Goal: Task Accomplishment & Management: Use online tool/utility

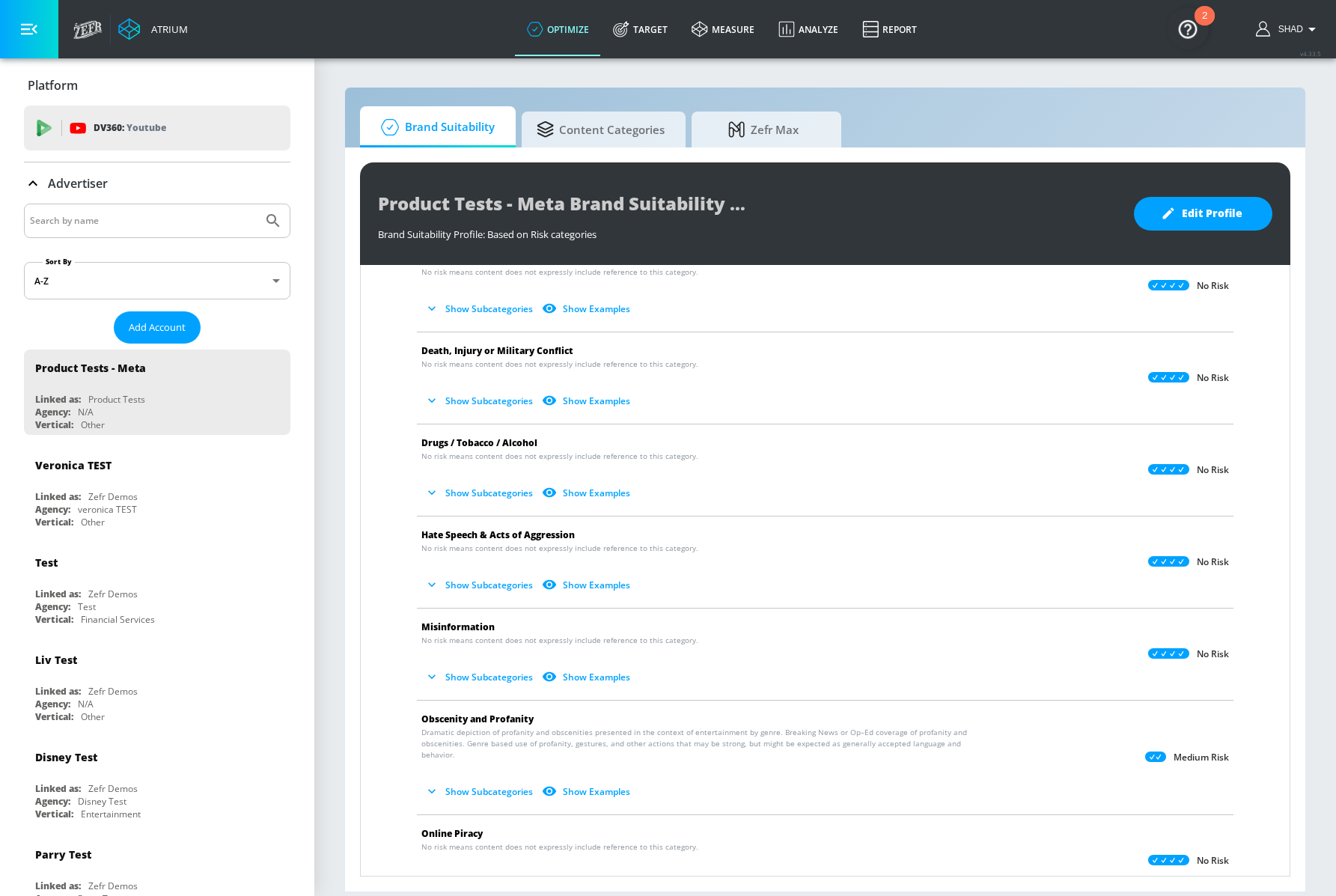
scroll to position [281, 0]
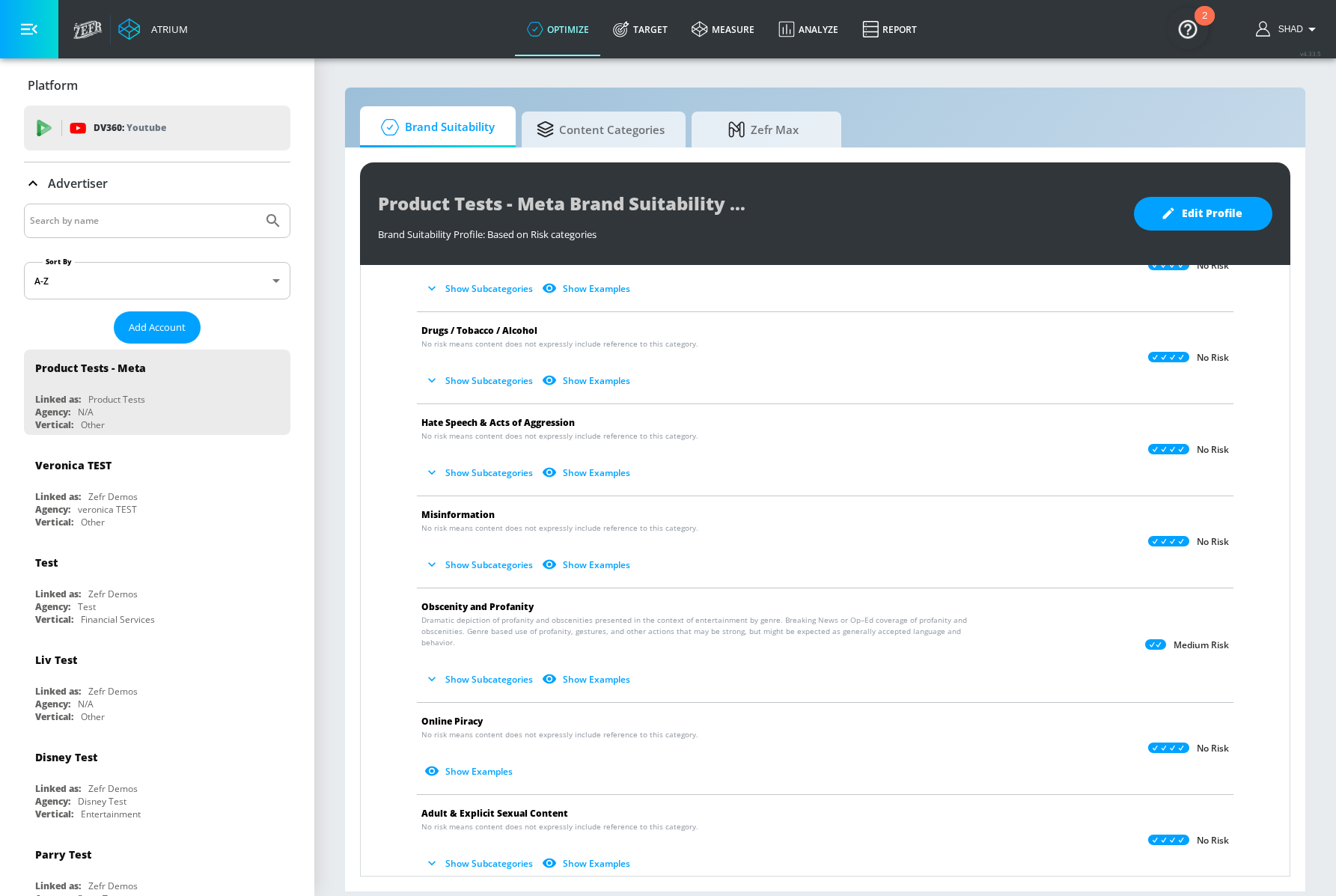
click at [437, 379] on icon "button" at bounding box center [432, 380] width 15 height 15
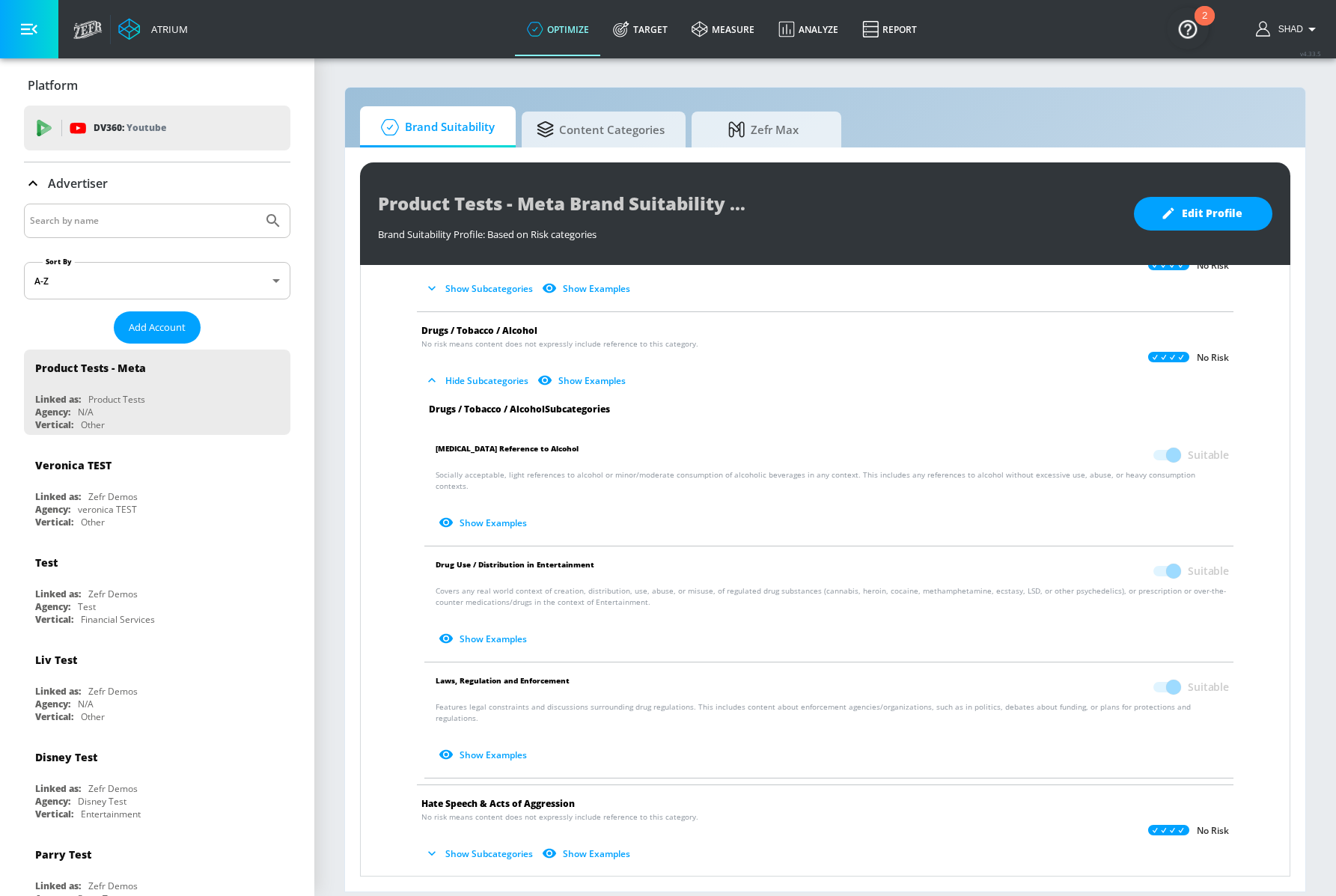
click at [437, 379] on icon "button" at bounding box center [432, 380] width 15 height 15
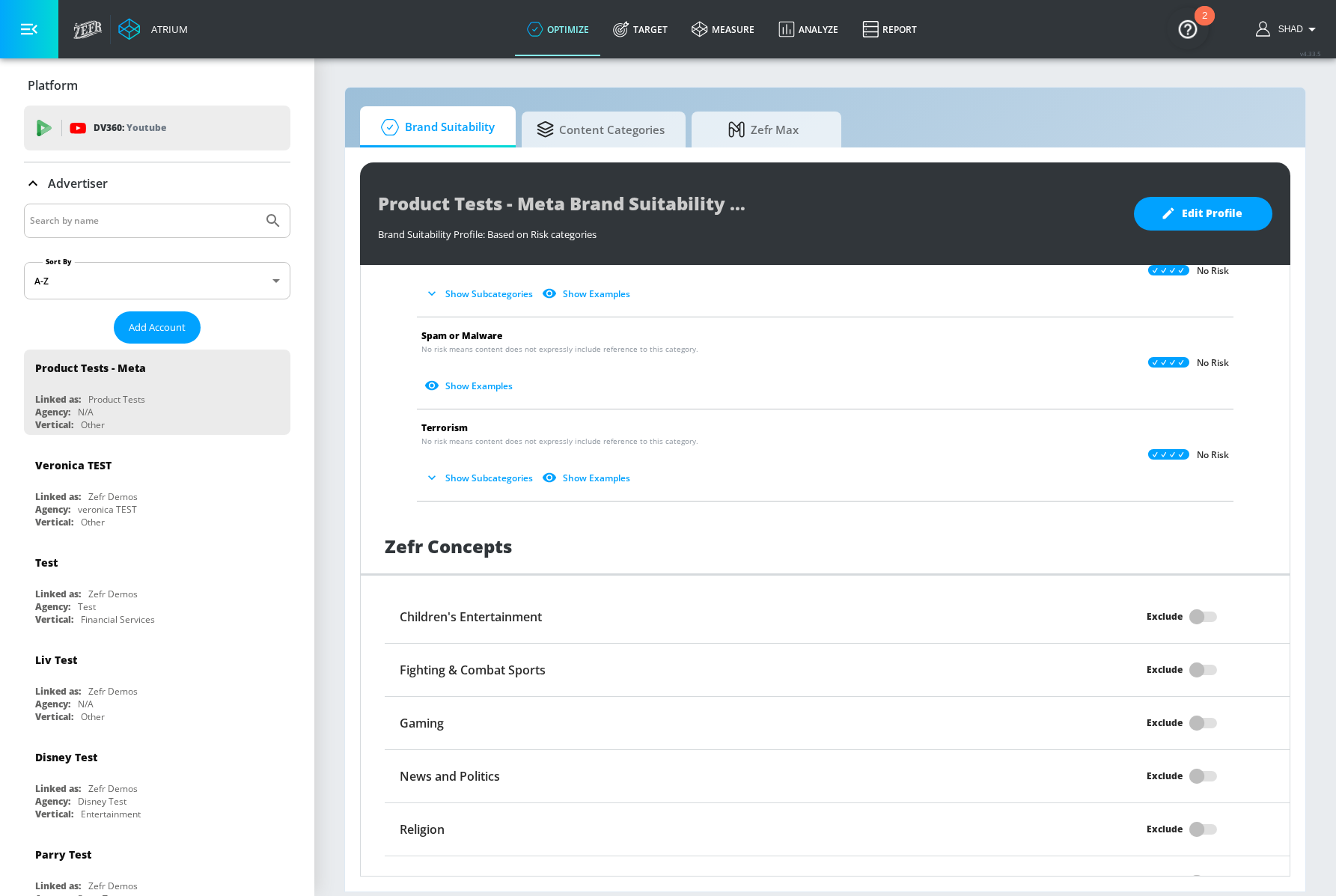
scroll to position [969, 0]
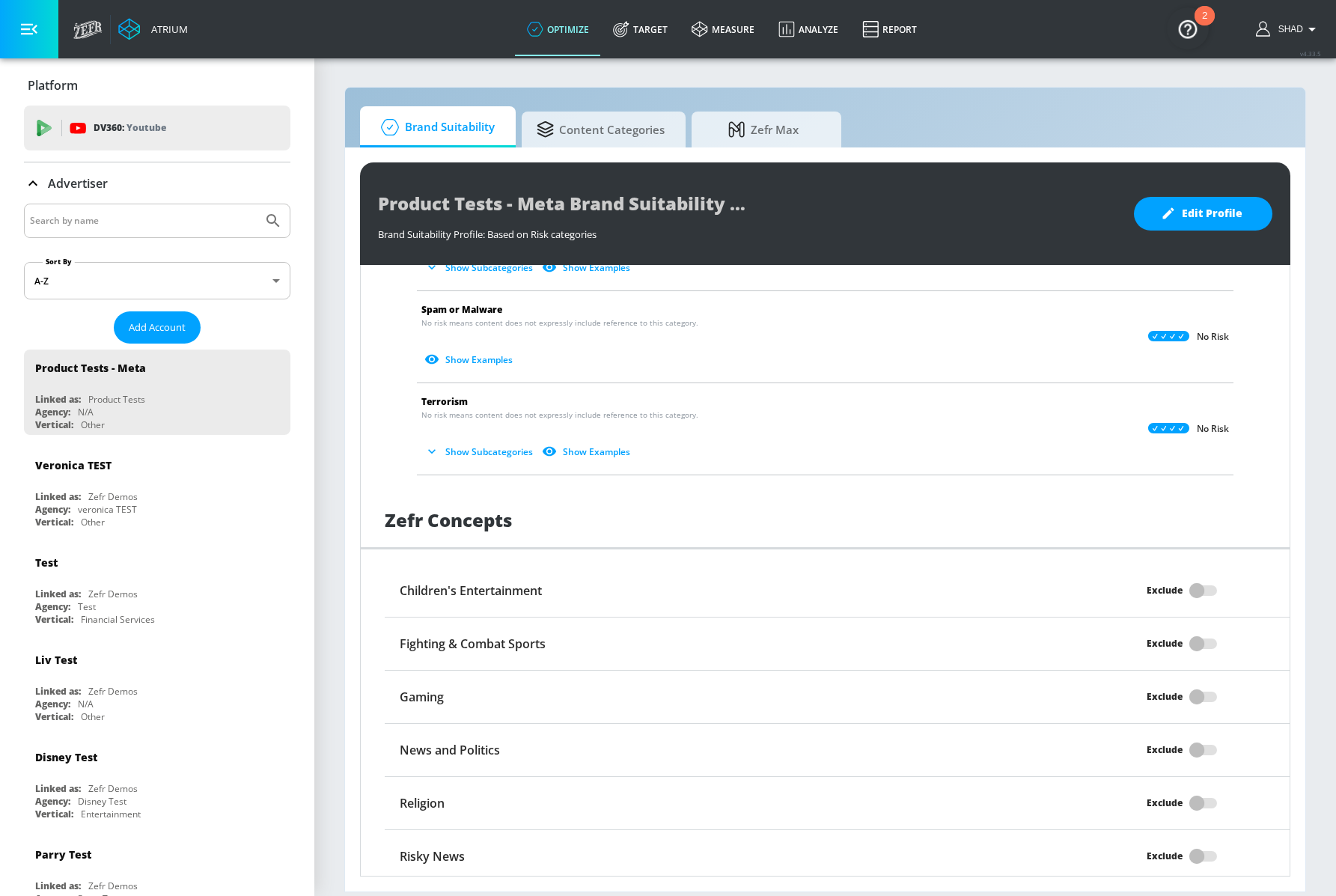
click at [433, 447] on icon "button" at bounding box center [432, 452] width 15 height 15
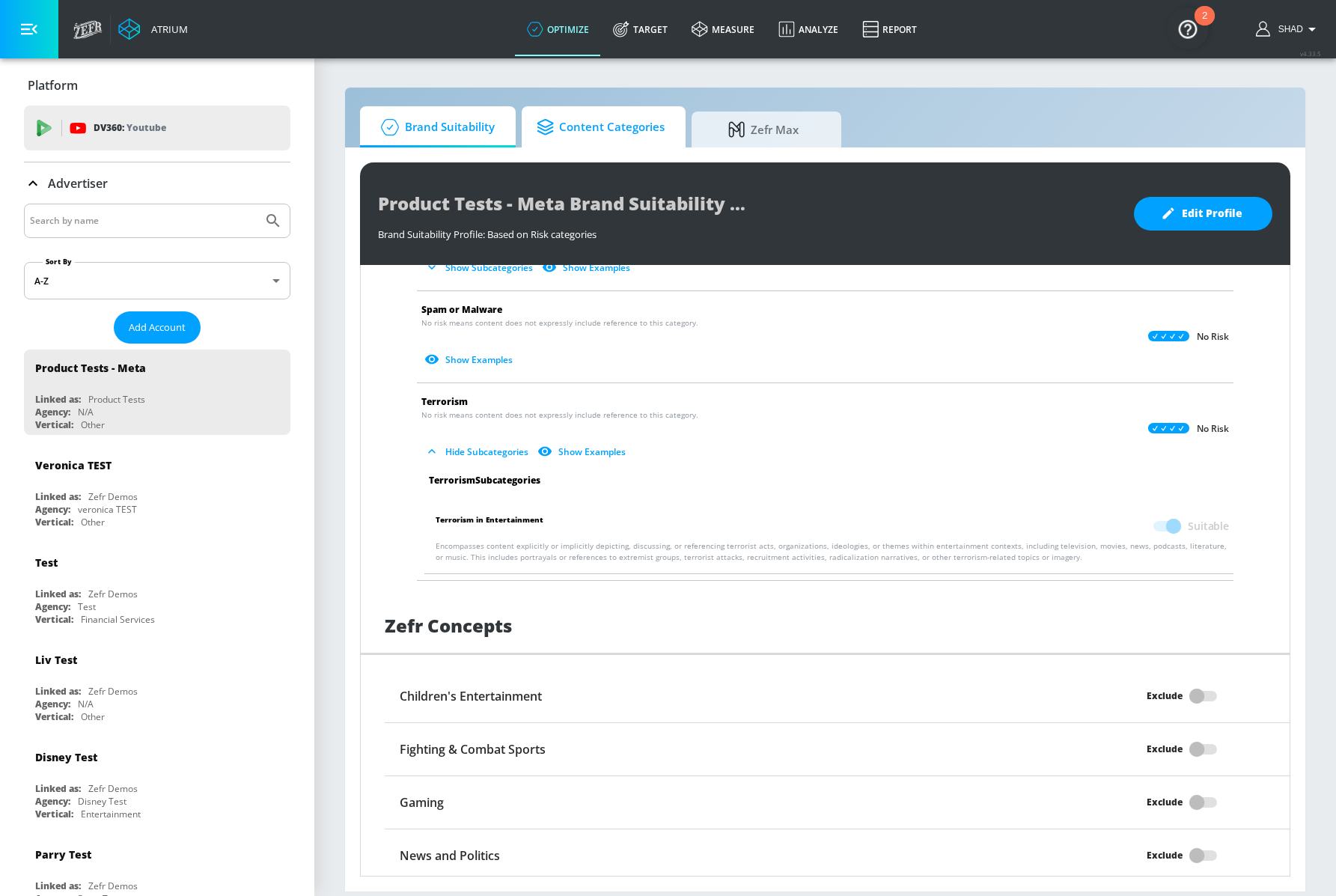
click at [583, 126] on span "Content Categories" at bounding box center [601, 127] width 128 height 36
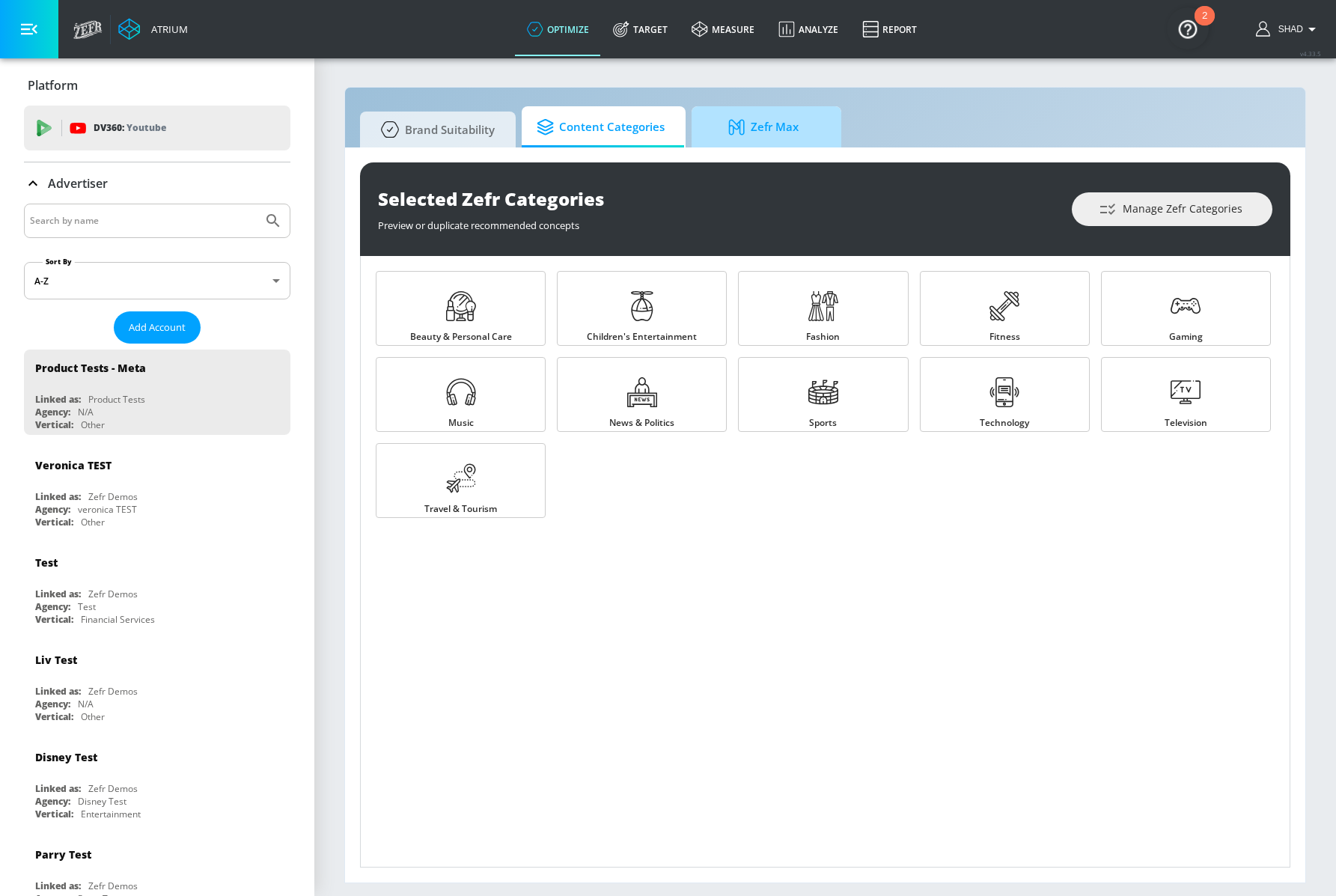
click at [783, 135] on span "Zefr Max" at bounding box center [763, 127] width 113 height 36
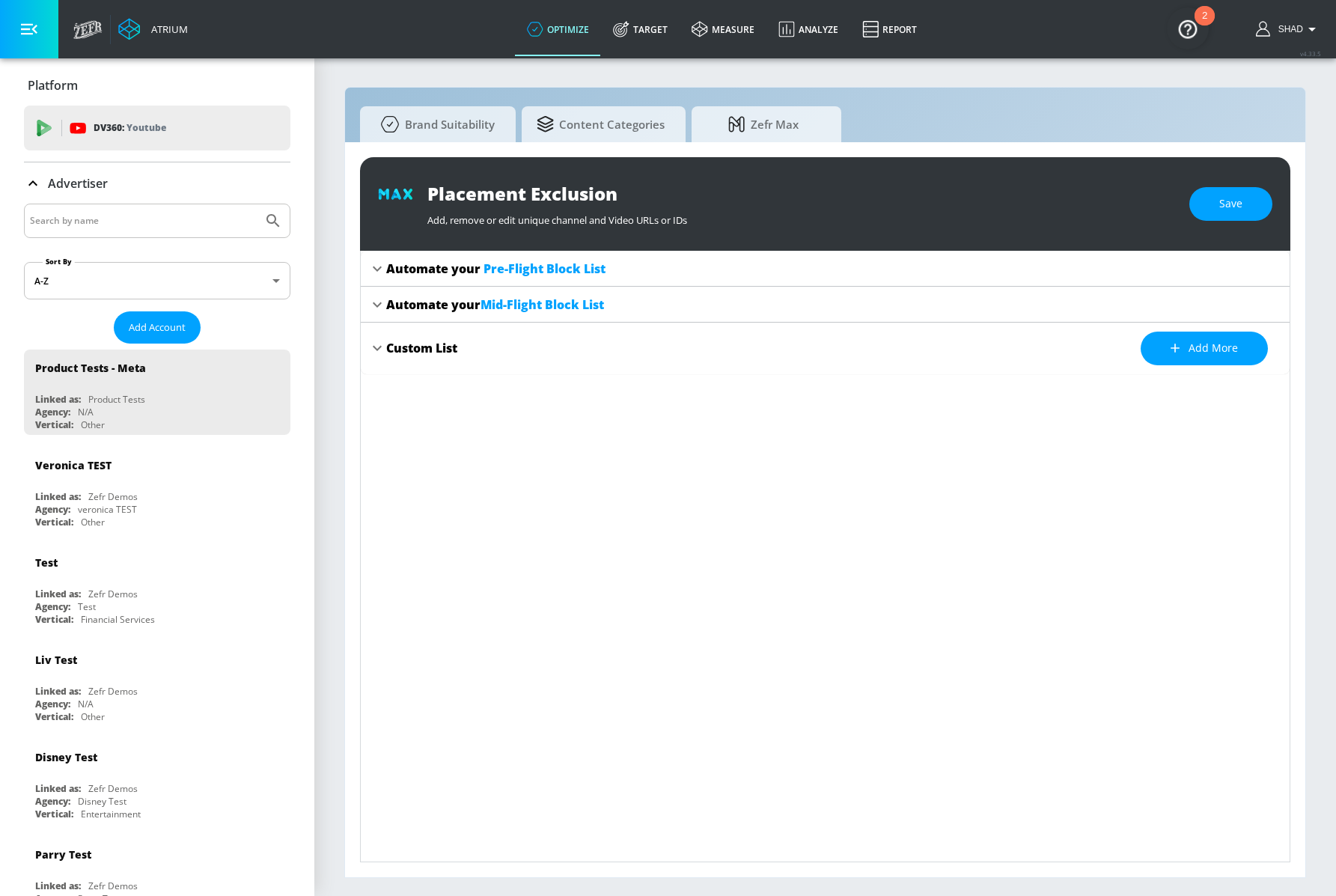
click at [396, 263] on div "Automate your Pre-Flight Block List" at bounding box center [495, 269] width 219 height 16
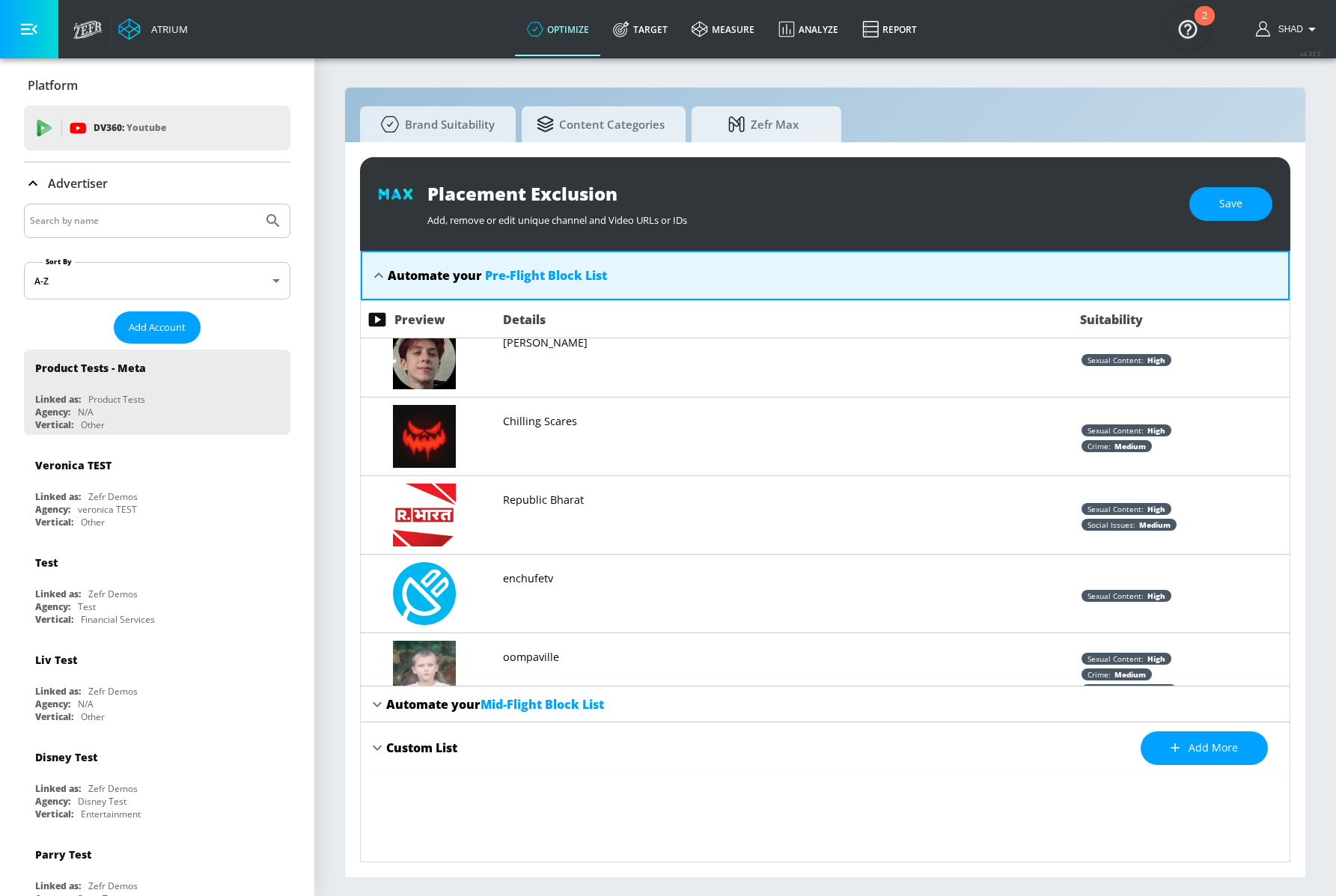
scroll to position [970, 0]
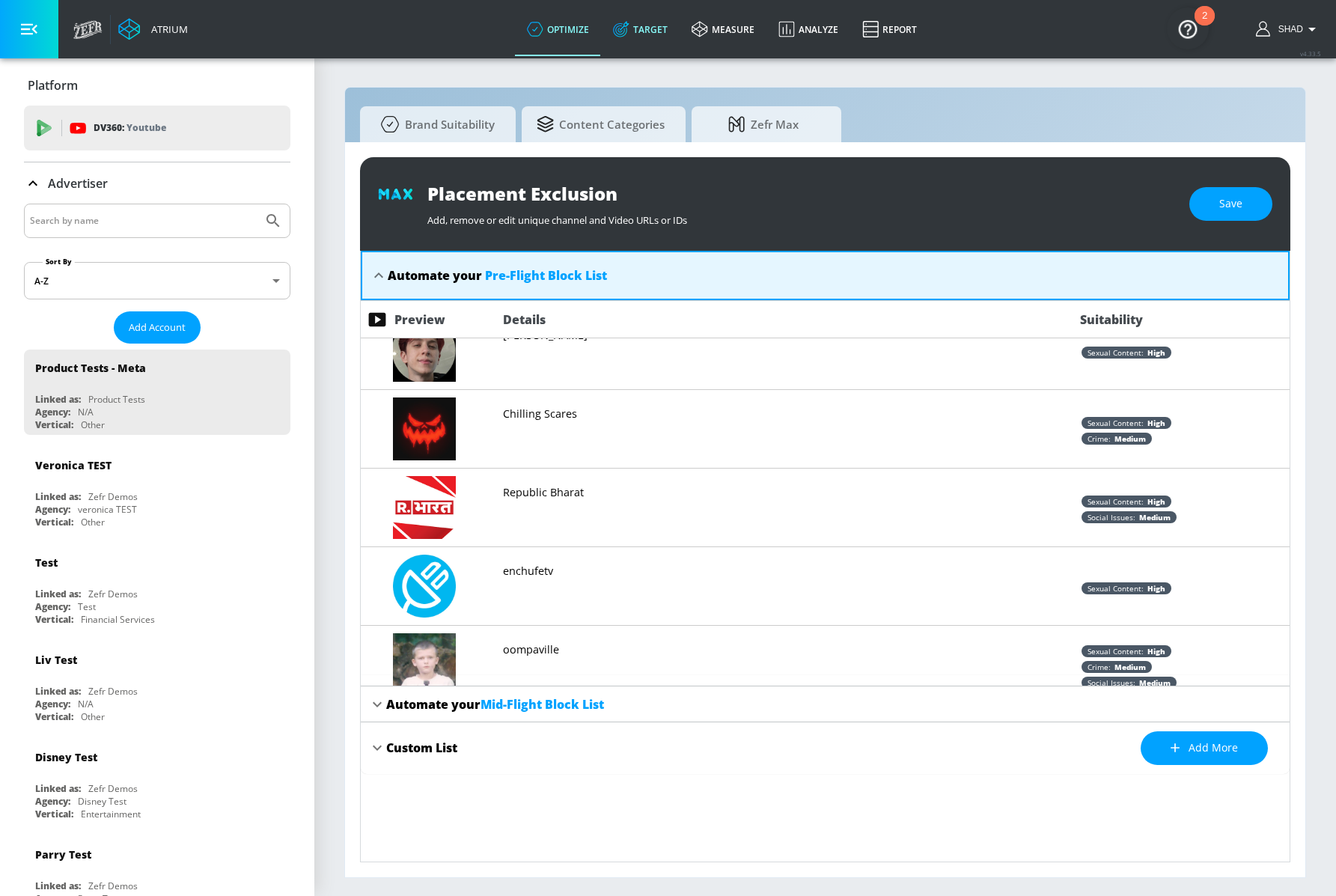
click at [641, 38] on link "Target" at bounding box center [640, 29] width 78 height 54
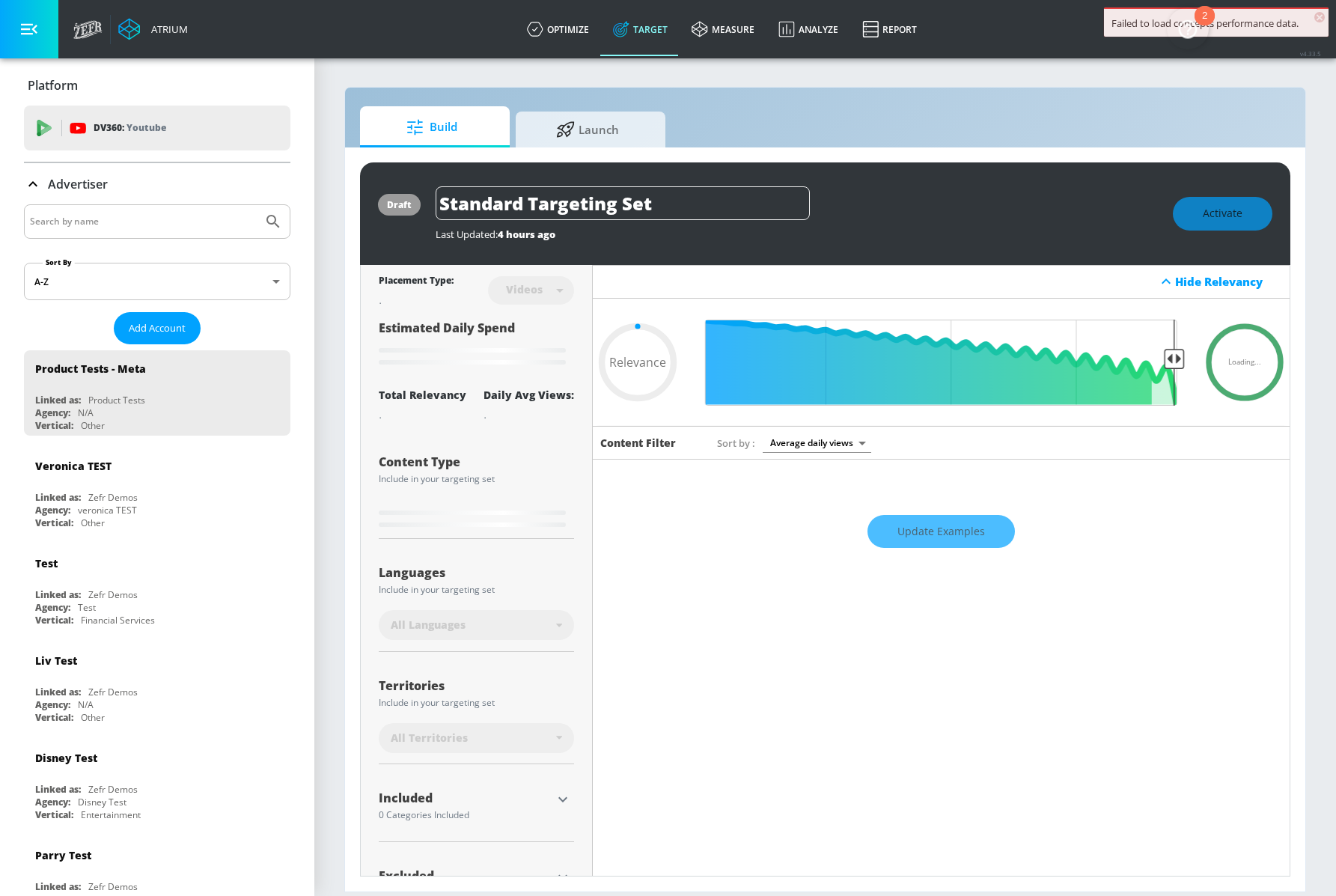
type input "0.67"
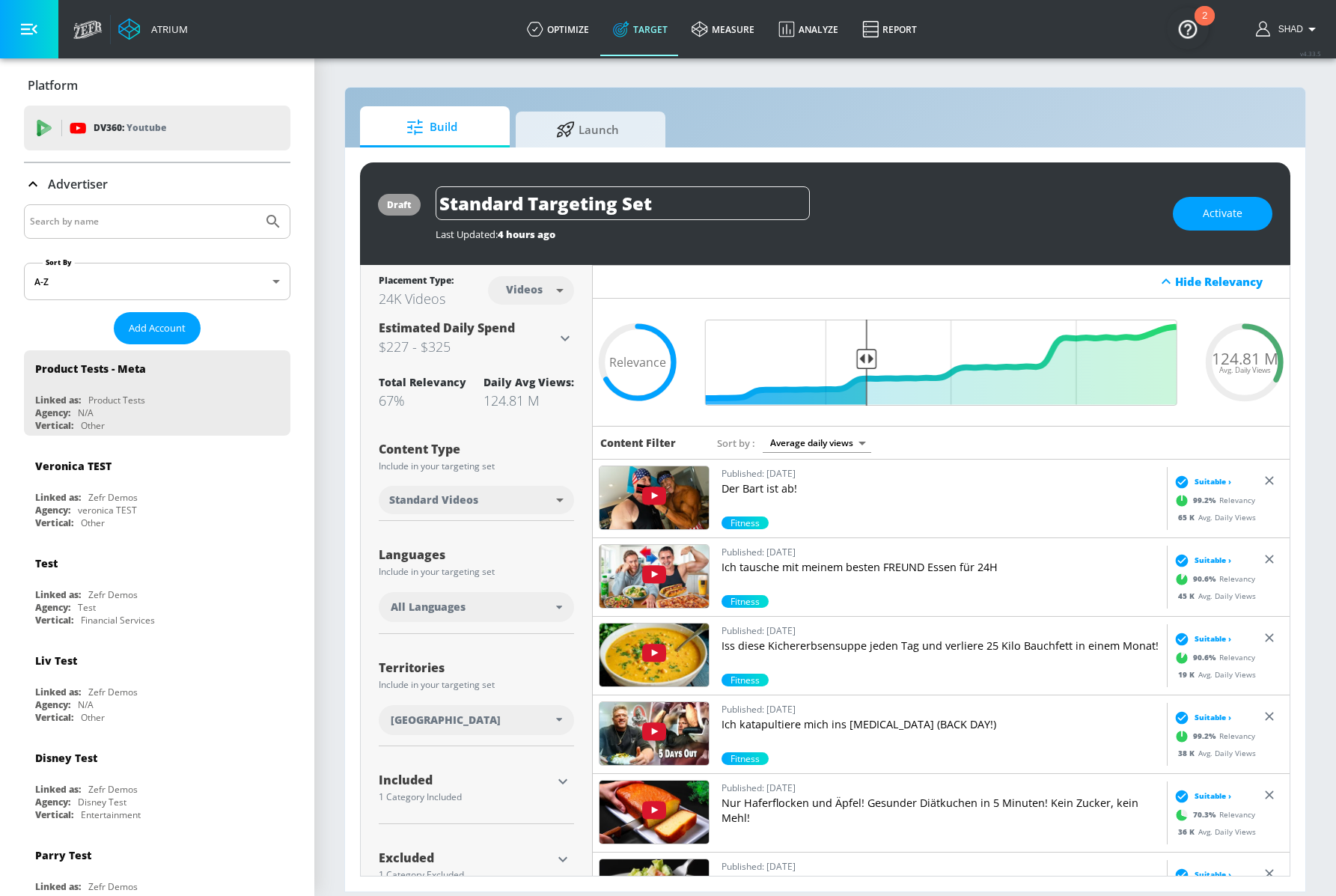
scroll to position [37, 0]
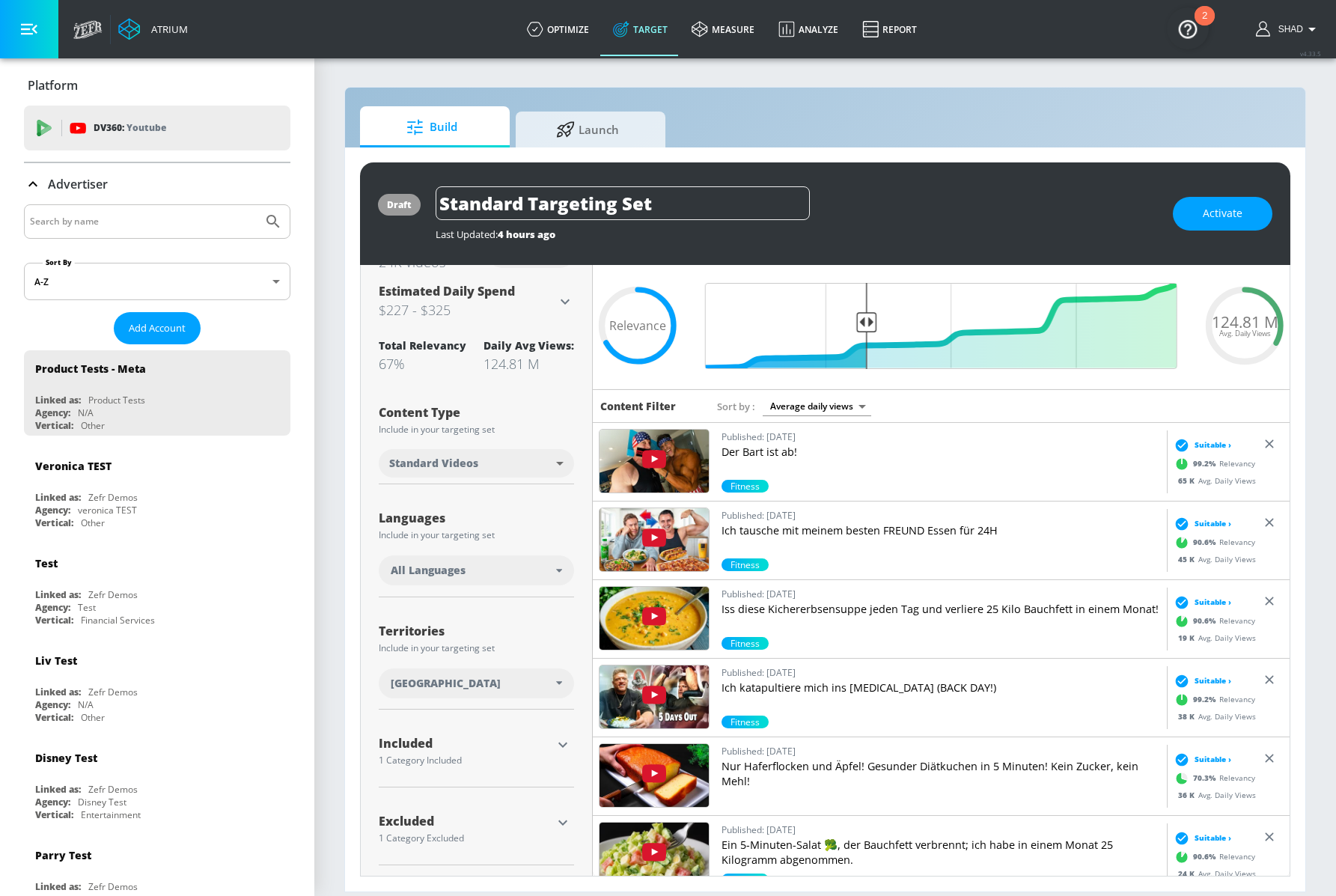
click at [464, 826] on div "Excluded" at bounding box center [465, 824] width 173 height 19
click at [558, 820] on icon "button" at bounding box center [563, 823] width 18 height 18
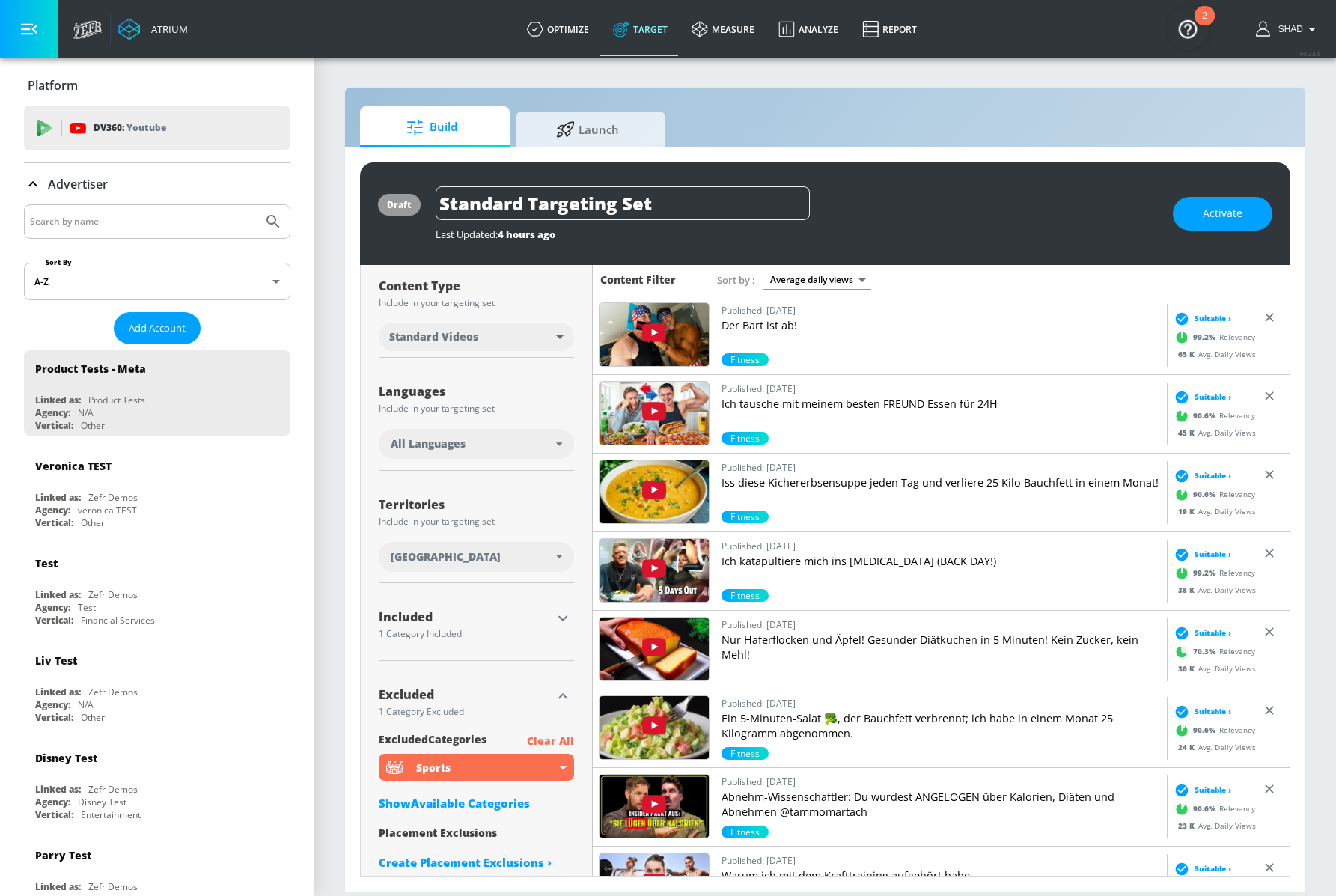
scroll to position [183, 0]
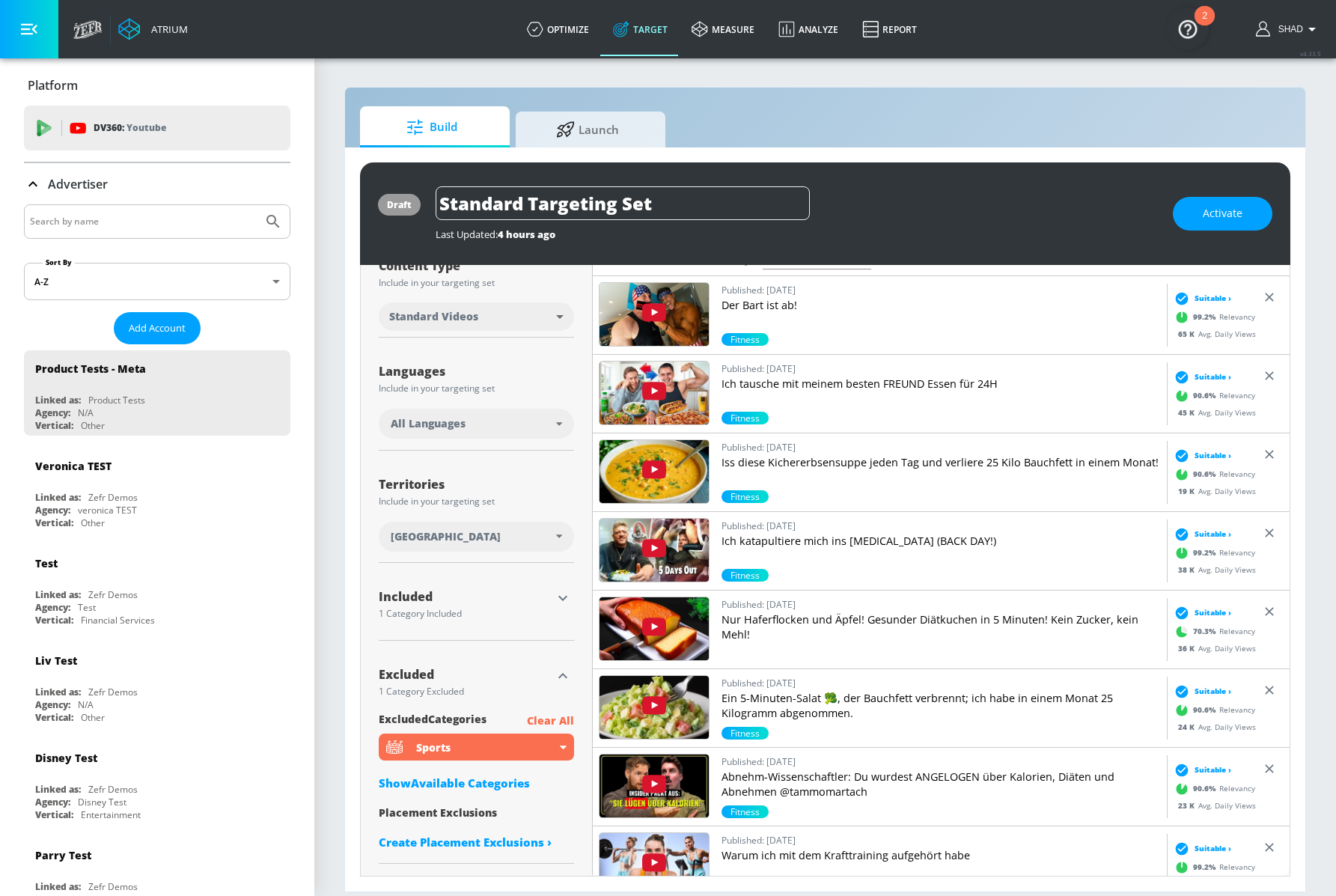
click at [427, 782] on div "Show Available Categories" at bounding box center [476, 783] width 195 height 15
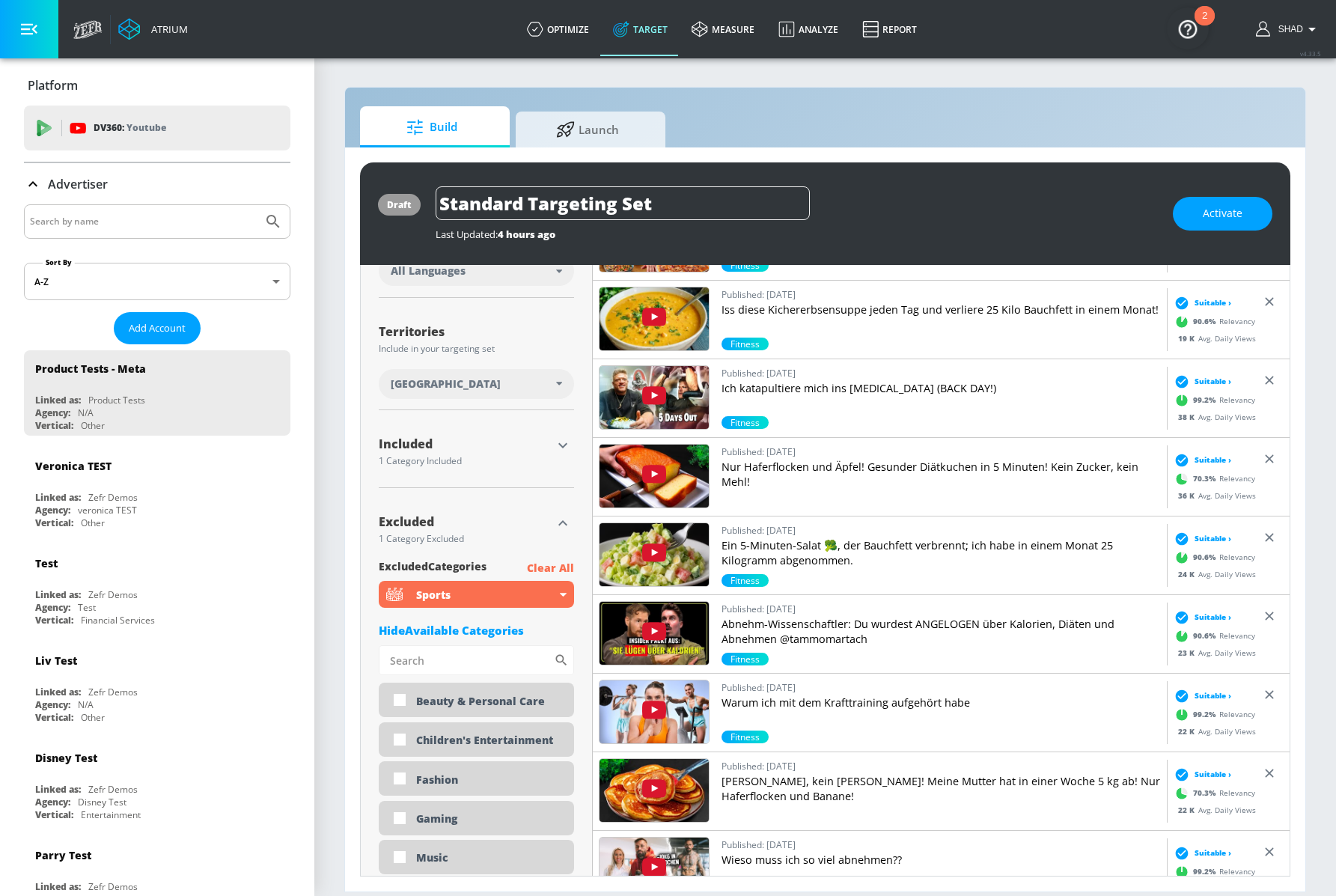
scroll to position [298, 0]
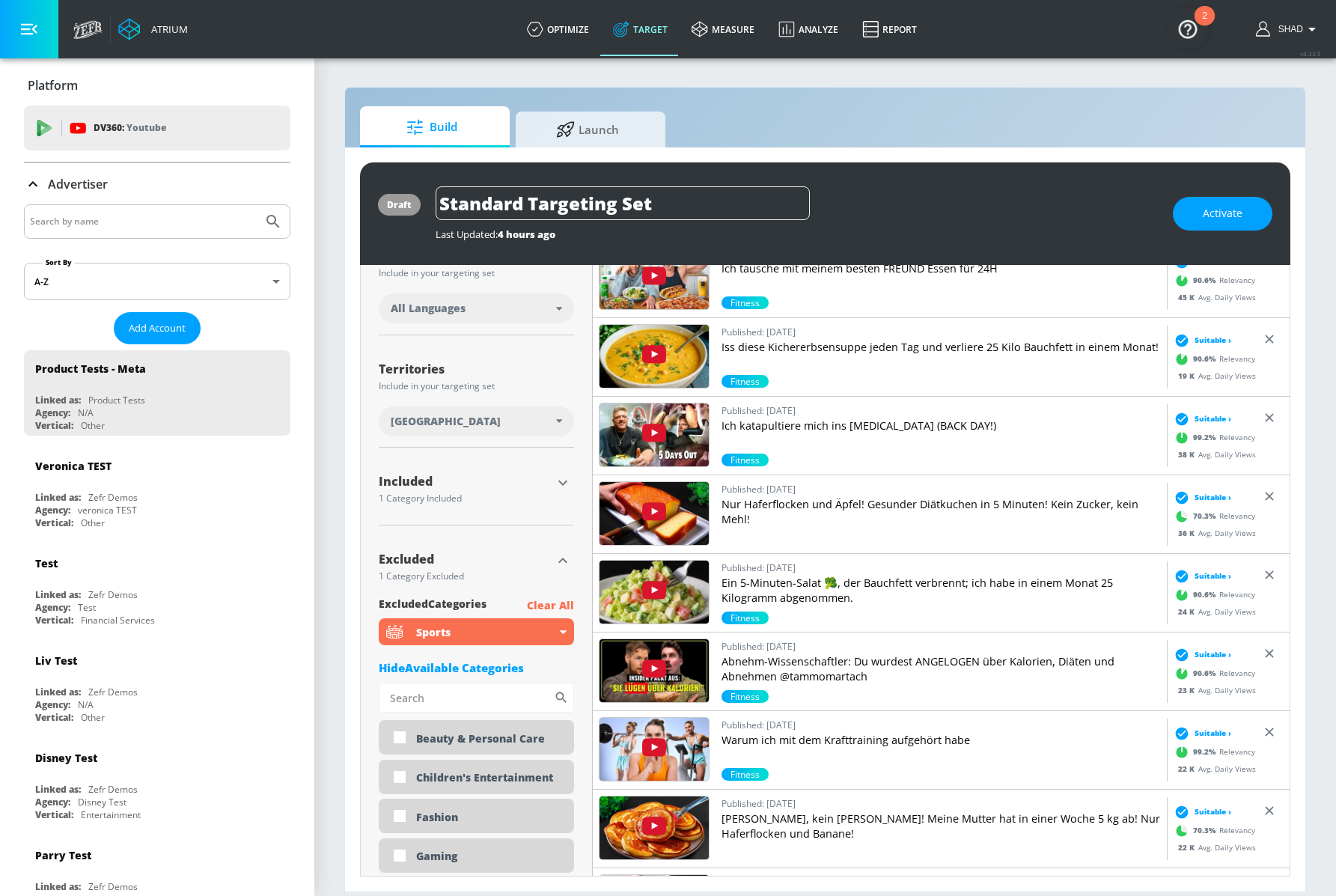
click at [526, 468] on div "Included 1 Category Included included Categories Clear All Fitness Show Availab…" at bounding box center [476, 492] width 195 height 66
click at [556, 469] on div "Included 1 Category Included included Categories Clear All Fitness Show Availab…" at bounding box center [476, 492] width 195 height 66
click at [557, 476] on icon "button" at bounding box center [563, 483] width 18 height 18
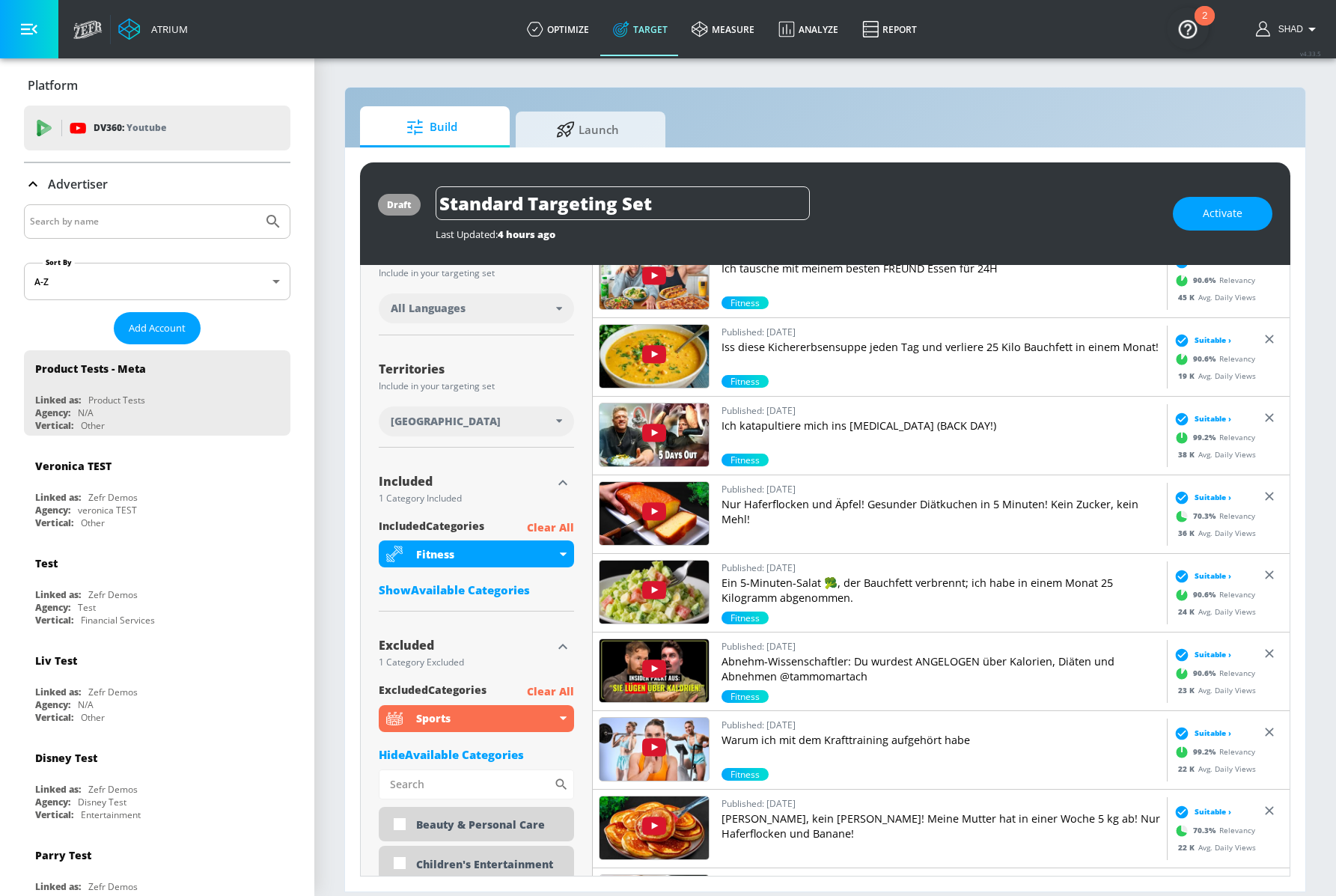
click at [481, 590] on div "Show Available Categories" at bounding box center [476, 590] width 195 height 15
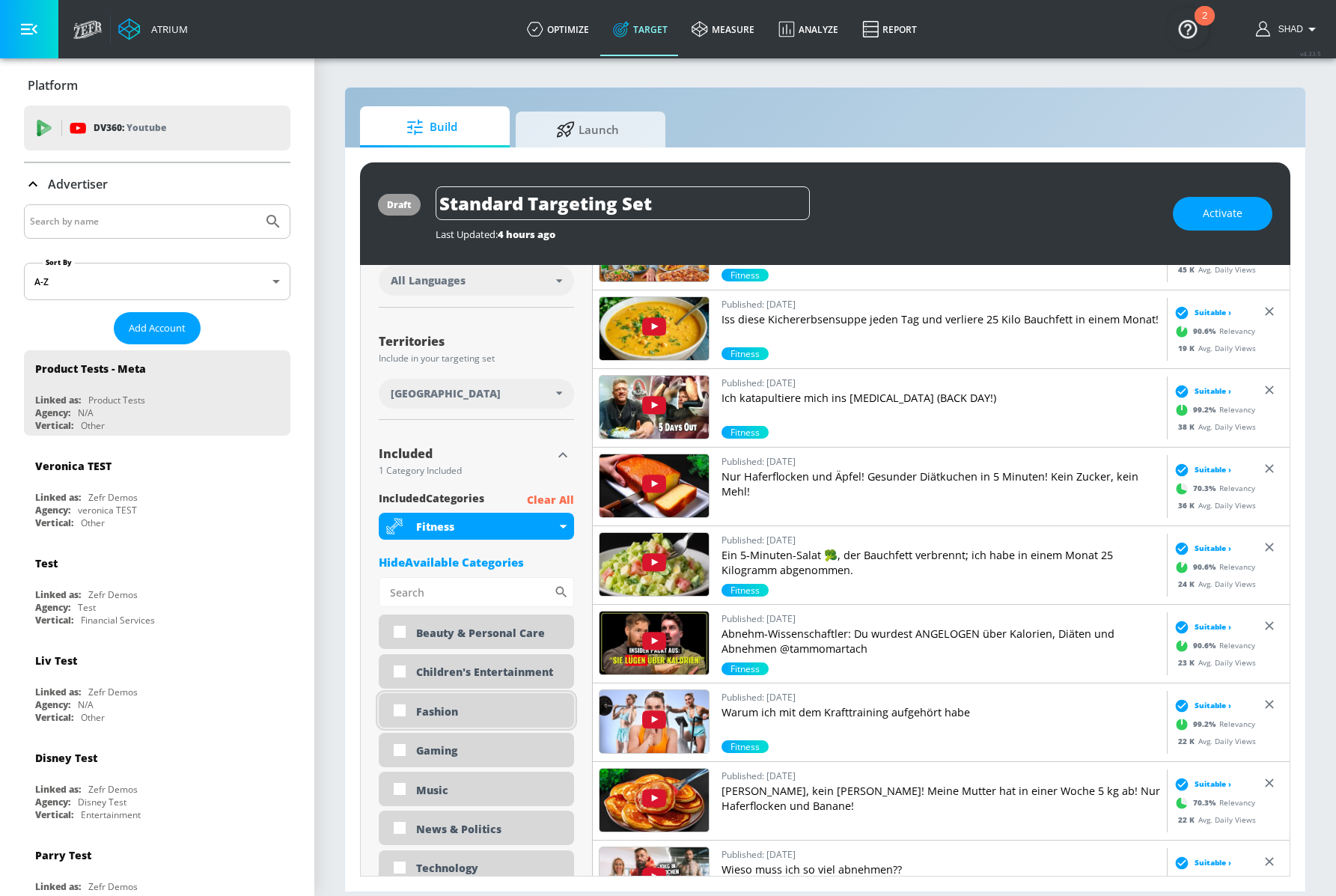
scroll to position [353, 0]
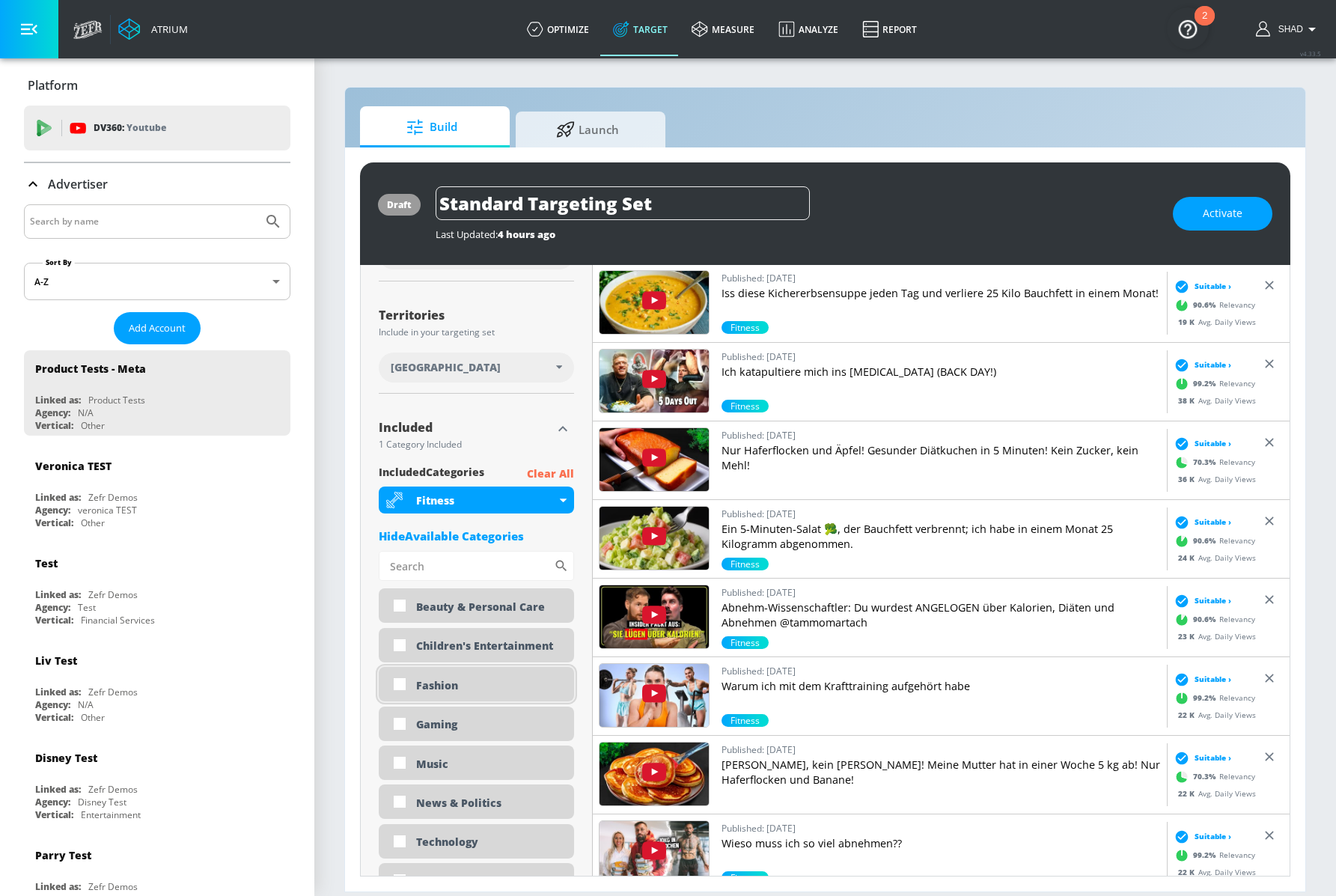
click at [463, 697] on div "Fashion" at bounding box center [476, 684] width 195 height 34
checkbox input "true"
click at [463, 697] on div "Fashion" at bounding box center [476, 684] width 195 height 34
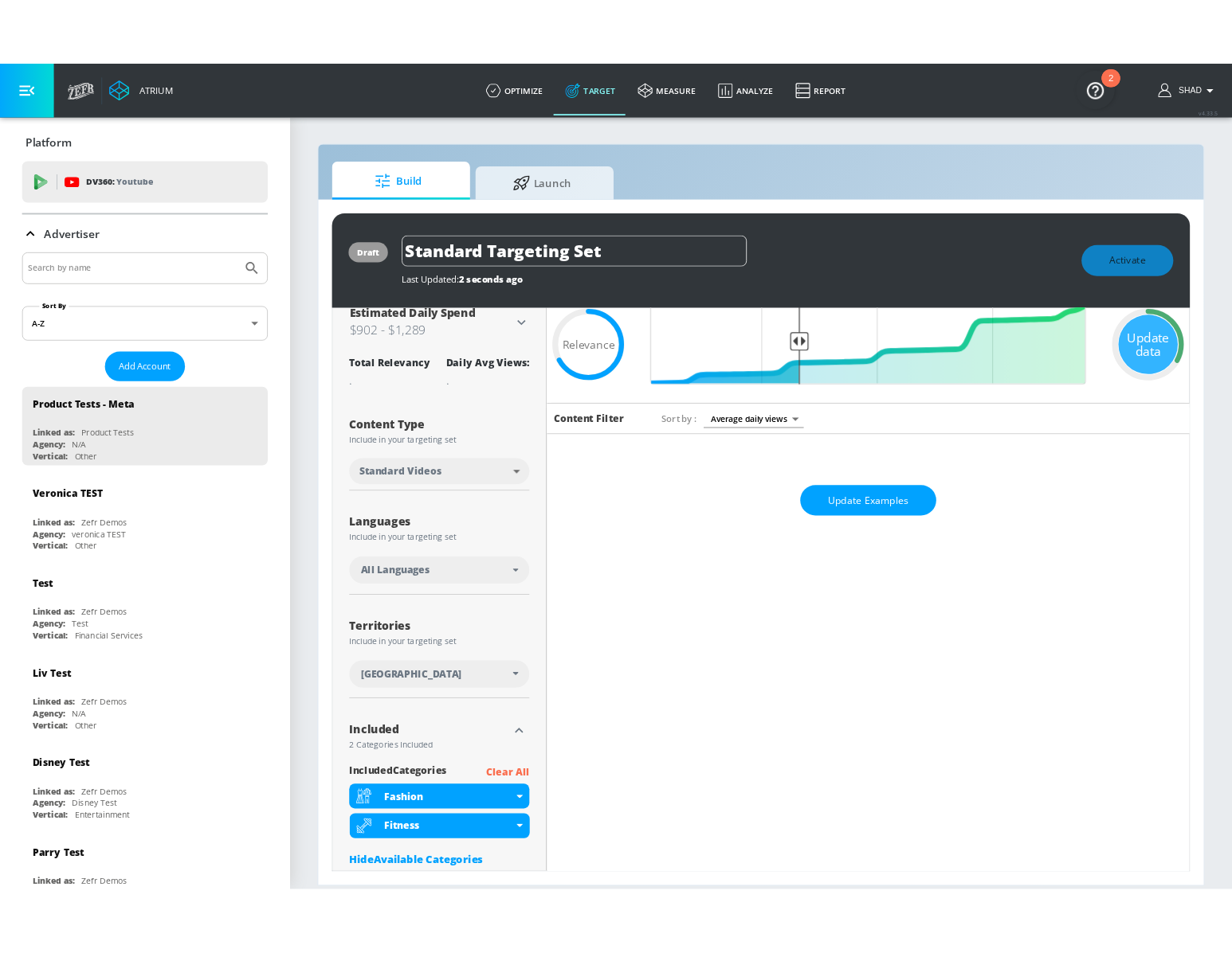
scroll to position [0, 0]
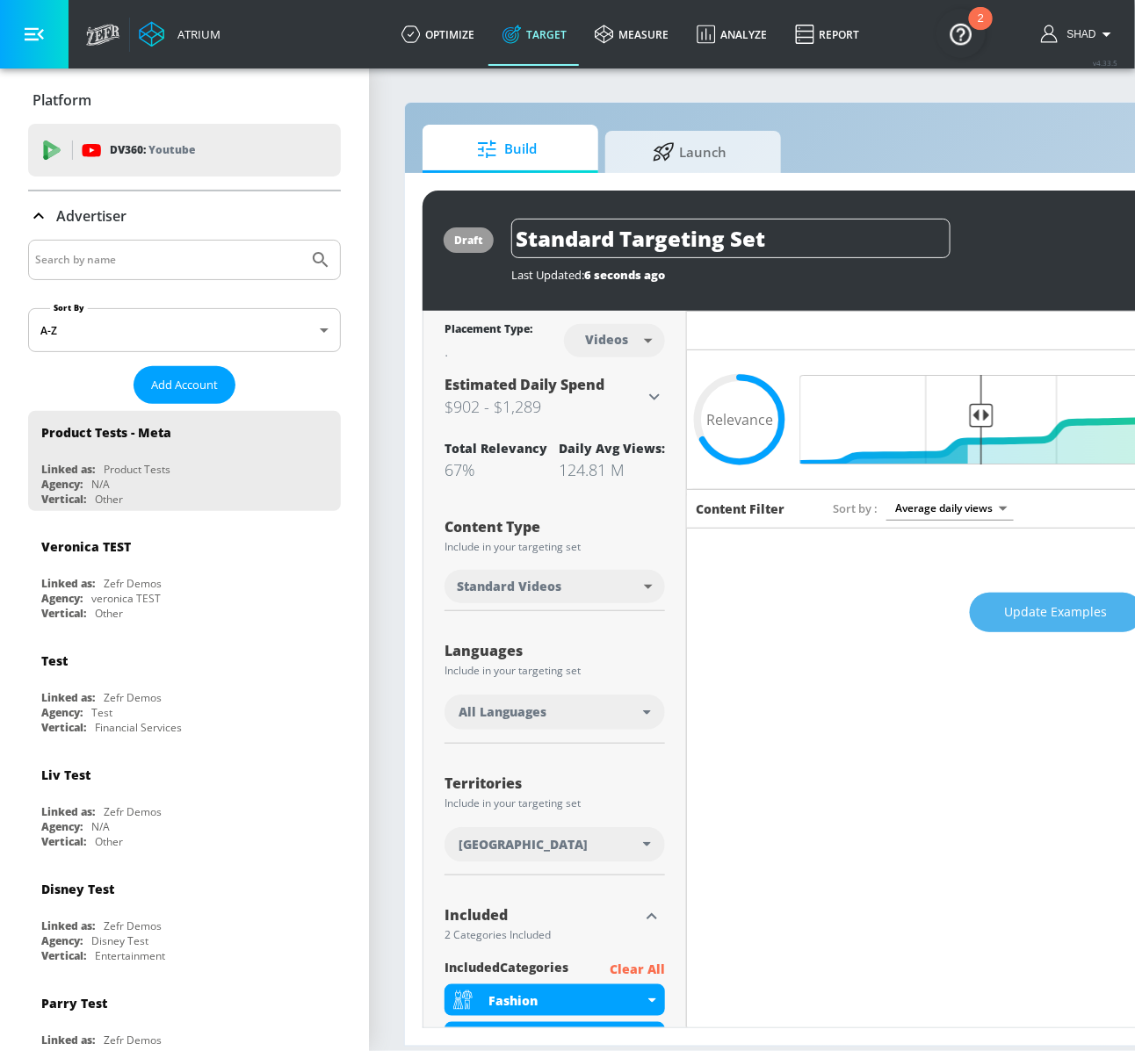
click at [1015, 612] on span "Update Examples" at bounding box center [1056, 613] width 103 height 22
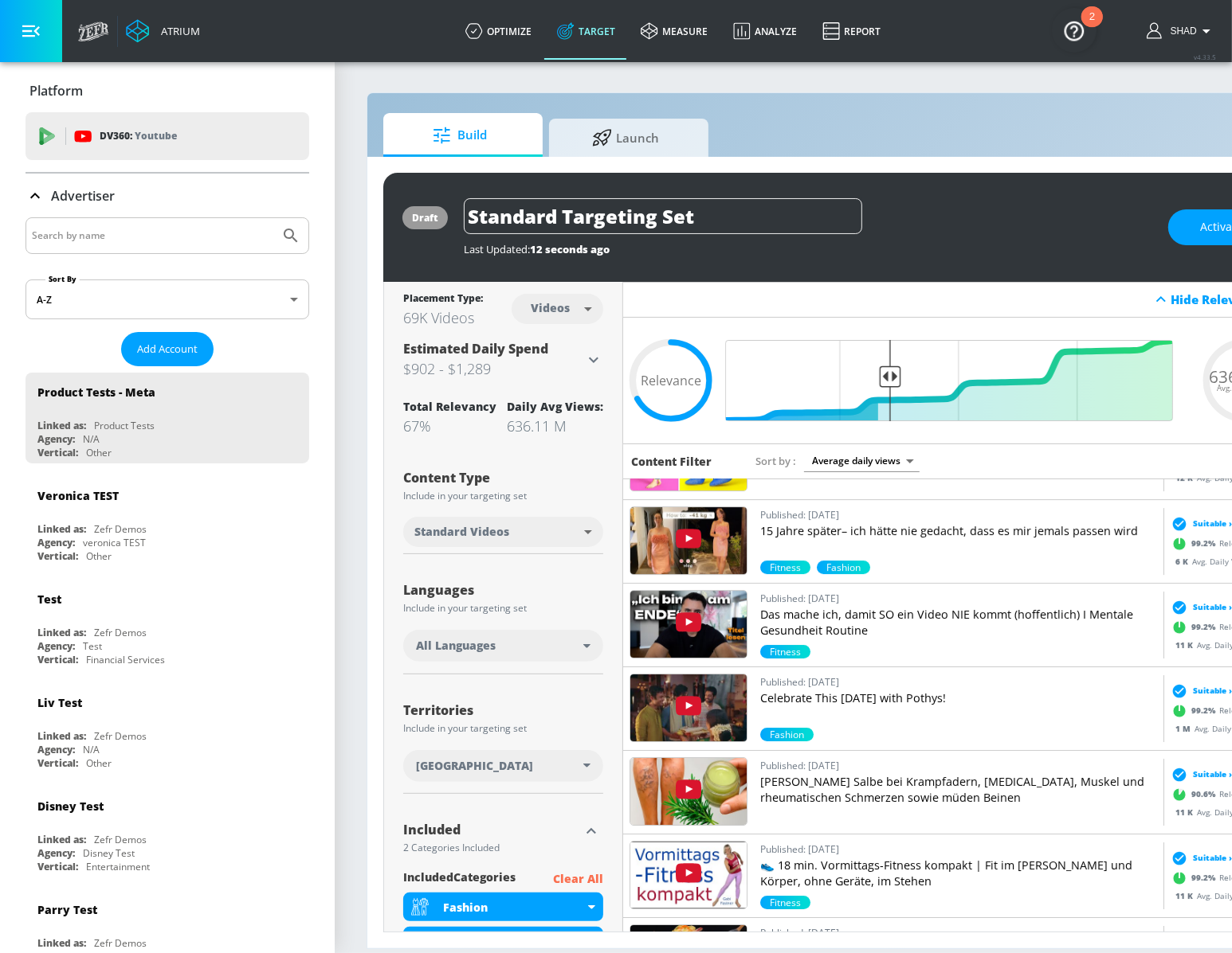
scroll to position [4452, 0]
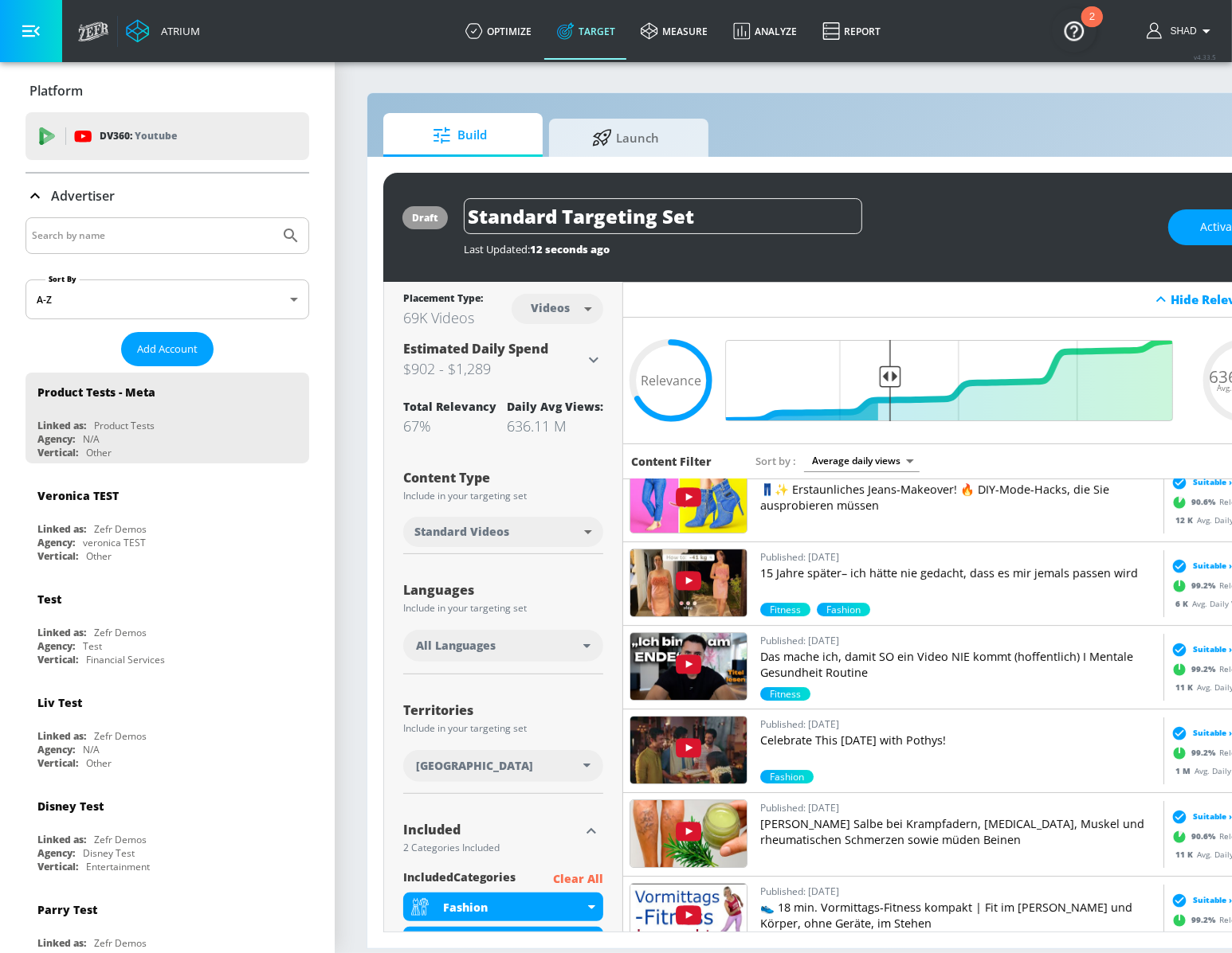
click at [340, 644] on section "Build Launch draft Standard Targeting Set Last Updated: 12 seconds ago Activate…" at bounding box center [838, 507] width 1007 height 892
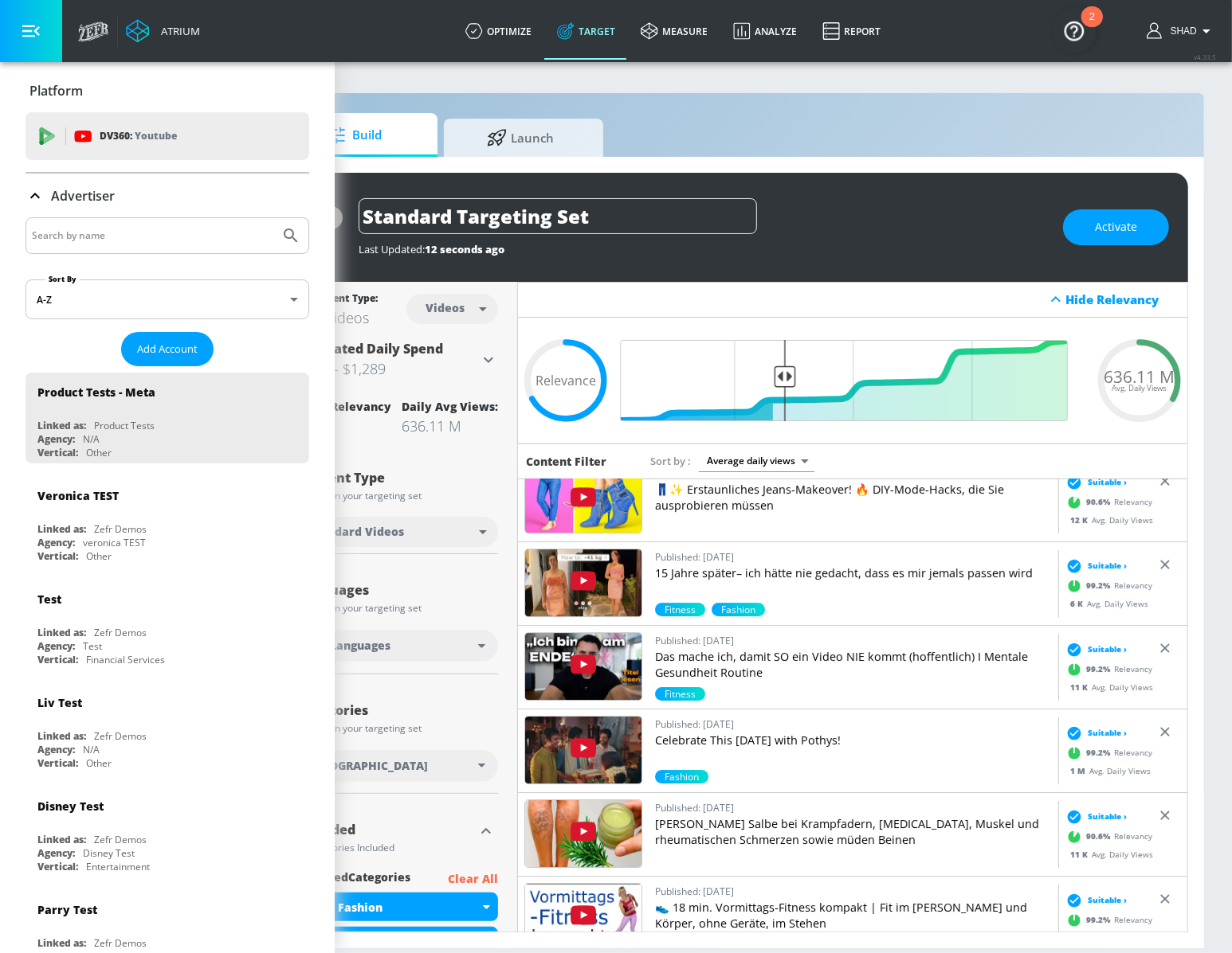
scroll to position [0, 108]
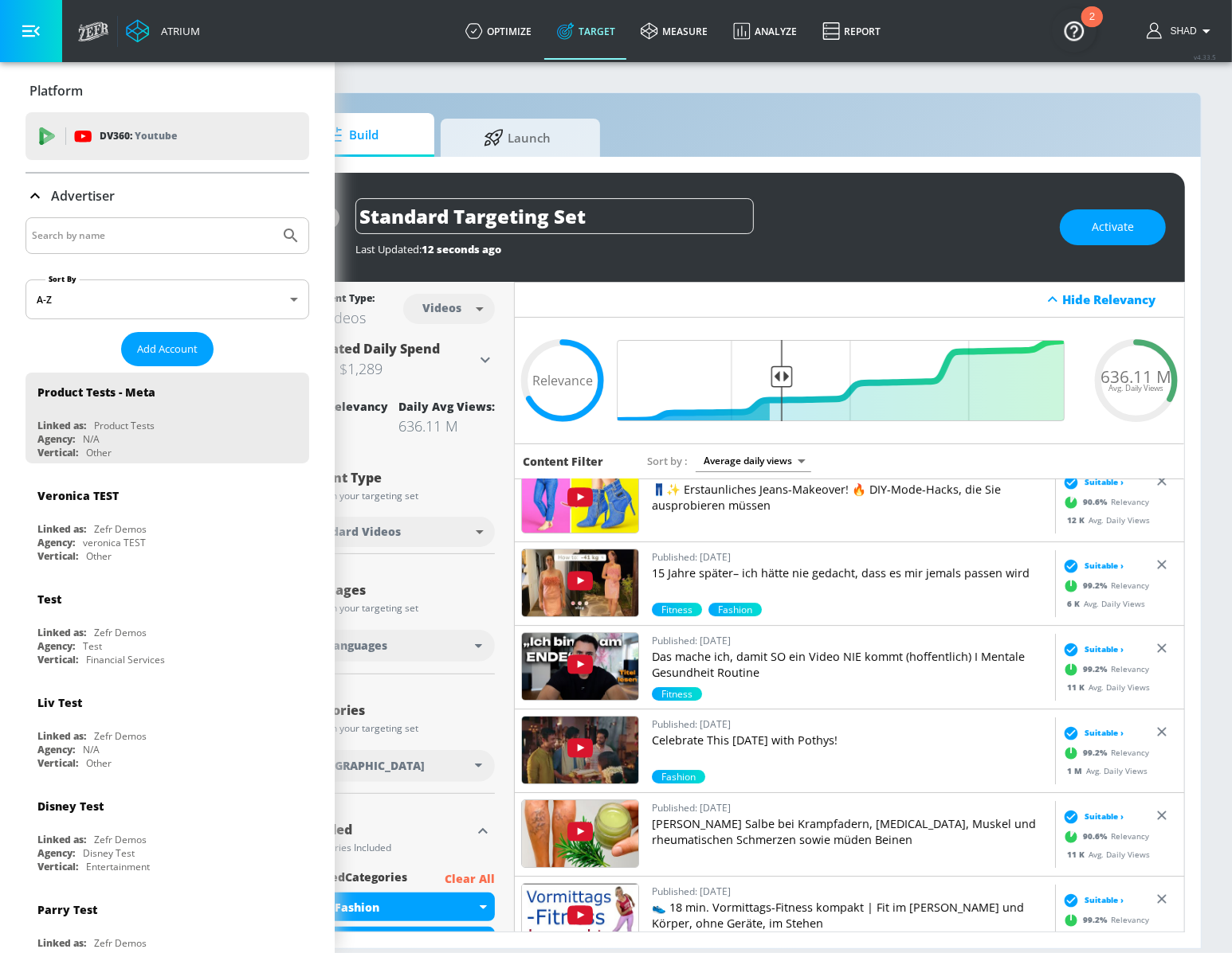
click at [1097, 291] on div "Hide Relevancy" at bounding box center [1119, 299] width 113 height 16
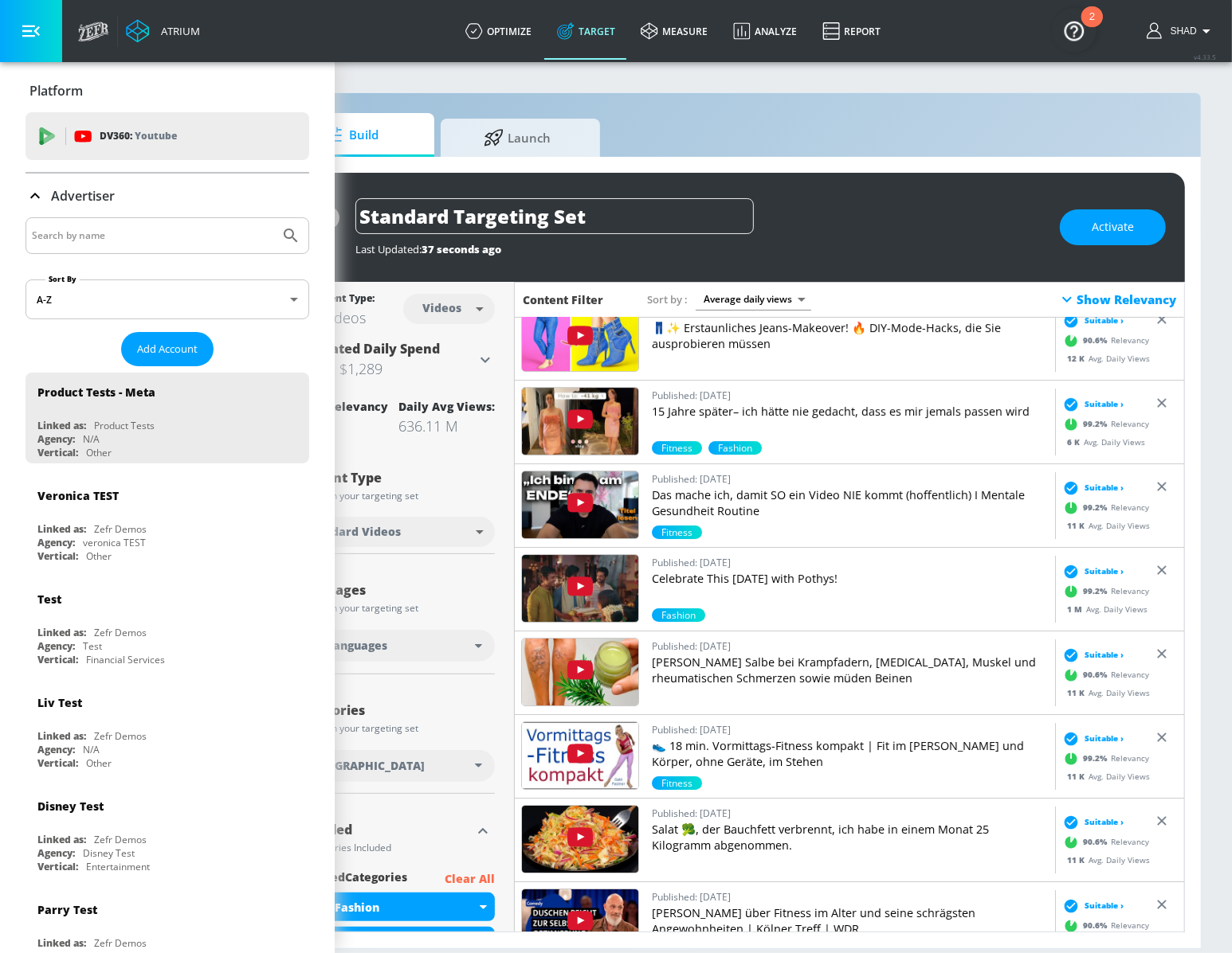
click at [1097, 291] on div "Show Relevancy" at bounding box center [1116, 299] width 119 height 19
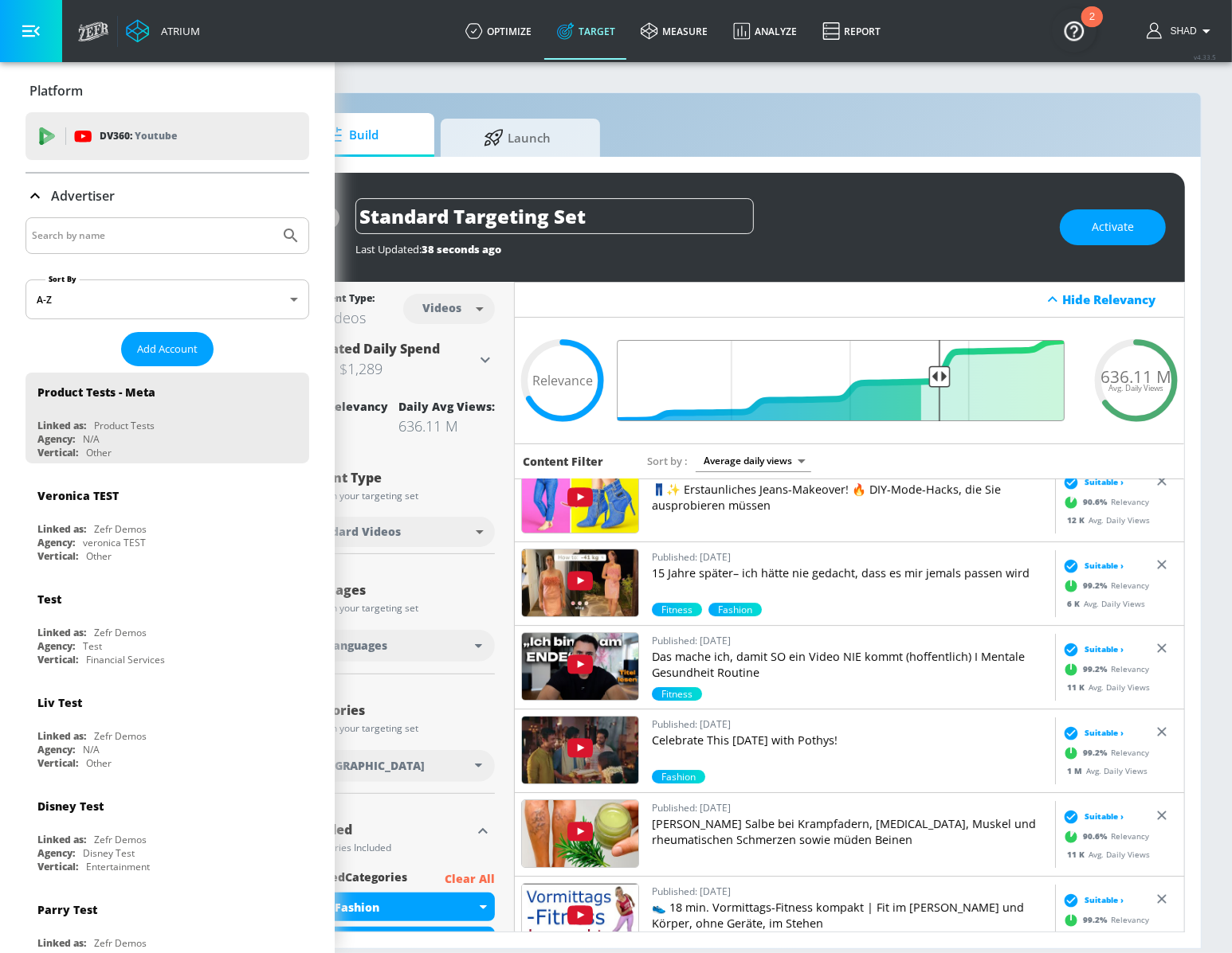
drag, startPoint x: 781, startPoint y: 368, endPoint x: 938, endPoint y: 380, distance: 157.5
click at [938, 380] on input "Final Threshold" at bounding box center [849, 381] width 446 height 82
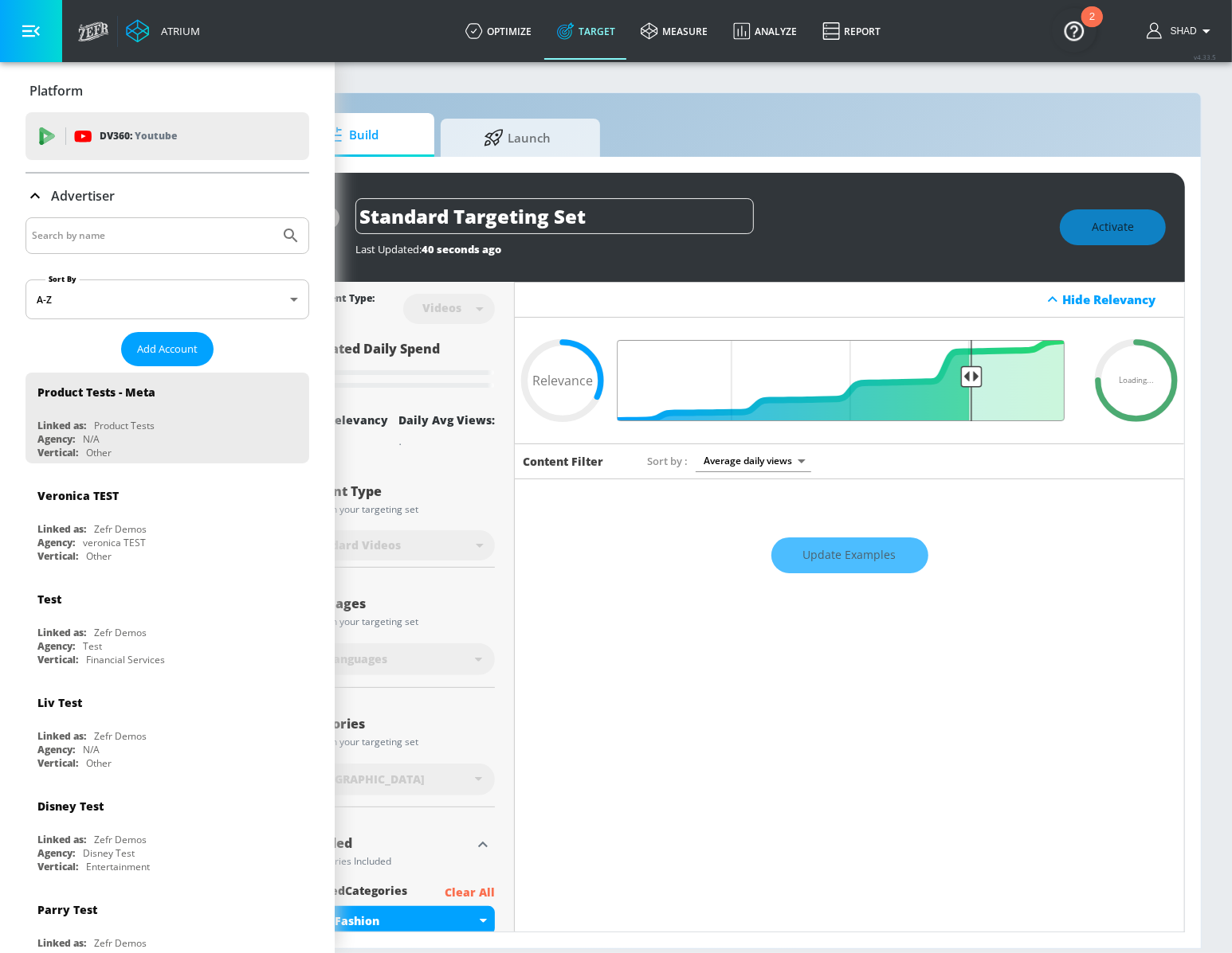
drag, startPoint x: 938, startPoint y: 380, endPoint x: 969, endPoint y: 380, distance: 31.0
type input "0.25"
click at [969, 380] on input "Final Threshold" at bounding box center [849, 381] width 446 height 82
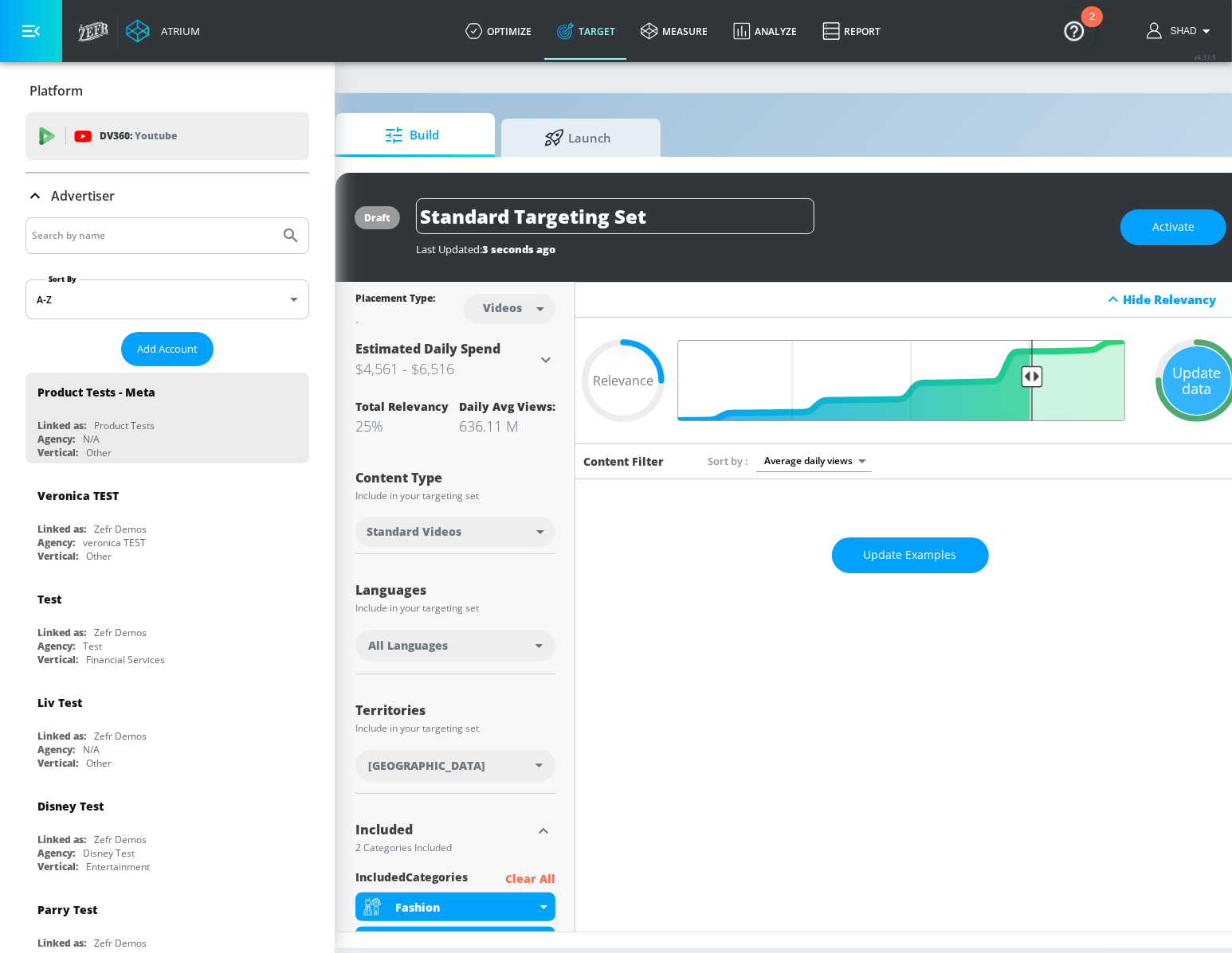
scroll to position [0, 58]
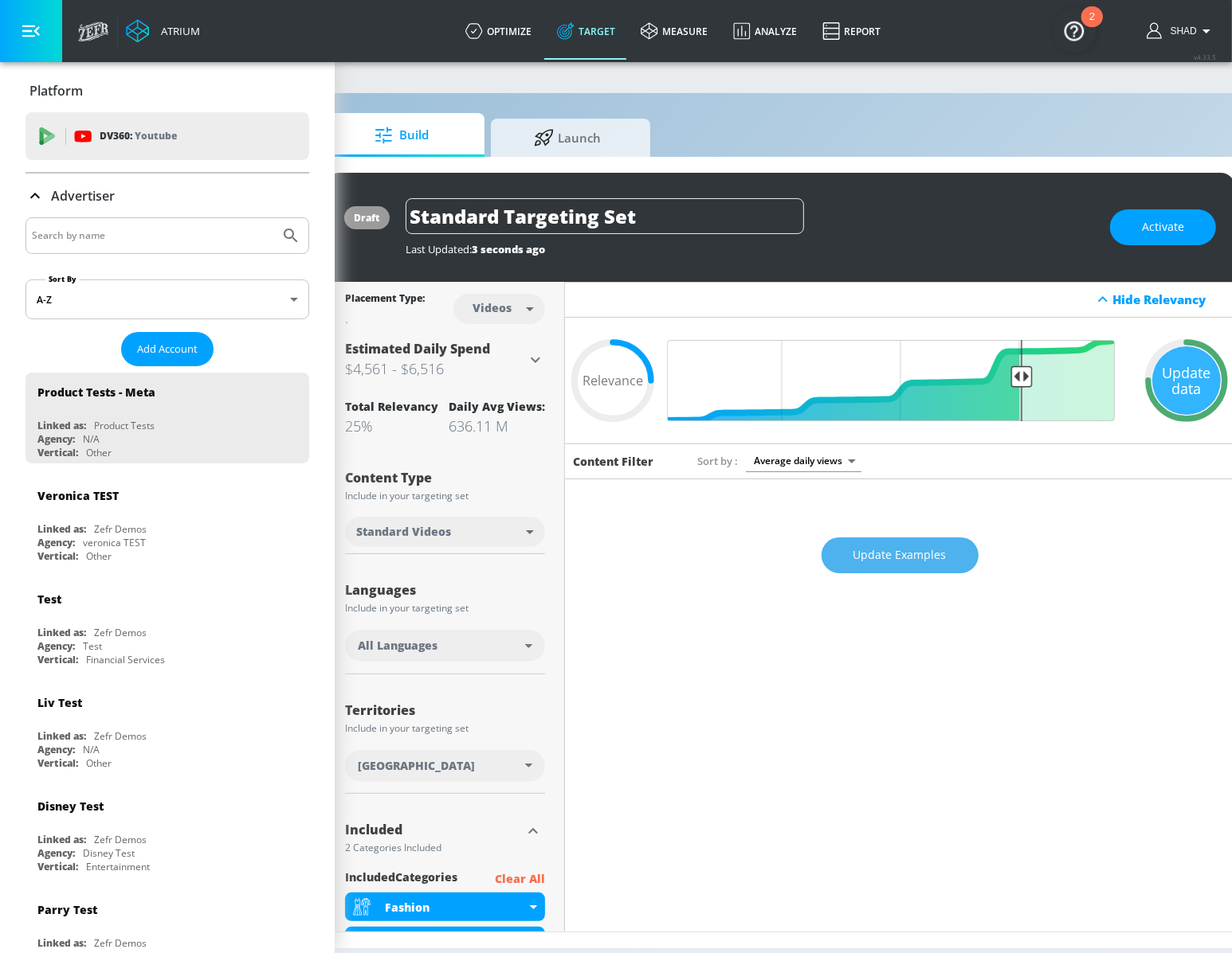
click at [890, 550] on span "Update Examples" at bounding box center [899, 556] width 93 height 20
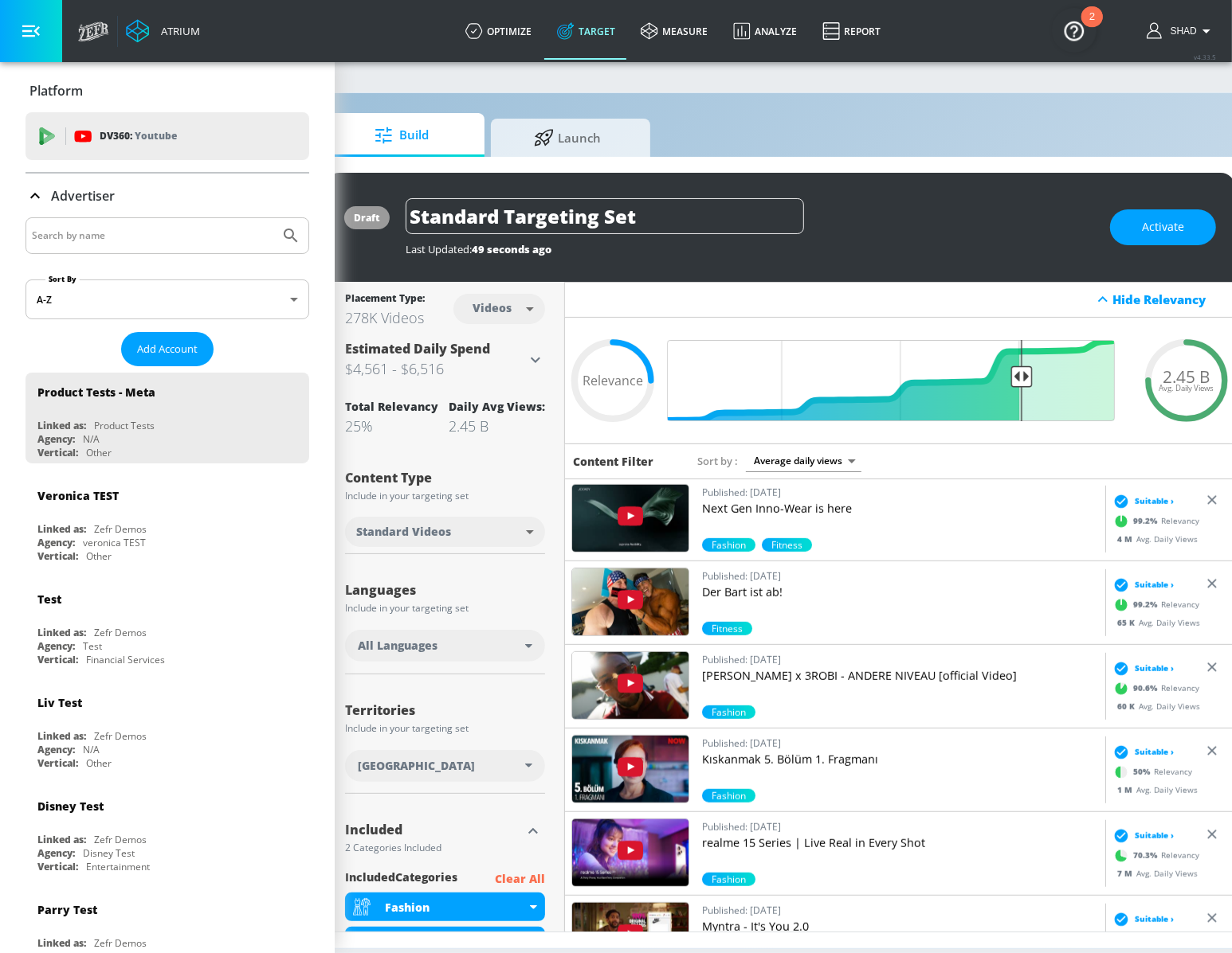
scroll to position [205, 0]
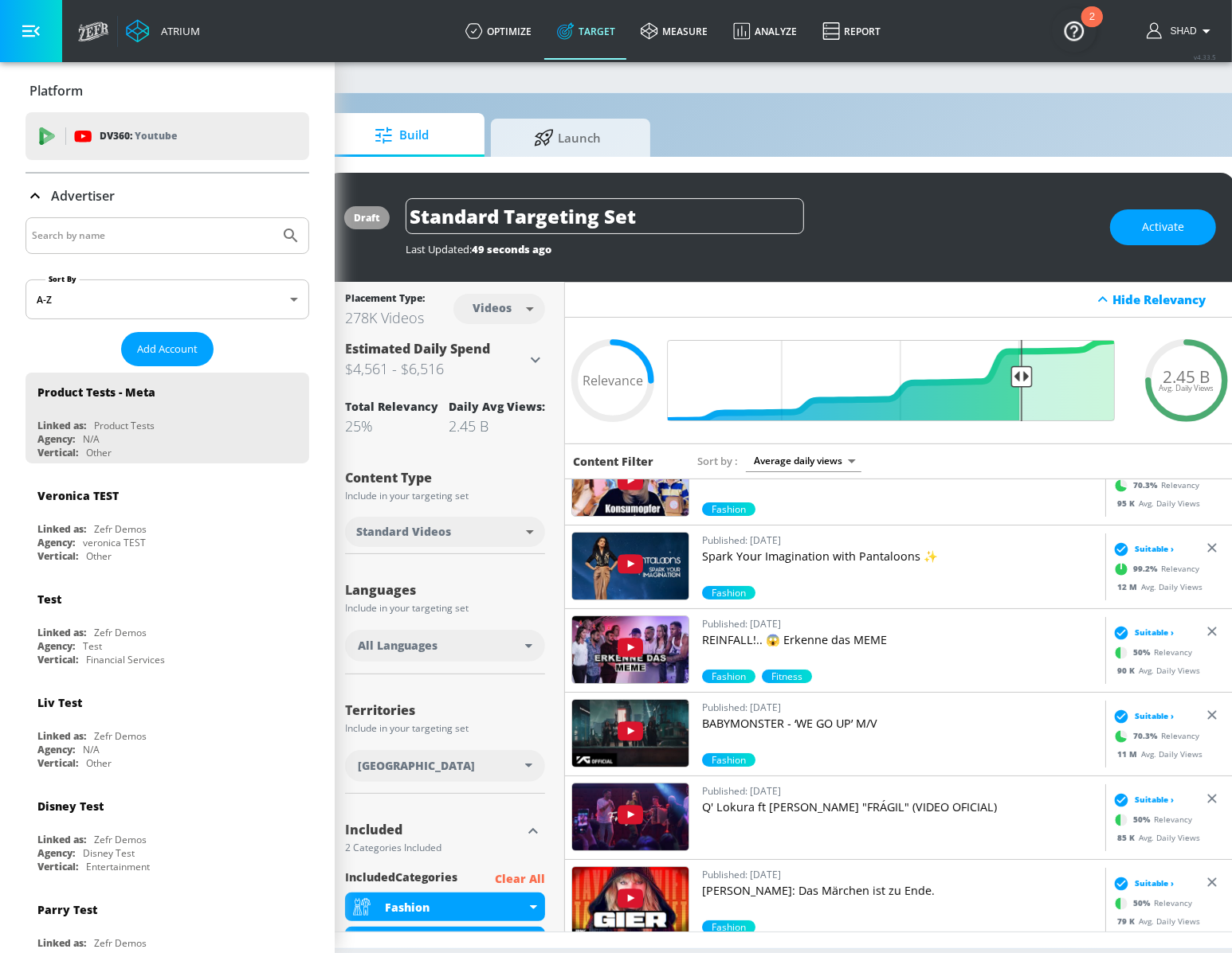
click at [1168, 561] on div "99.2 % Relevancy" at bounding box center [1153, 569] width 90 height 24
click at [1208, 546] on icon at bounding box center [1212, 548] width 16 height 16
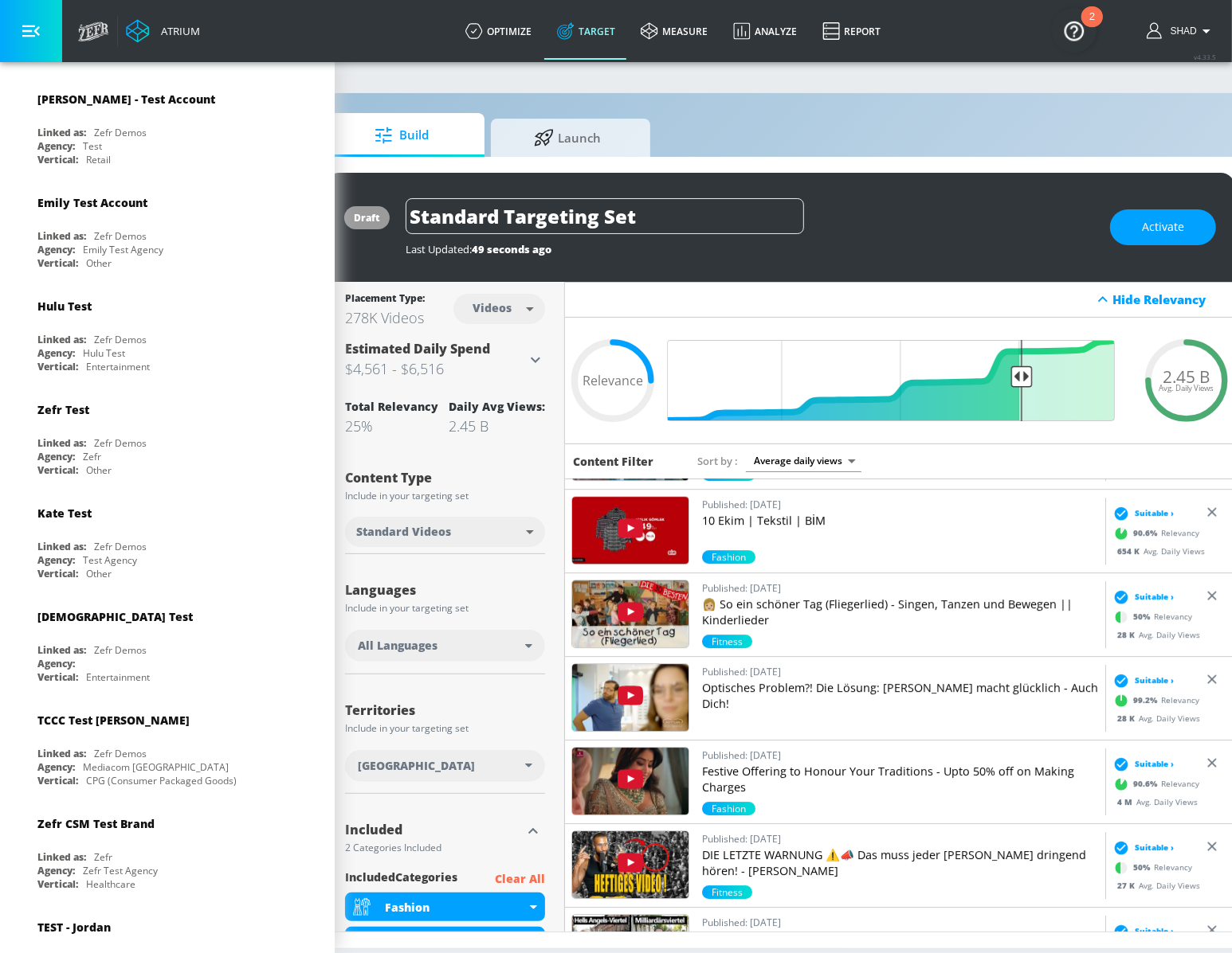
scroll to position [3910, 0]
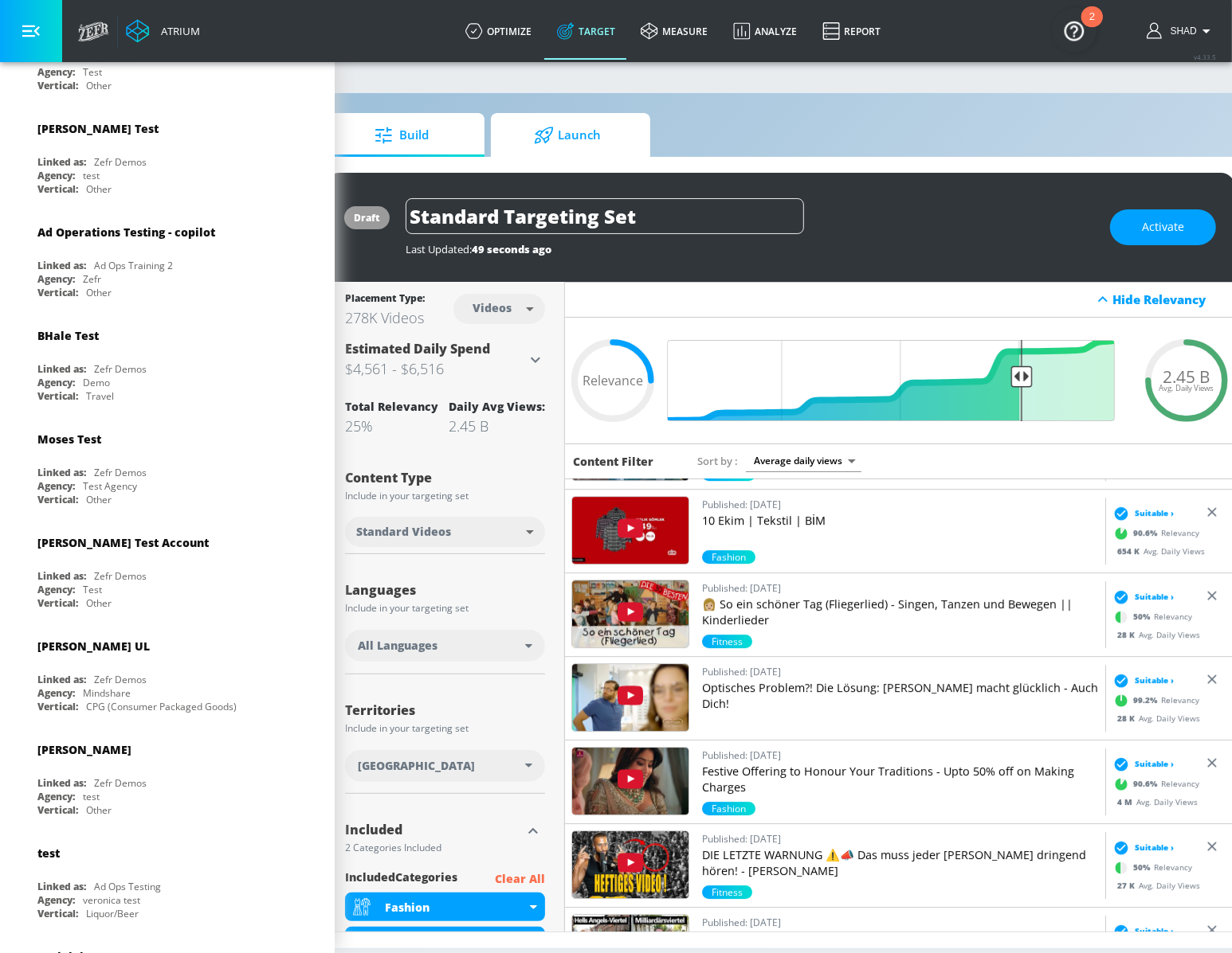
click at [557, 139] on span "Launch" at bounding box center [566, 135] width 121 height 38
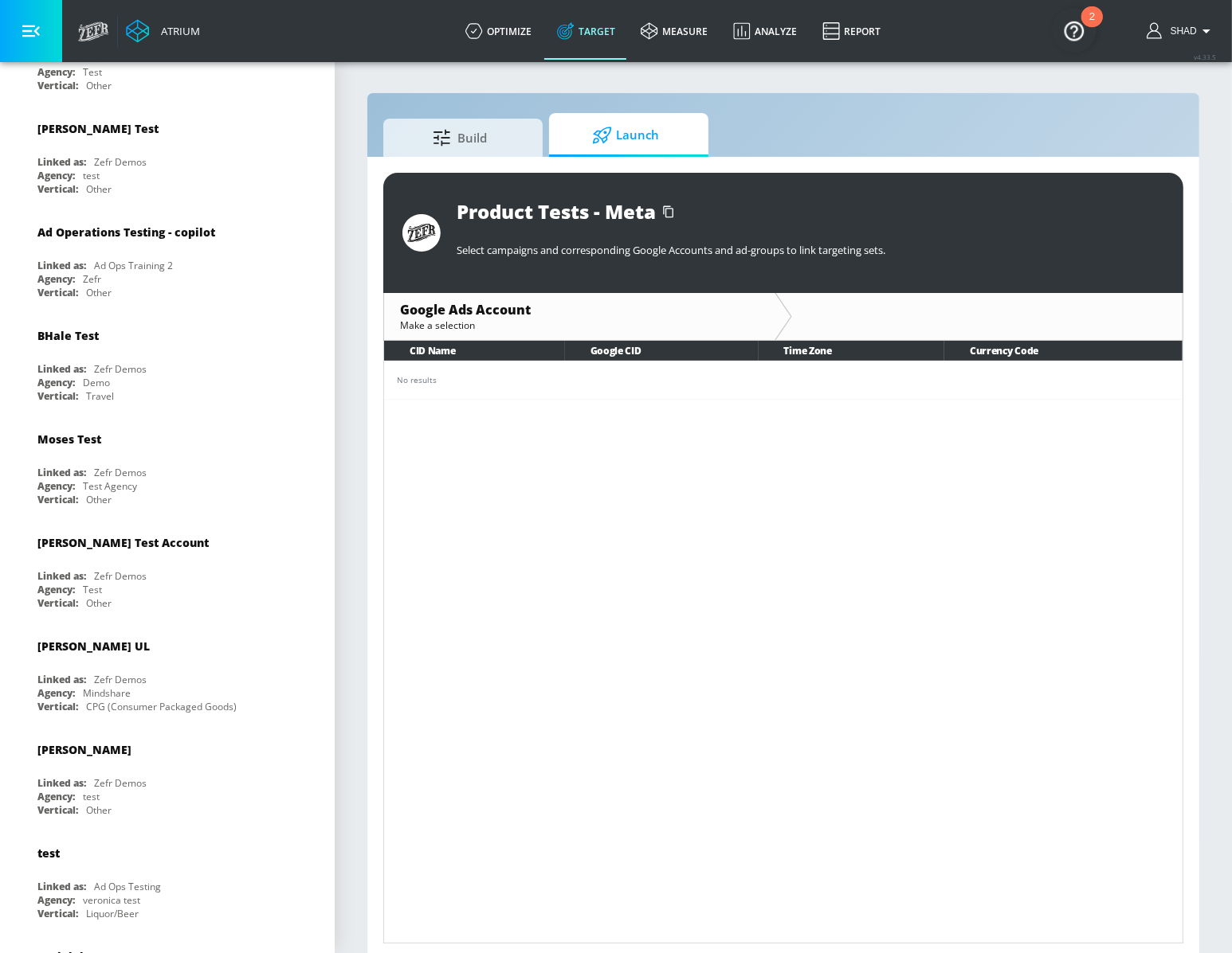
click at [343, 363] on section "Build Launch Product Tests - Meta Select campaigns and corresponding Google Acc…" at bounding box center [783, 511] width 897 height 900
drag, startPoint x: 382, startPoint y: 363, endPoint x: 469, endPoint y: 441, distance: 116.8
click at [469, 440] on div "Product Tests - Meta Select campaigns and corresponding Google Accounts and ad-…" at bounding box center [783, 558] width 832 height 802
click at [469, 441] on div "CID Name Google CID Time Zone Currency Code No results" at bounding box center [783, 642] width 800 height 603
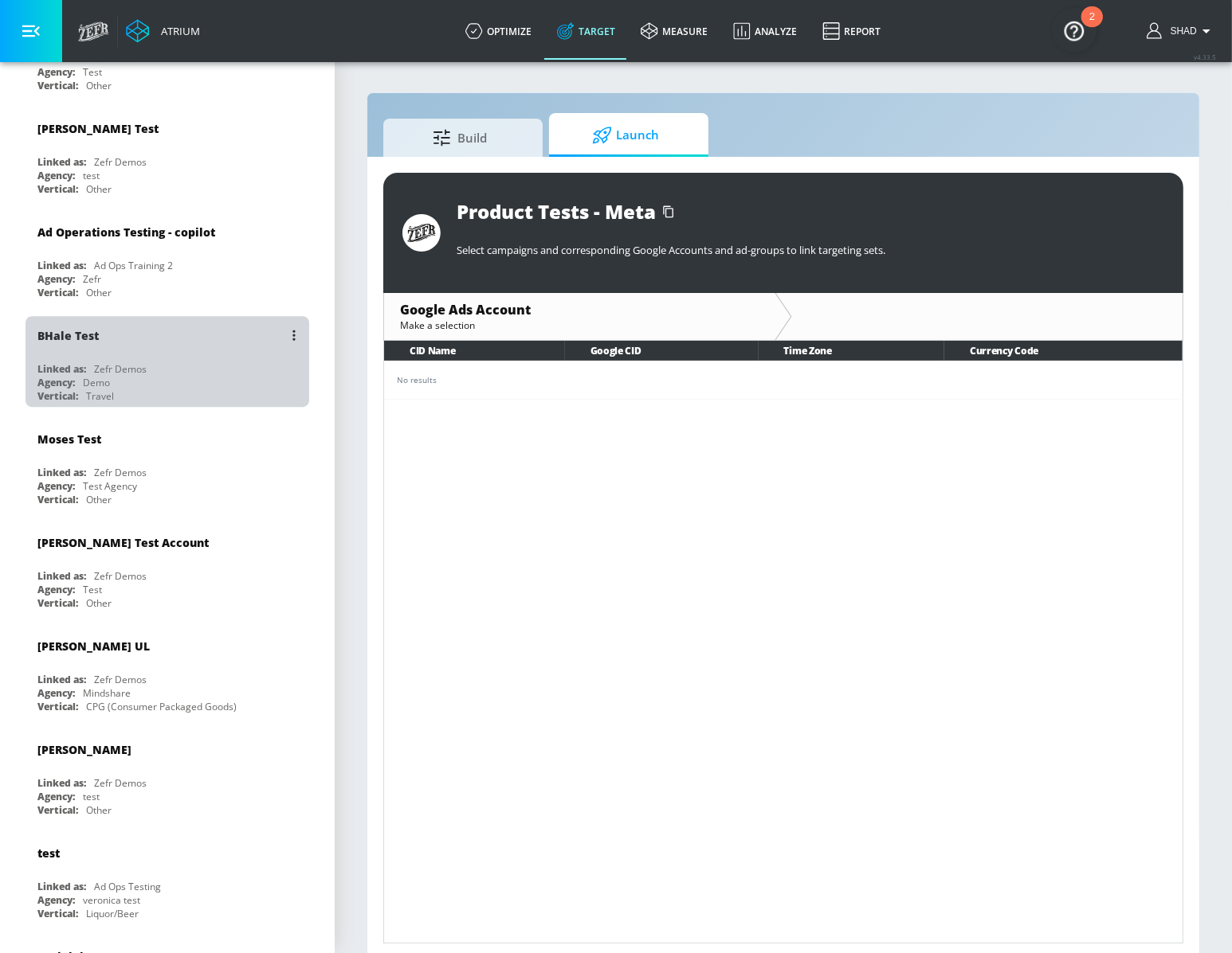
click at [105, 324] on div "BHale Test Linked as: Zefr Demos Agency: Demo Vertical: Travel" at bounding box center [167, 362] width 284 height 91
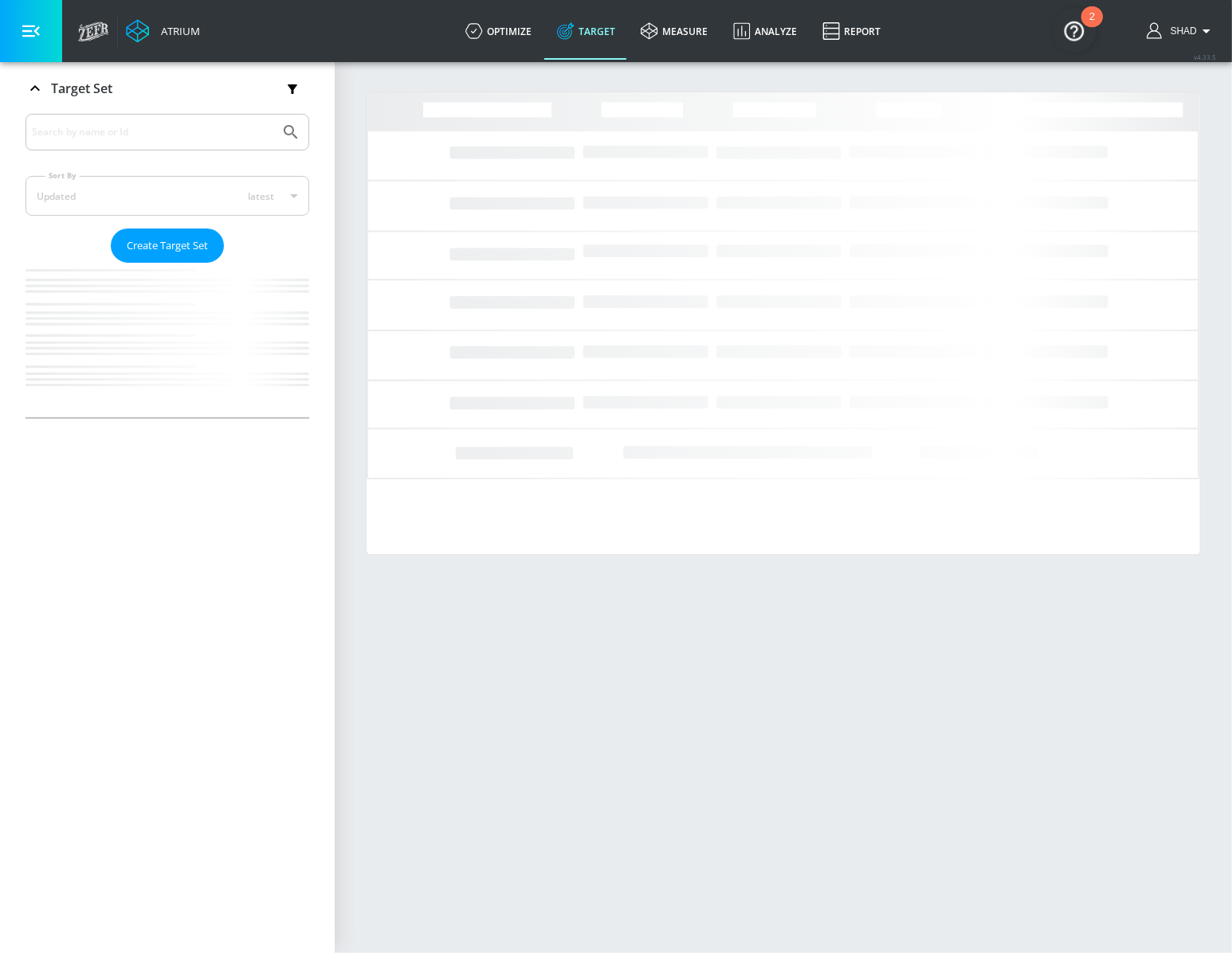
scroll to position [259, 0]
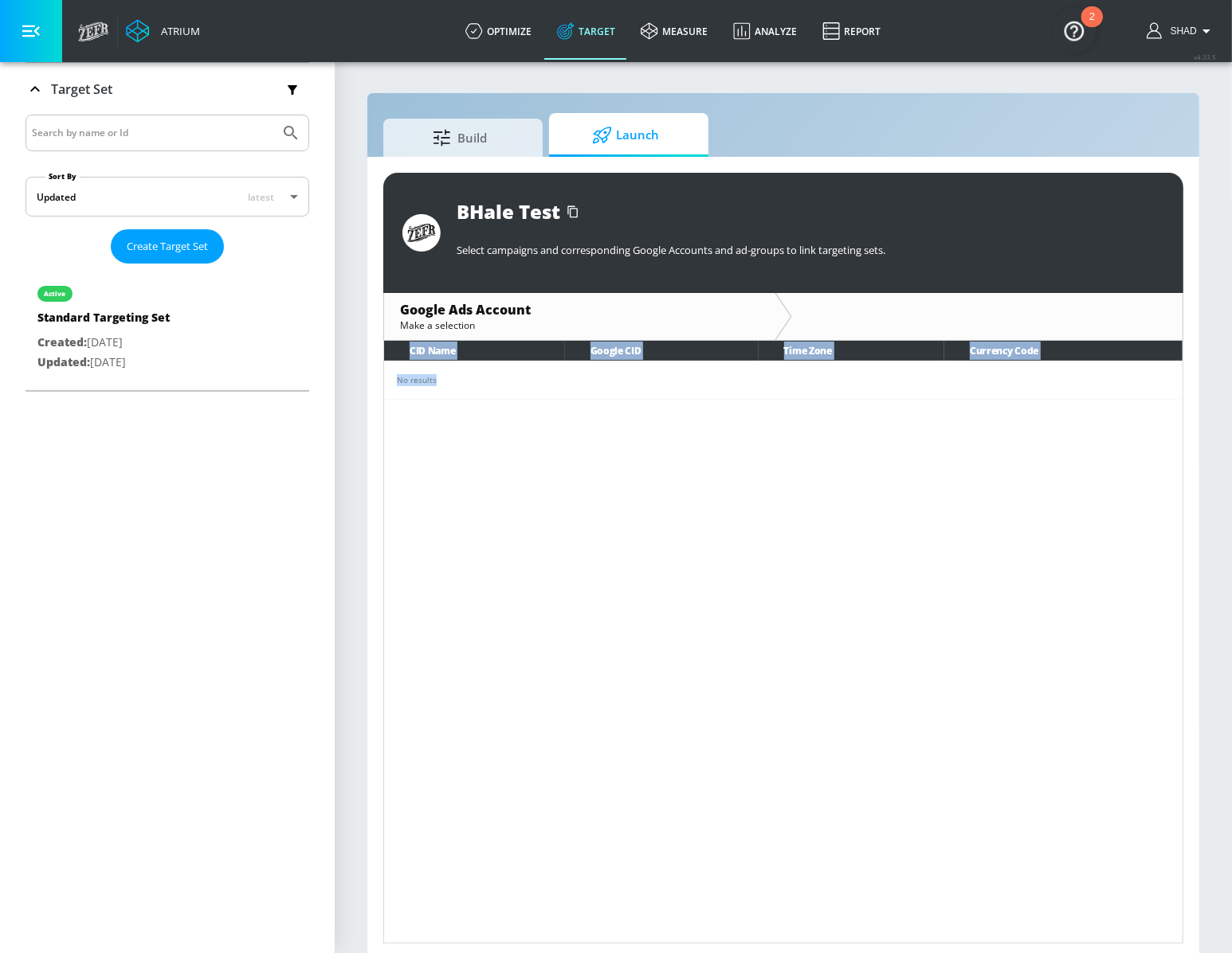
drag, startPoint x: 470, startPoint y: 382, endPoint x: 462, endPoint y: 316, distance: 66.5
click at [463, 322] on div "BHale Test Select campaigns and corresponding Google Accounts and ad-groups to …" at bounding box center [783, 559] width 800 height 771
click at [462, 316] on div "Google Ads Account" at bounding box center [579, 309] width 358 height 17
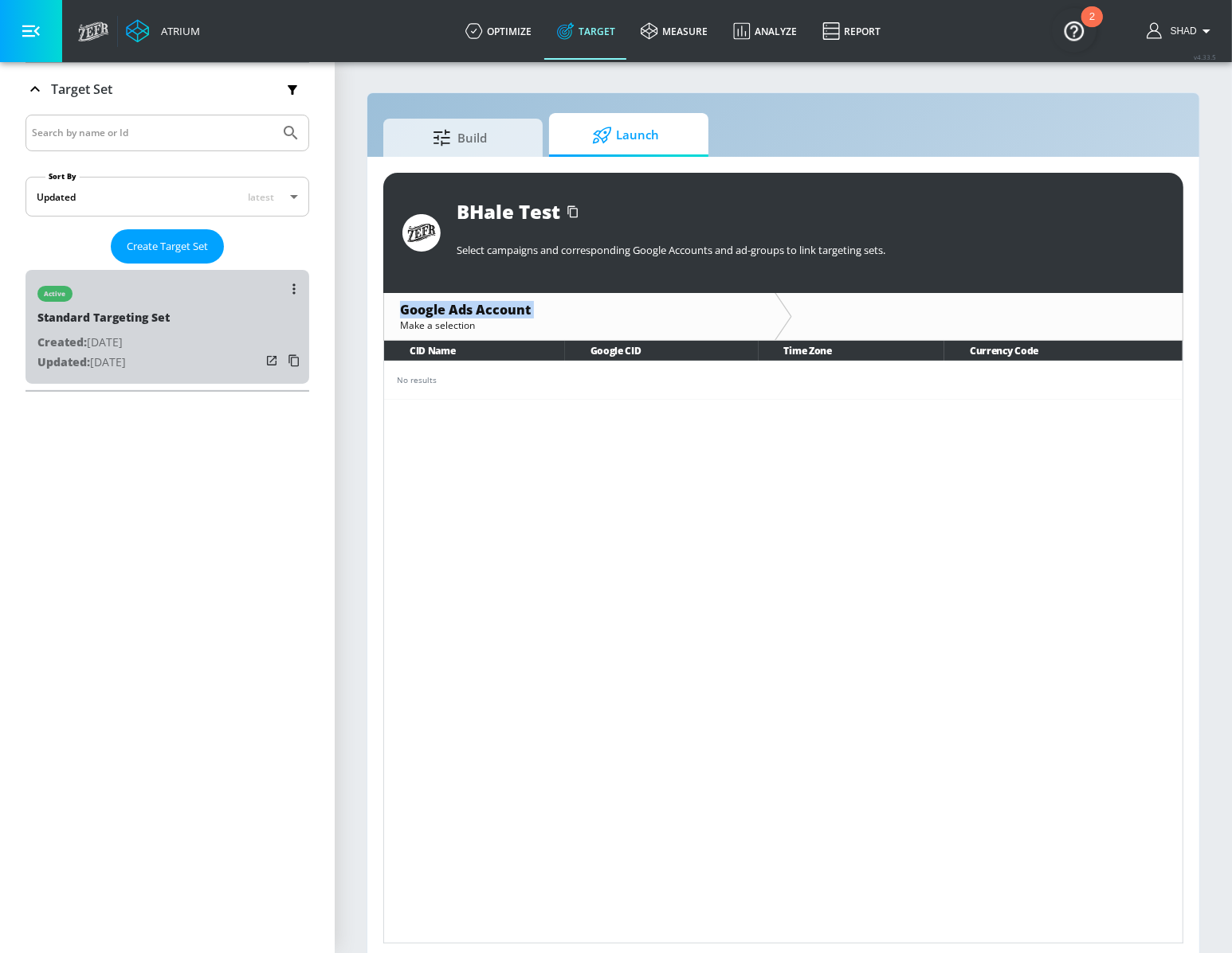
click at [157, 355] on p "Updated: Feb. 04, 2025" at bounding box center [103, 363] width 132 height 20
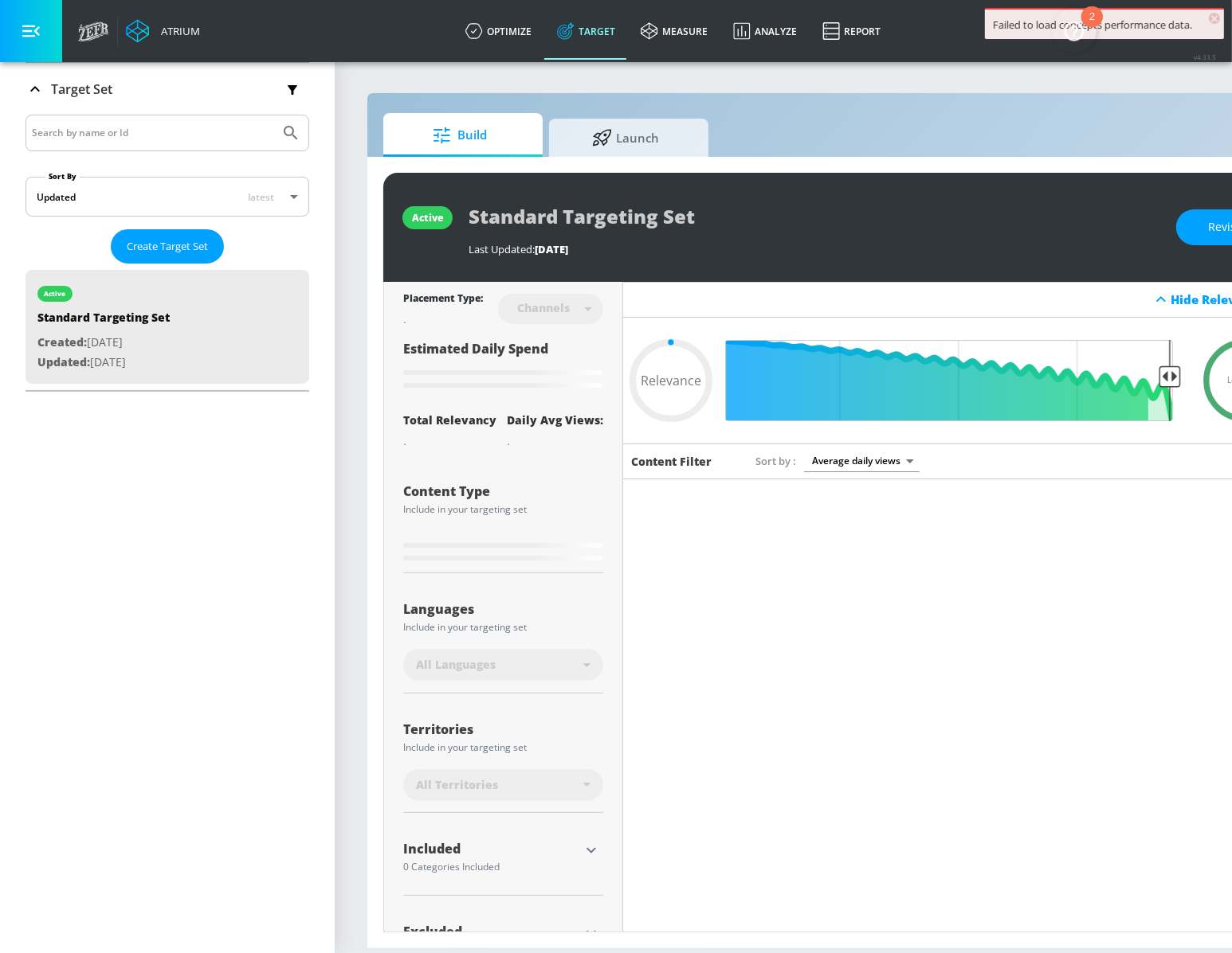
click at [45, 86] on div "Target Set" at bounding box center [69, 89] width 87 height 19
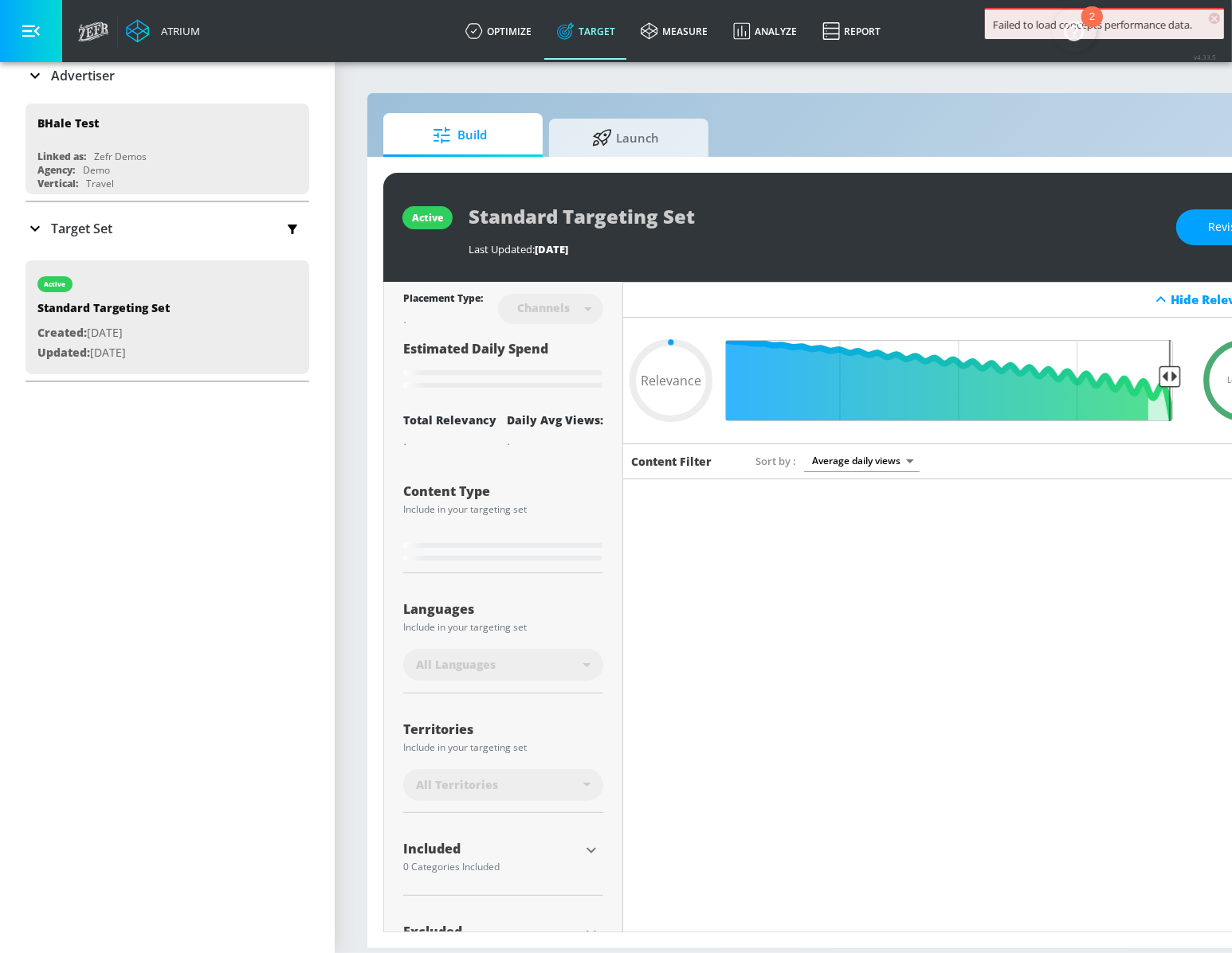
scroll to position [112, 0]
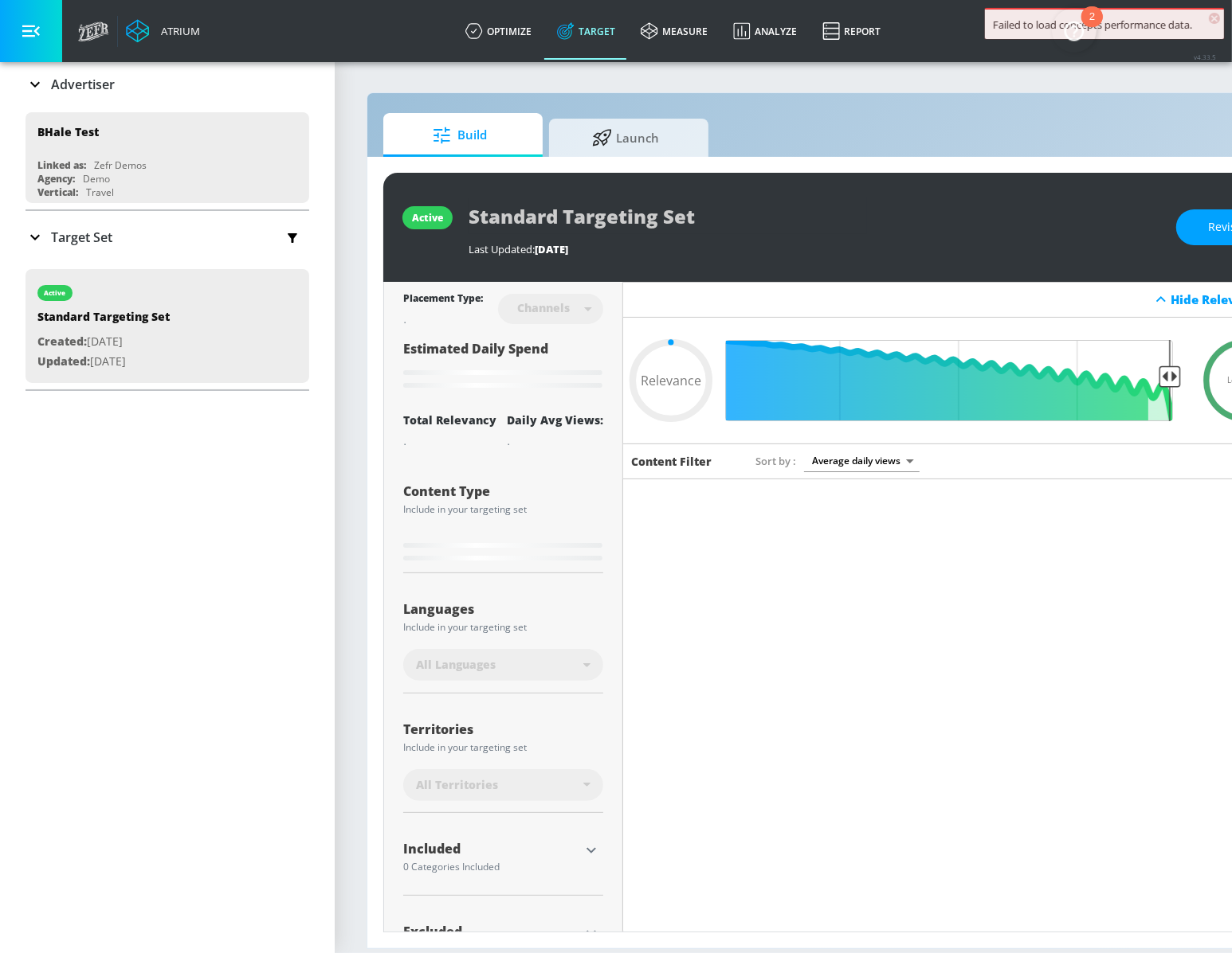
click at [49, 75] on div "Advertiser" at bounding box center [70, 84] width 89 height 19
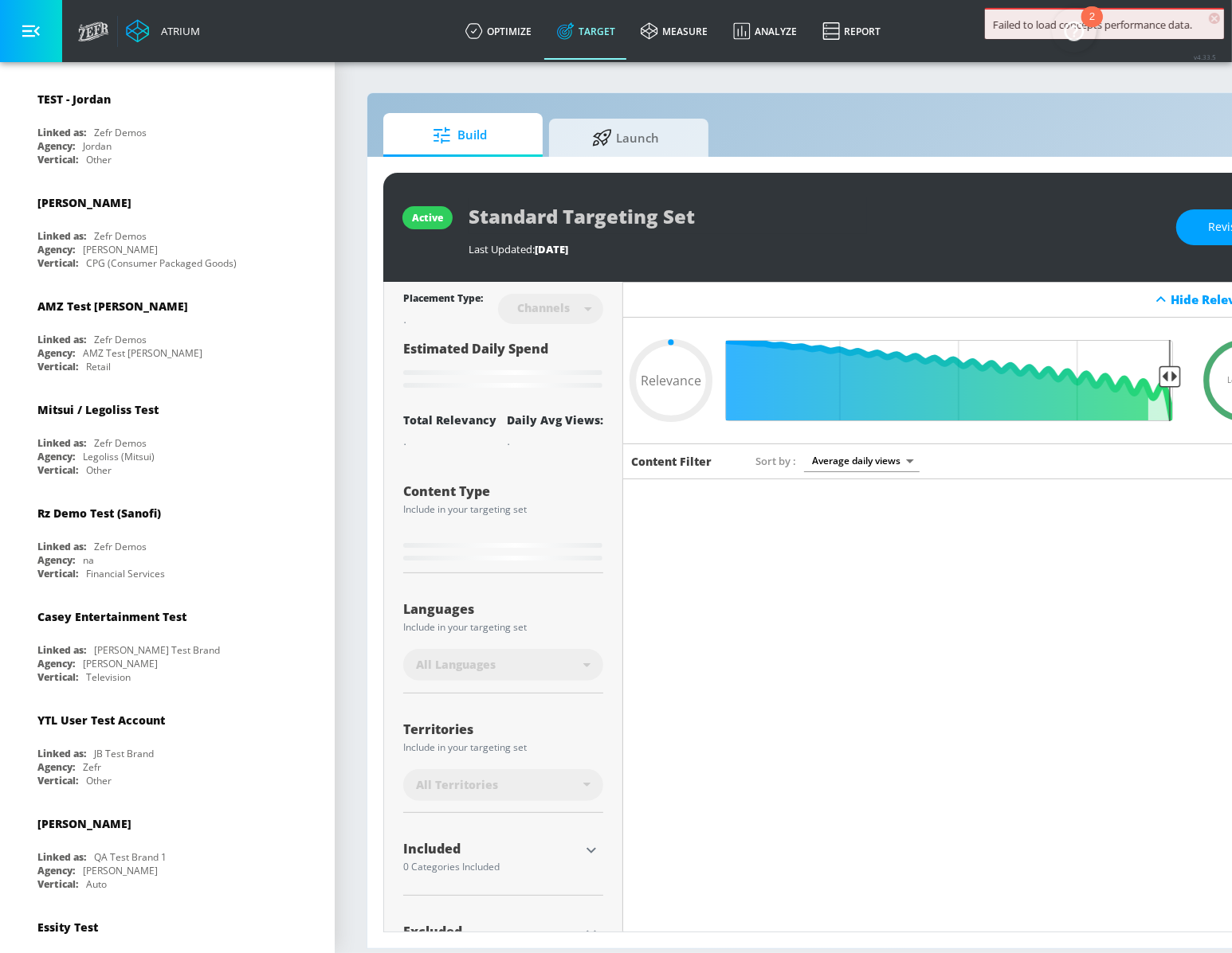
type input "0.83"
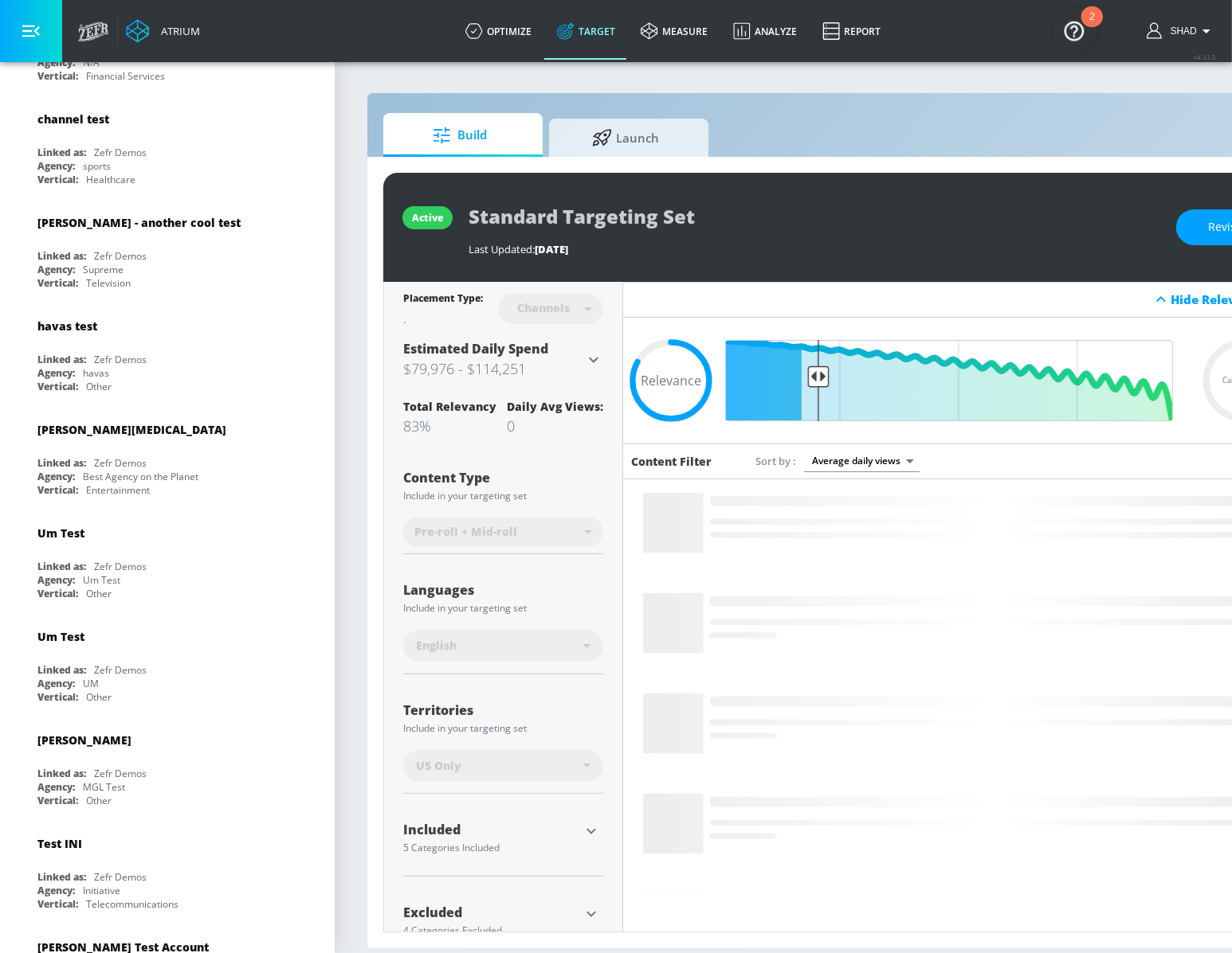
scroll to position [9014, 0]
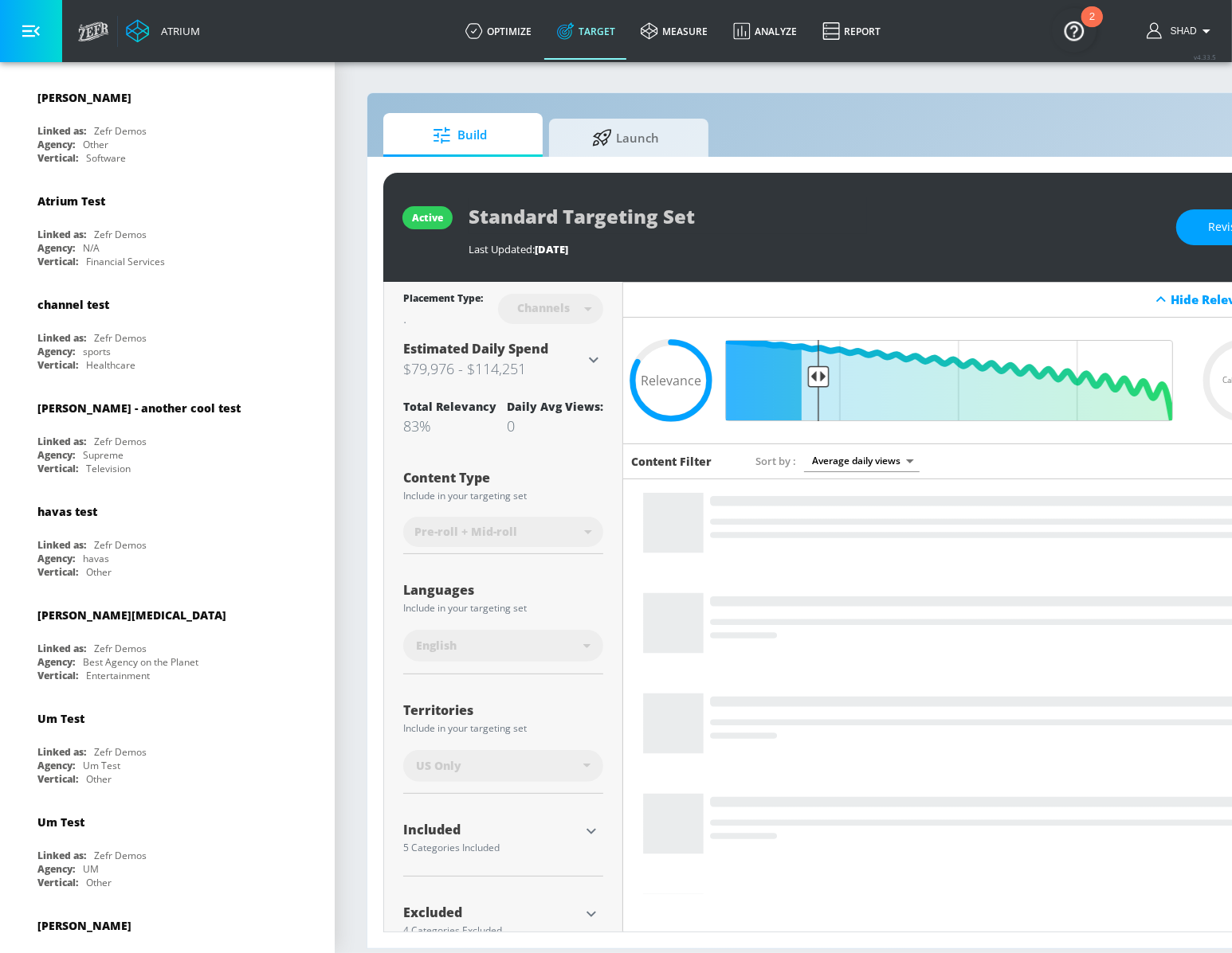
click at [56, 241] on div "Agency:" at bounding box center [55, 248] width 37 height 14
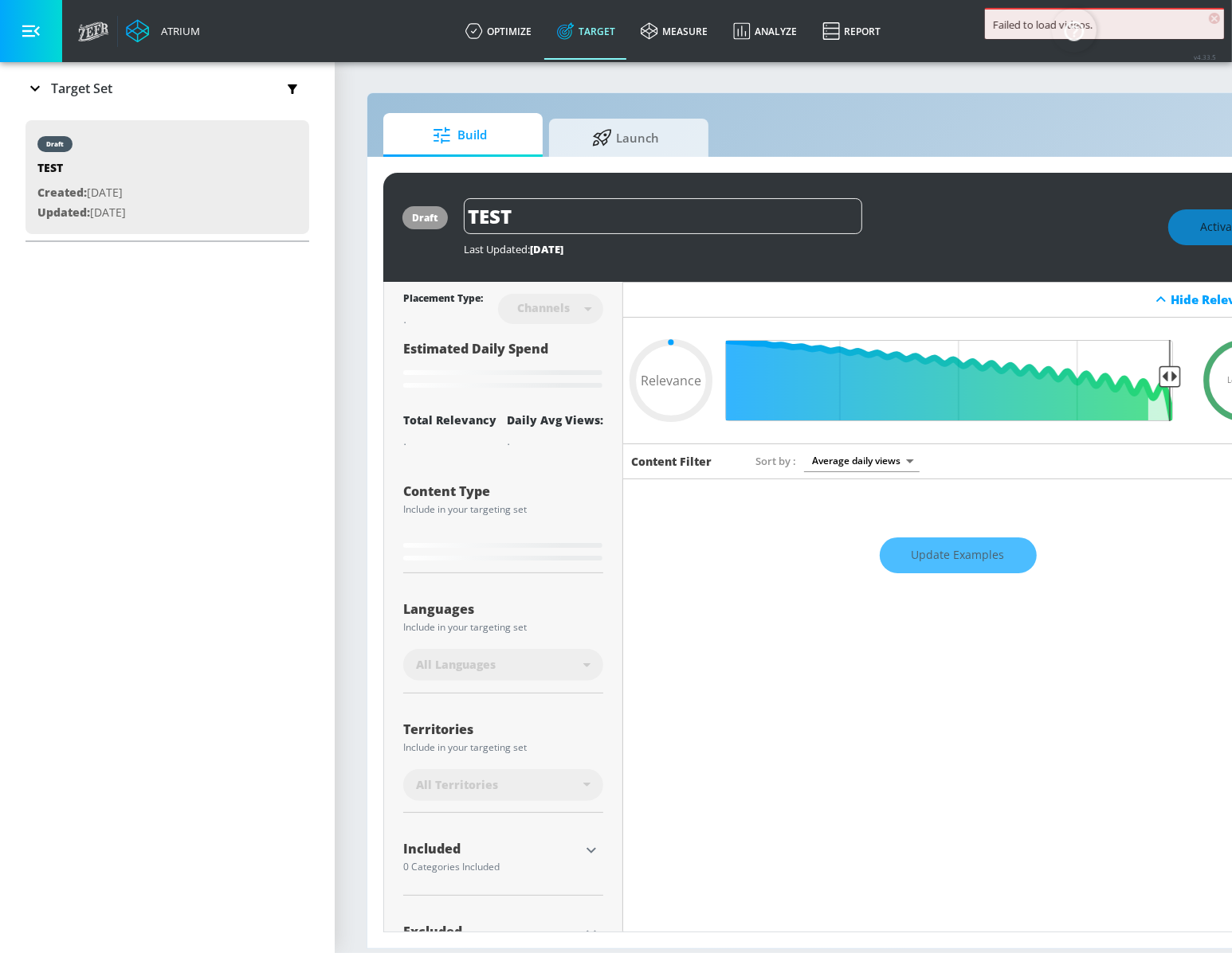
type input "0.05"
click at [638, 129] on span "Launch" at bounding box center [625, 135] width 121 height 38
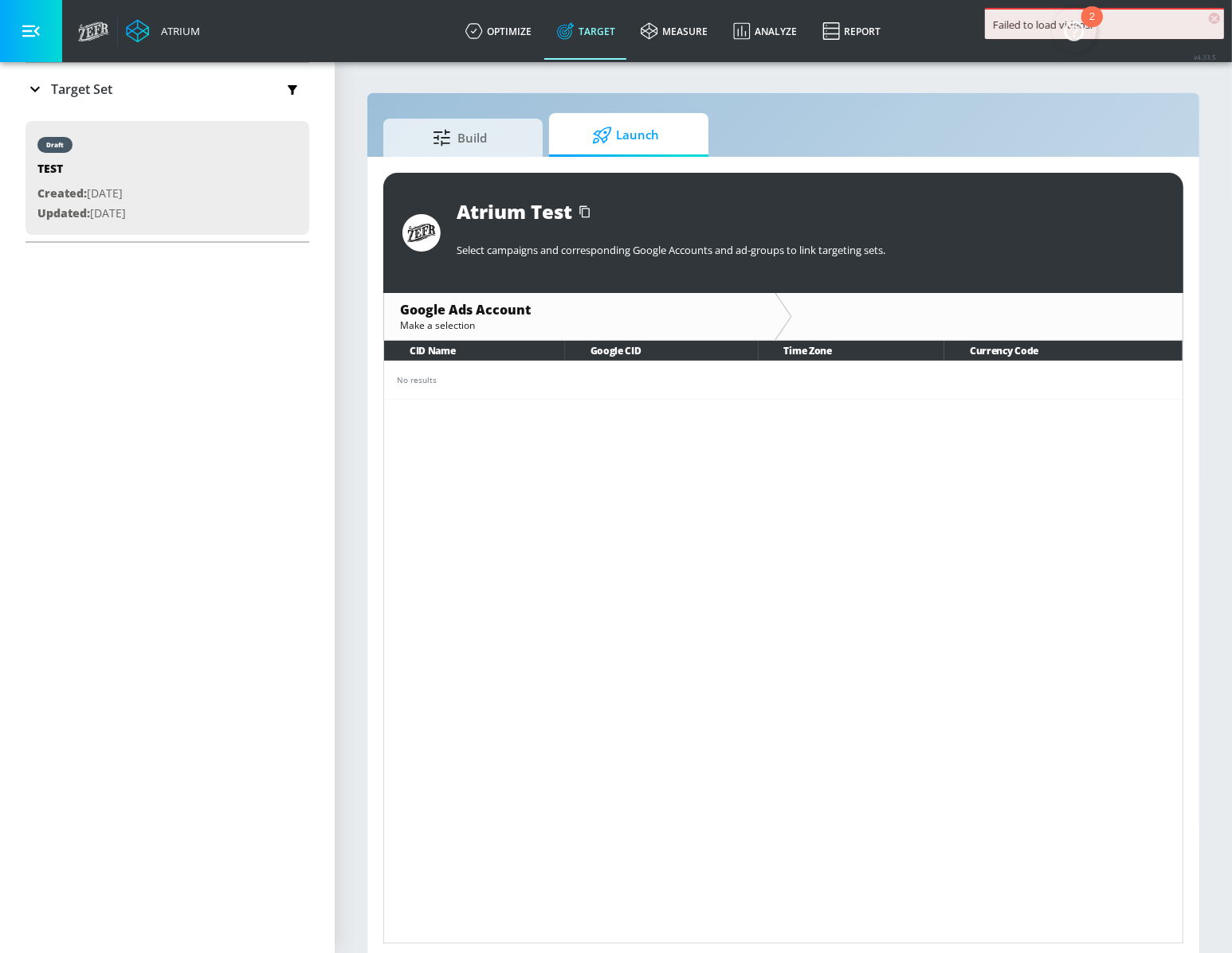
click at [39, 82] on icon at bounding box center [34, 89] width 19 height 19
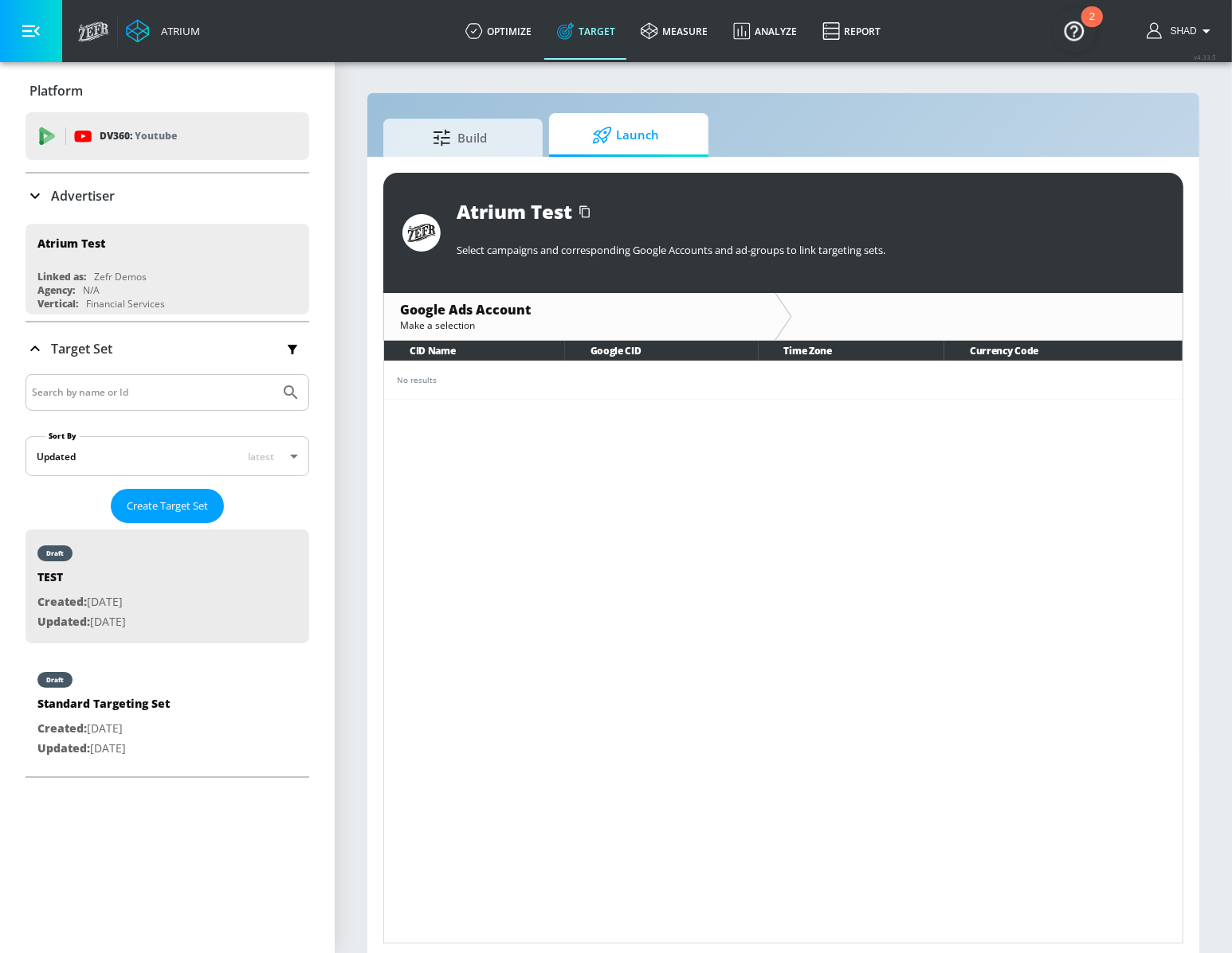
click at [75, 200] on p "Advertiser" at bounding box center [83, 195] width 64 height 17
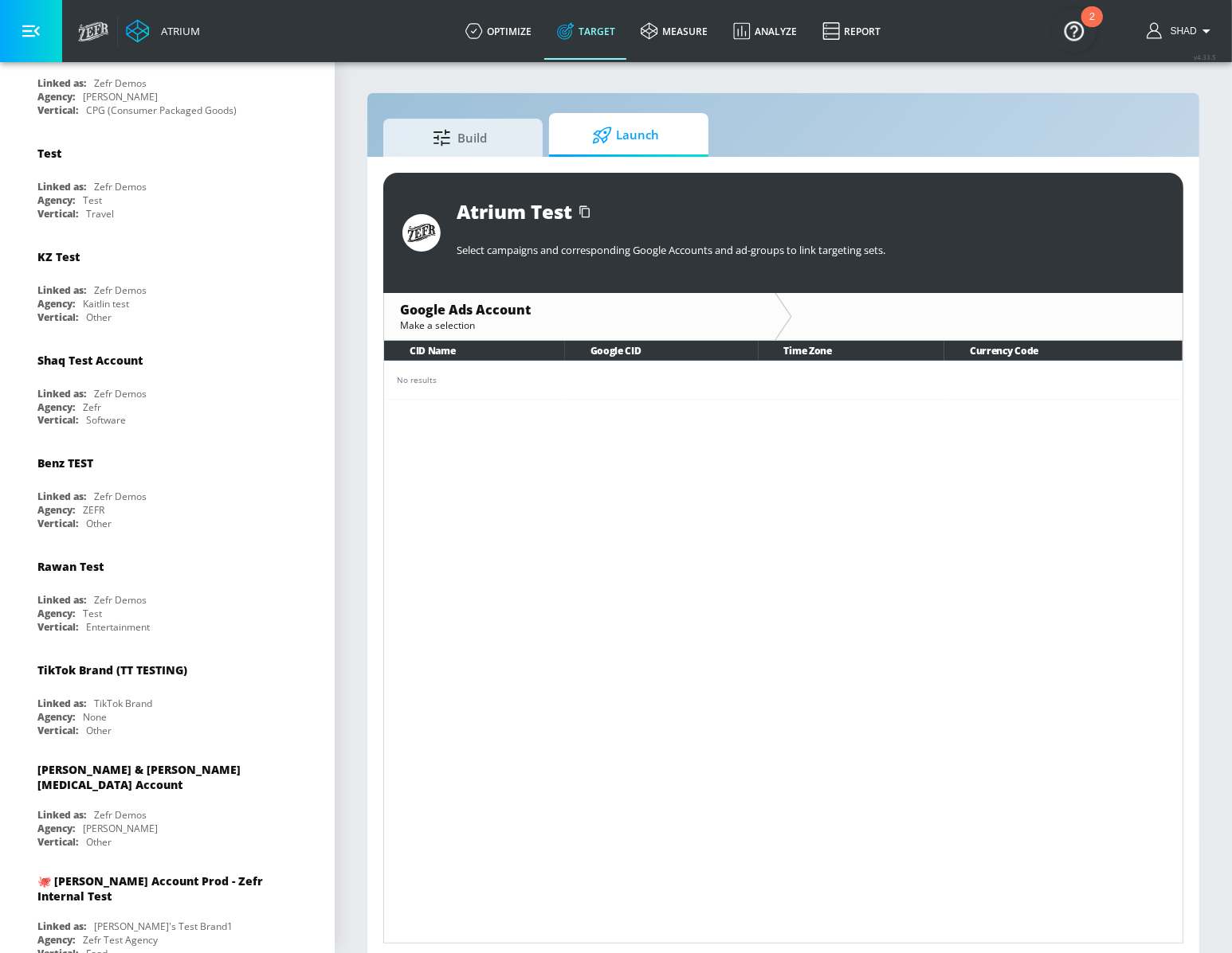
scroll to position [2625, 0]
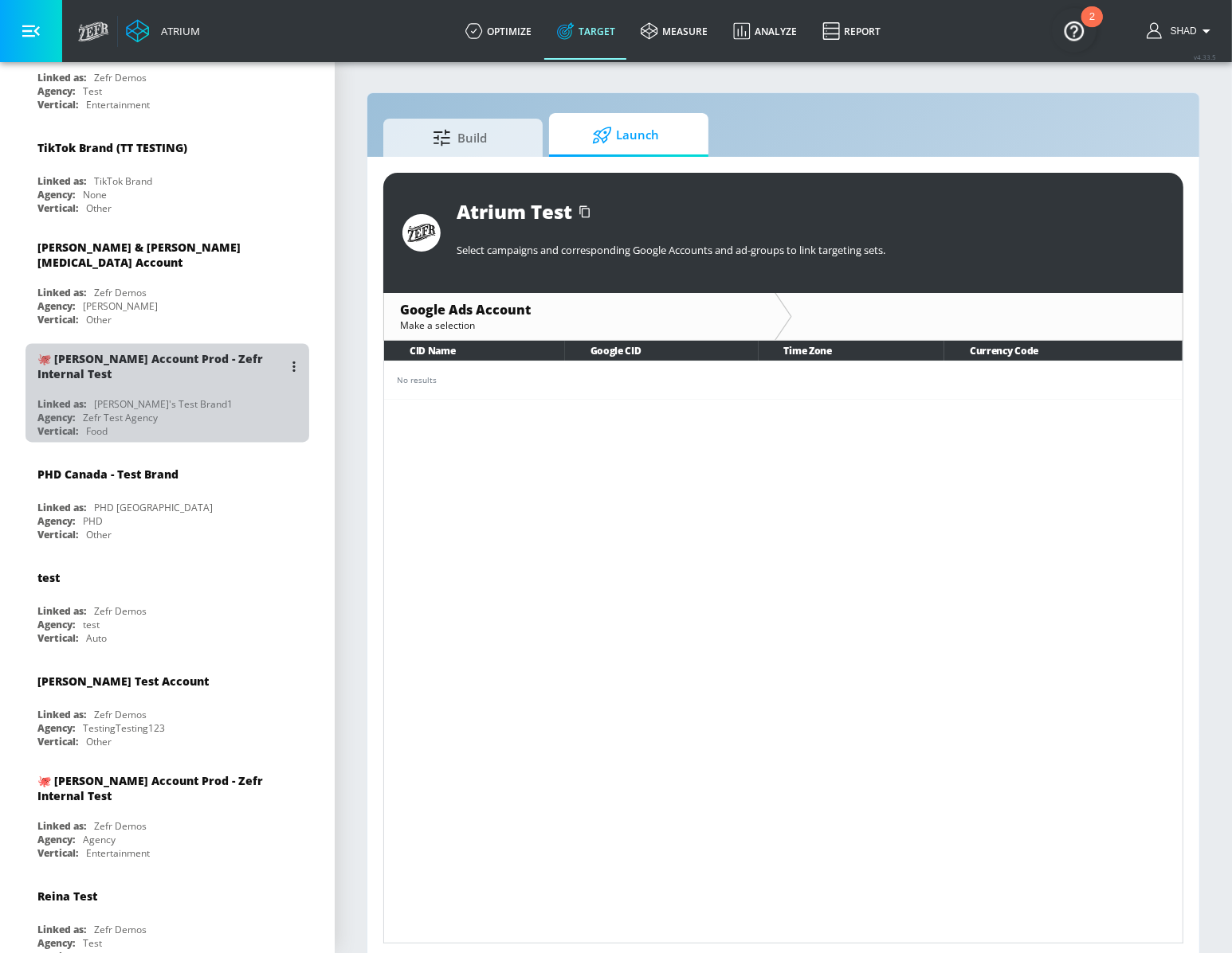
click at [171, 411] on div "Agency: Zefr Test Agency" at bounding box center [171, 417] width 268 height 14
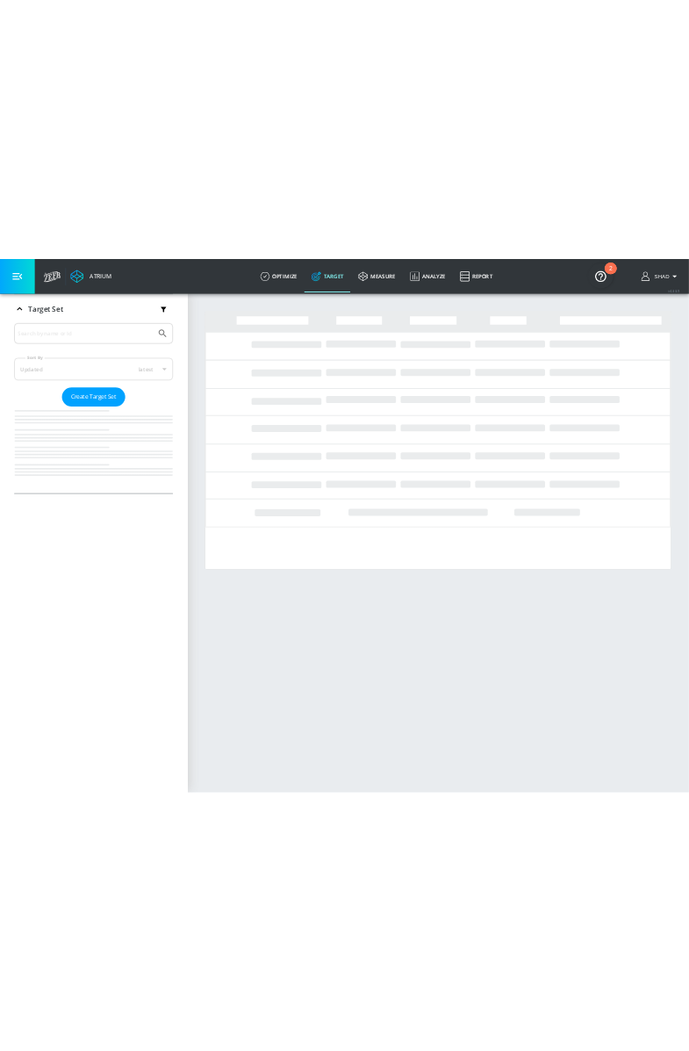
scroll to position [285, 0]
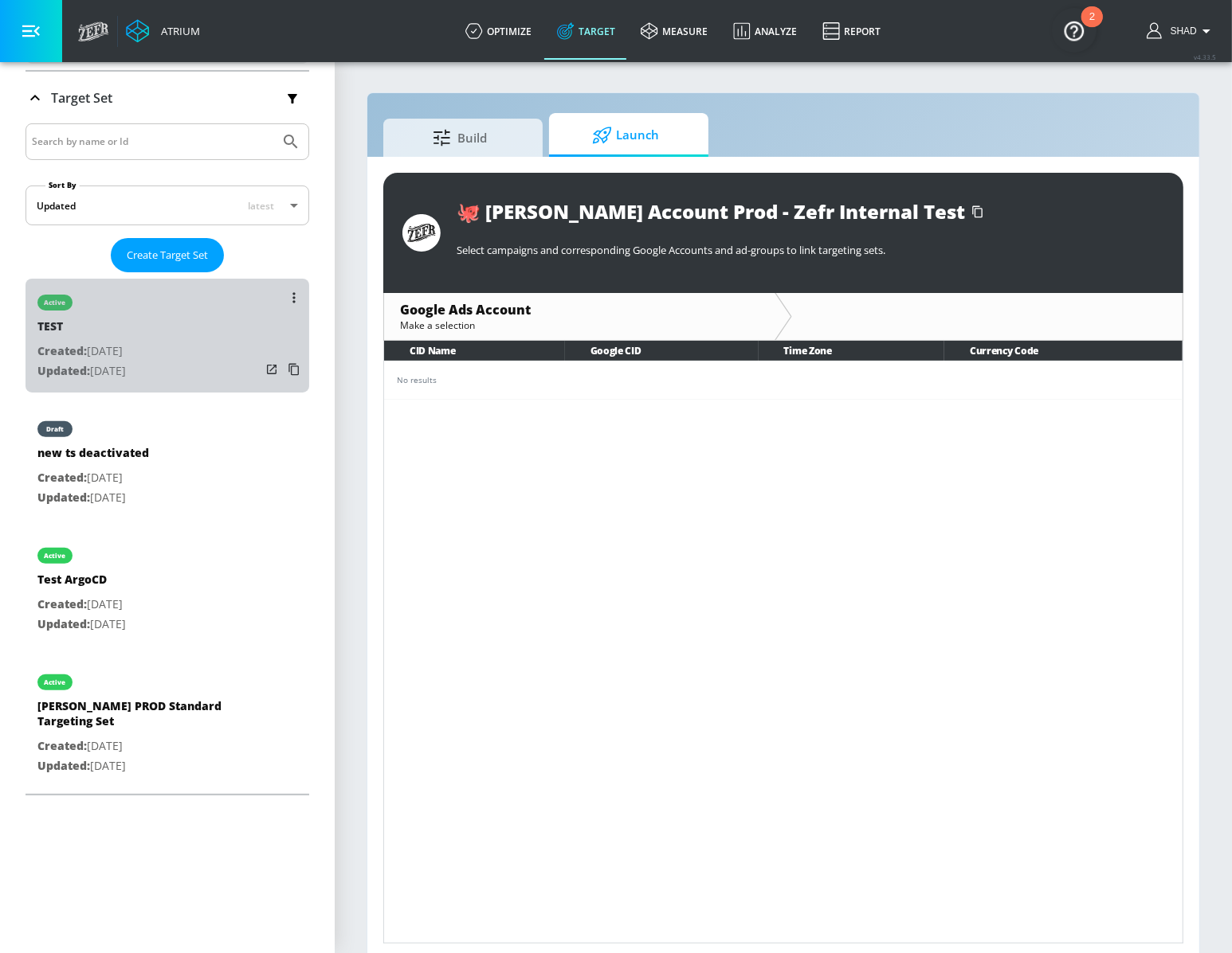
click at [126, 289] on div "active" at bounding box center [81, 298] width 88 height 40
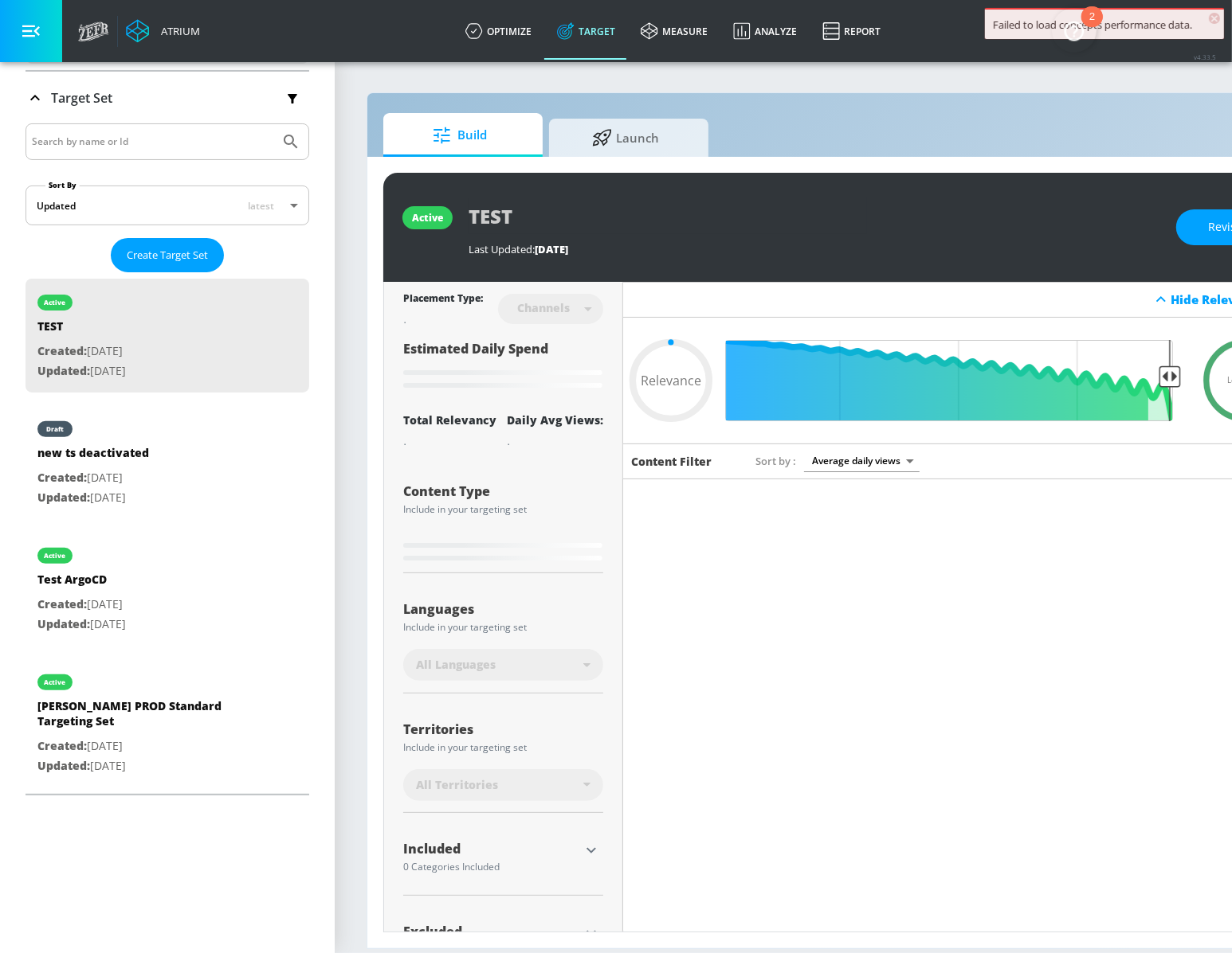
type input "0.6"
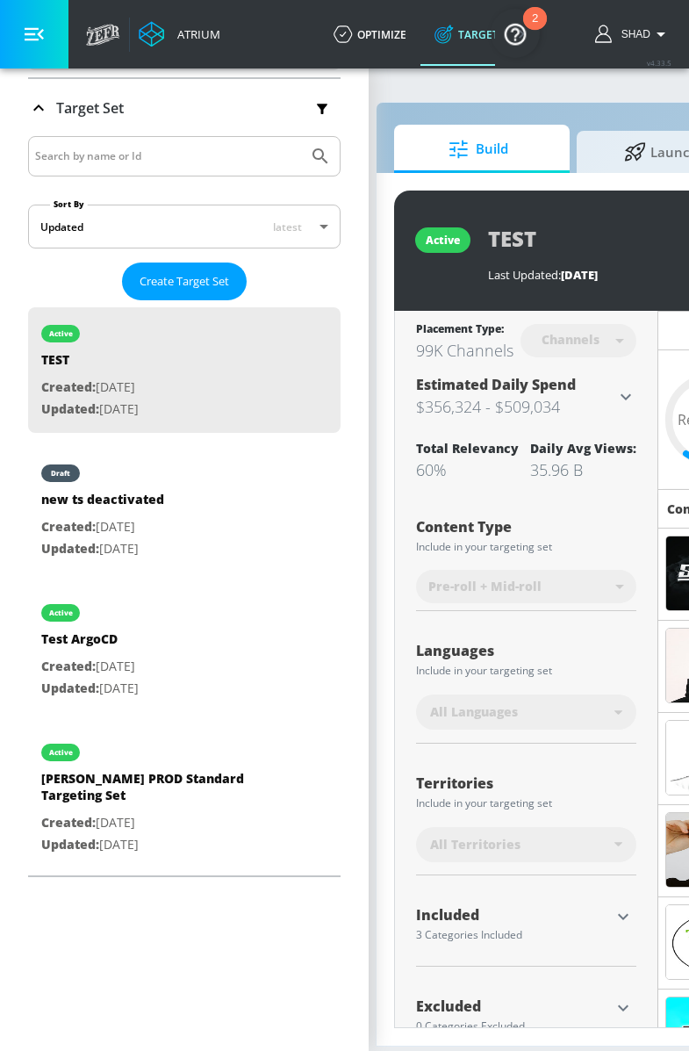
scroll to position [0, 32]
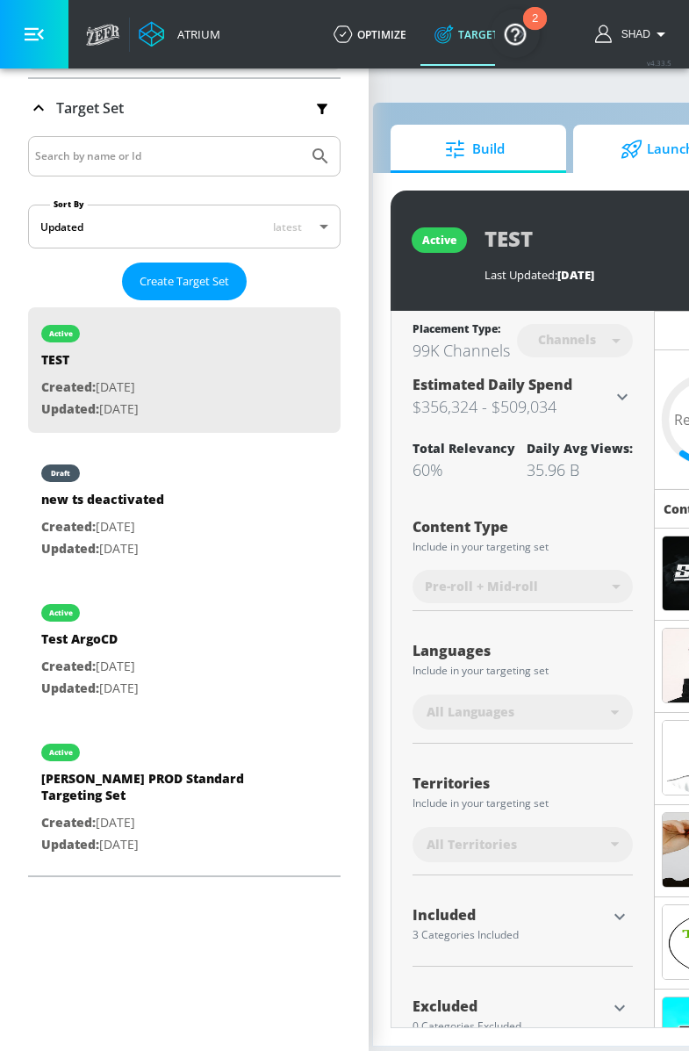
click at [627, 143] on icon at bounding box center [632, 149] width 20 height 18
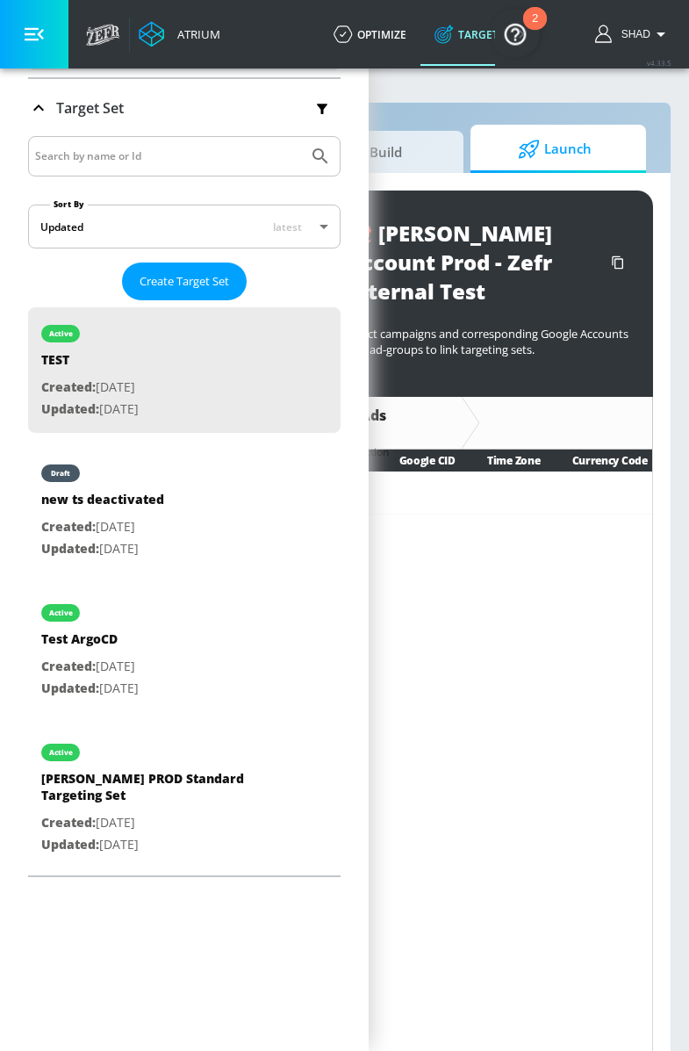
scroll to position [0, 151]
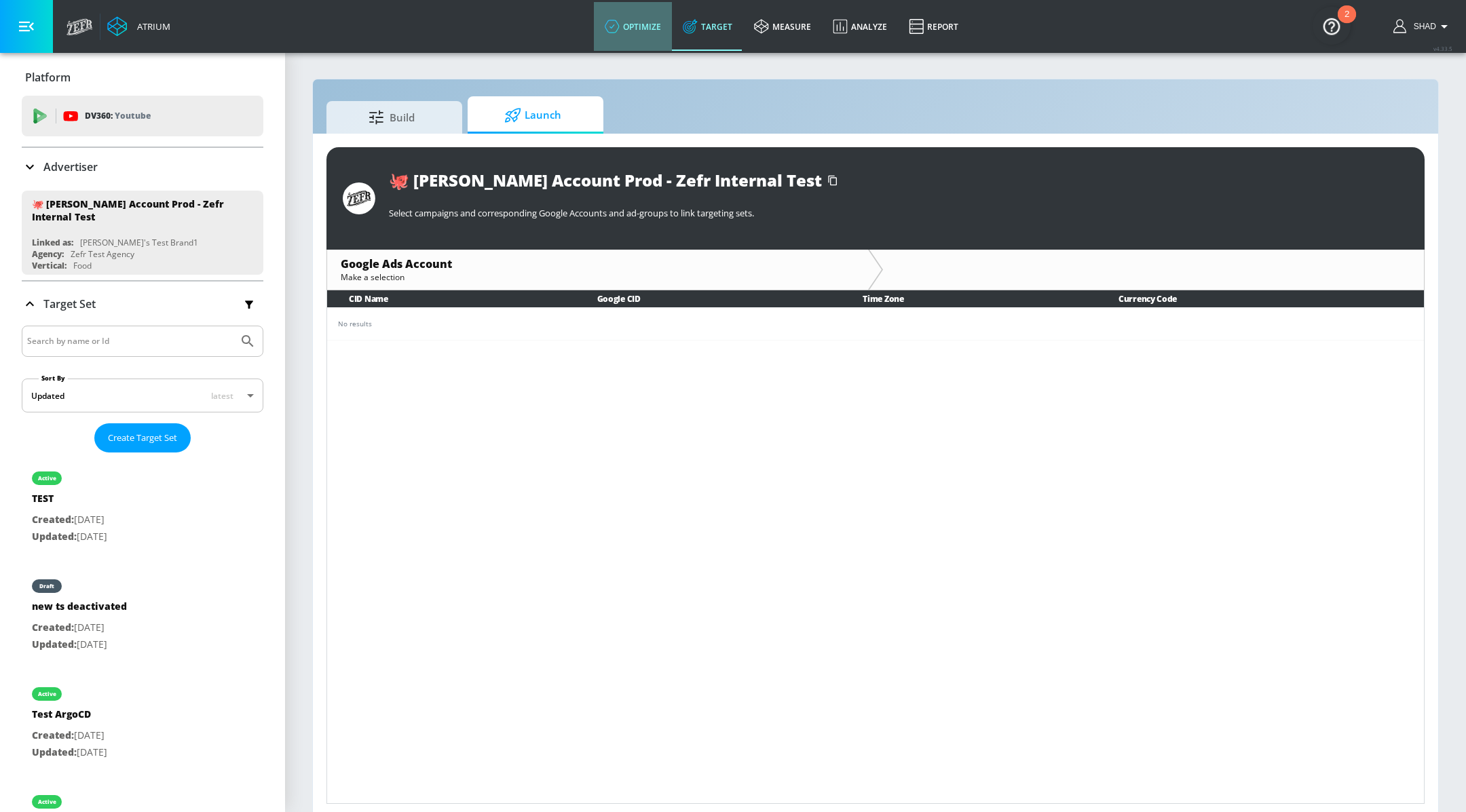
click at [668, 28] on link "optimize" at bounding box center [632, 26] width 78 height 49
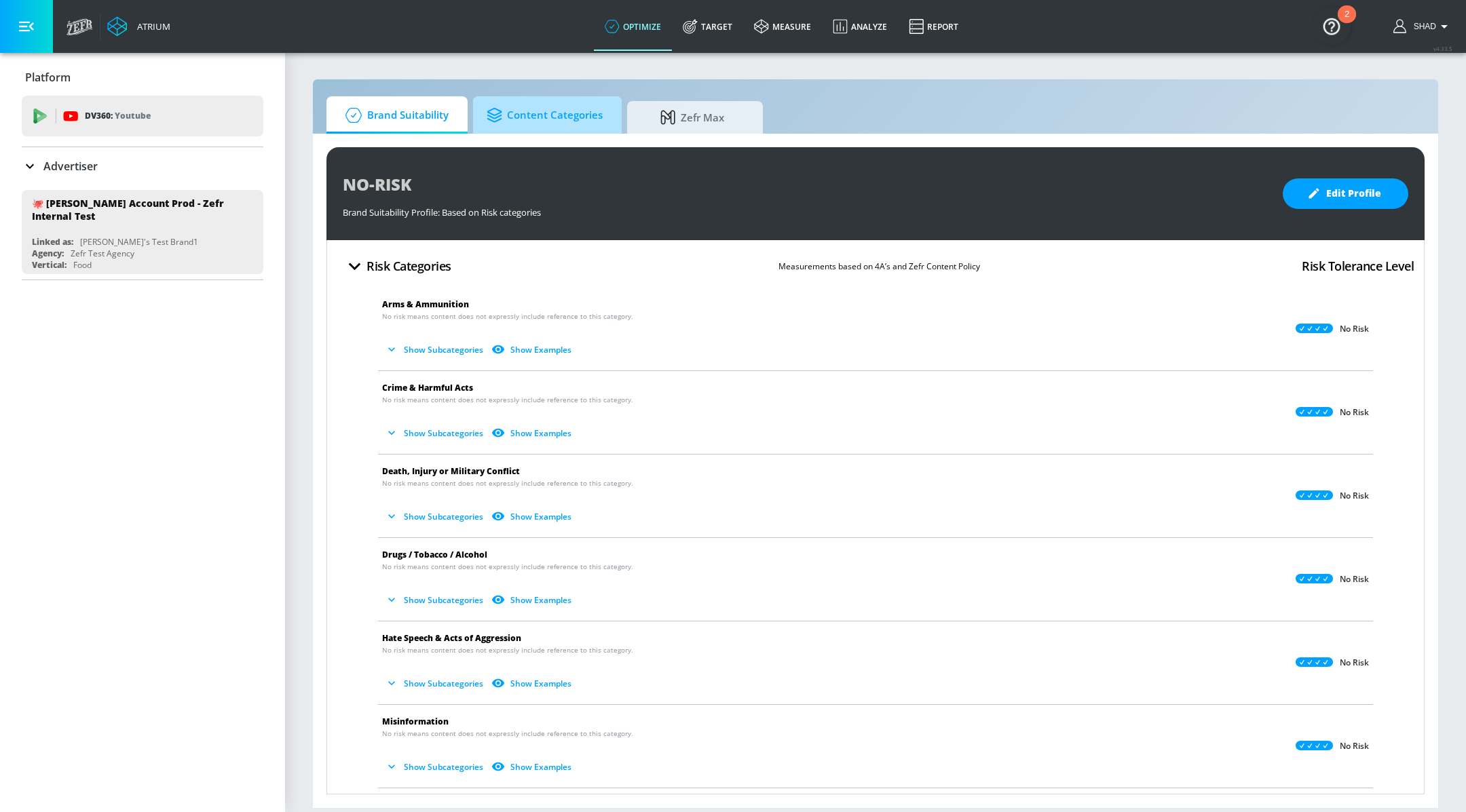
click at [543, 123] on span "Content Categories" at bounding box center [545, 115] width 116 height 32
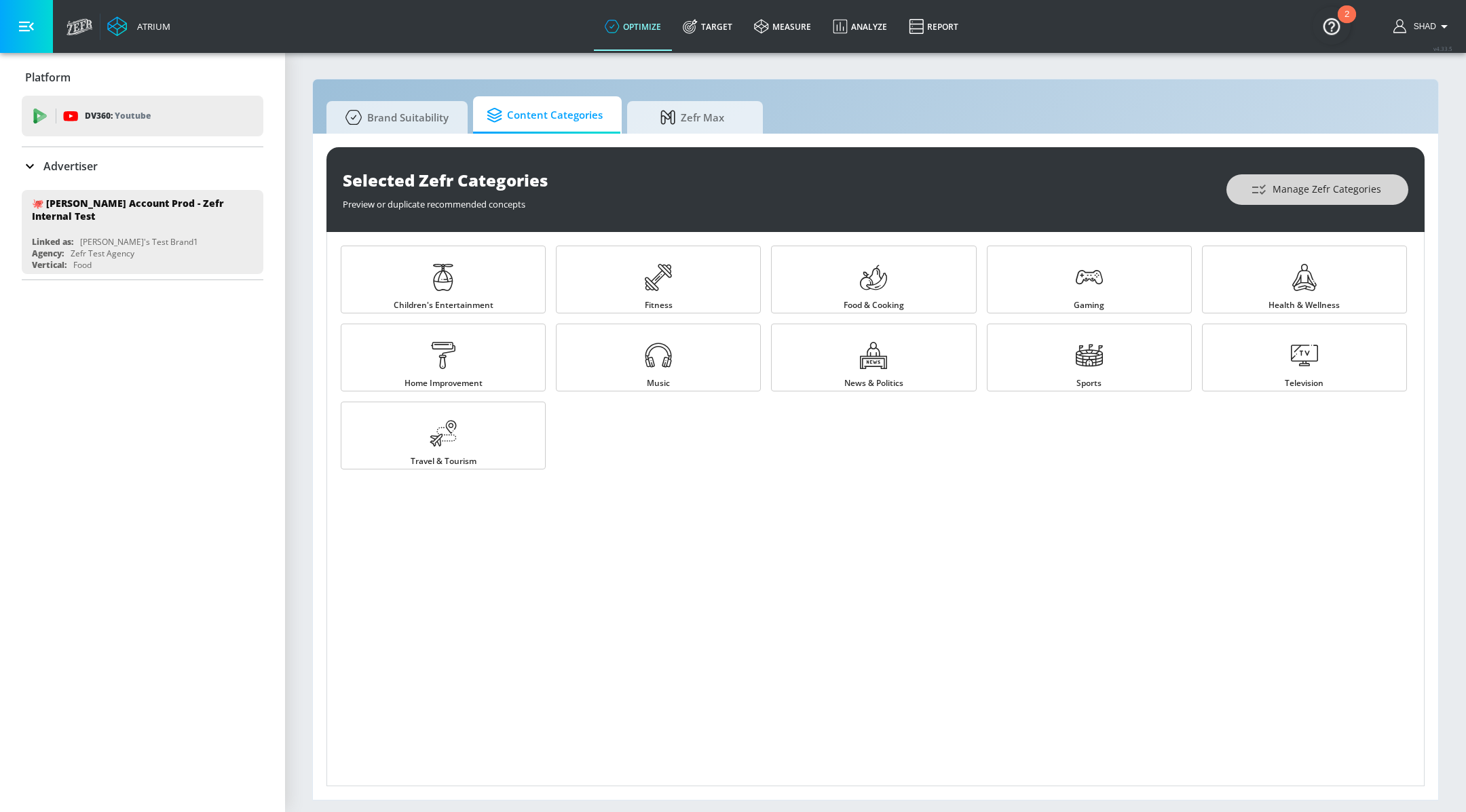
click at [1305, 187] on span "Manage Zefr Categories" at bounding box center [1317, 189] width 128 height 17
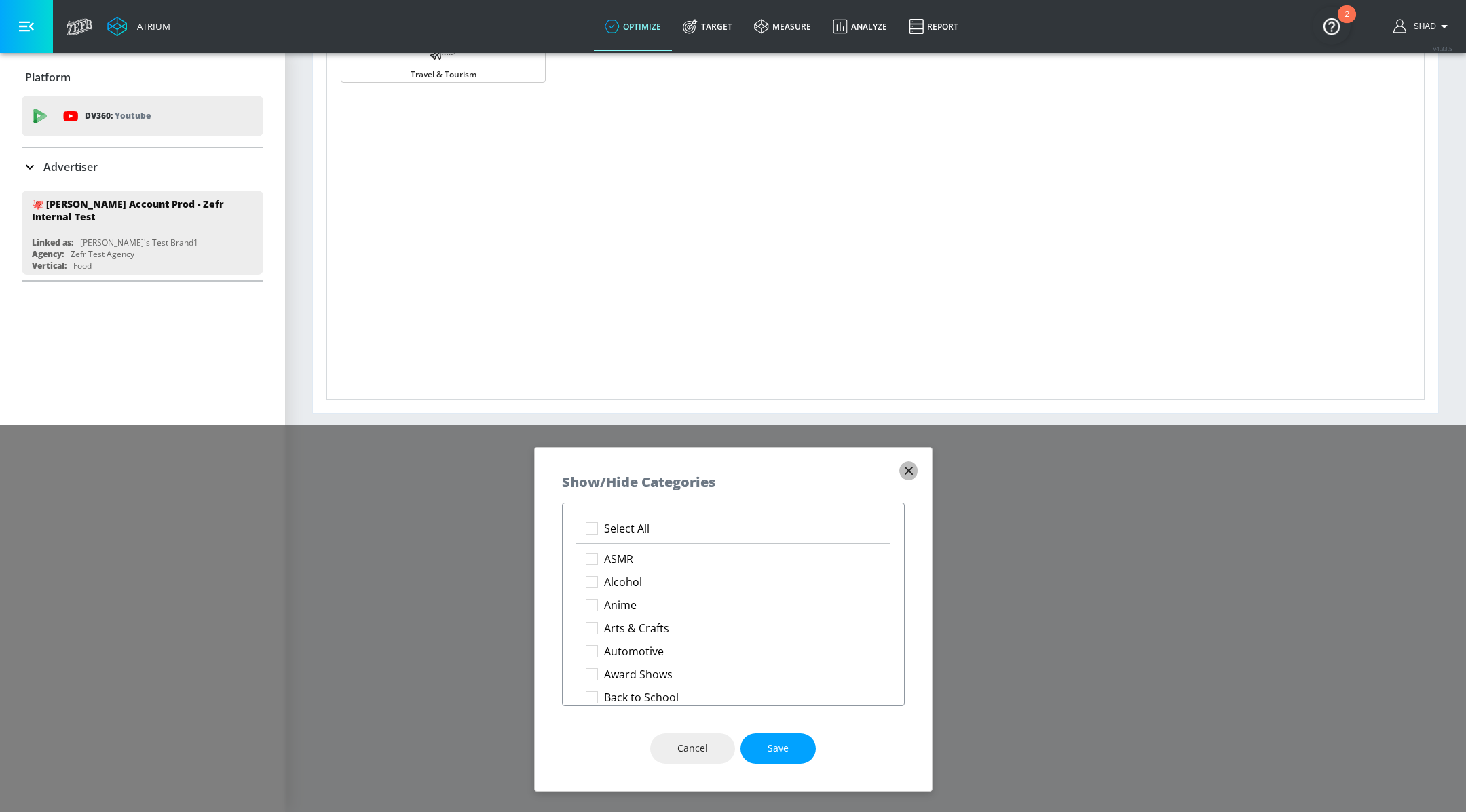
click at [913, 465] on icon "button" at bounding box center [908, 471] width 15 height 15
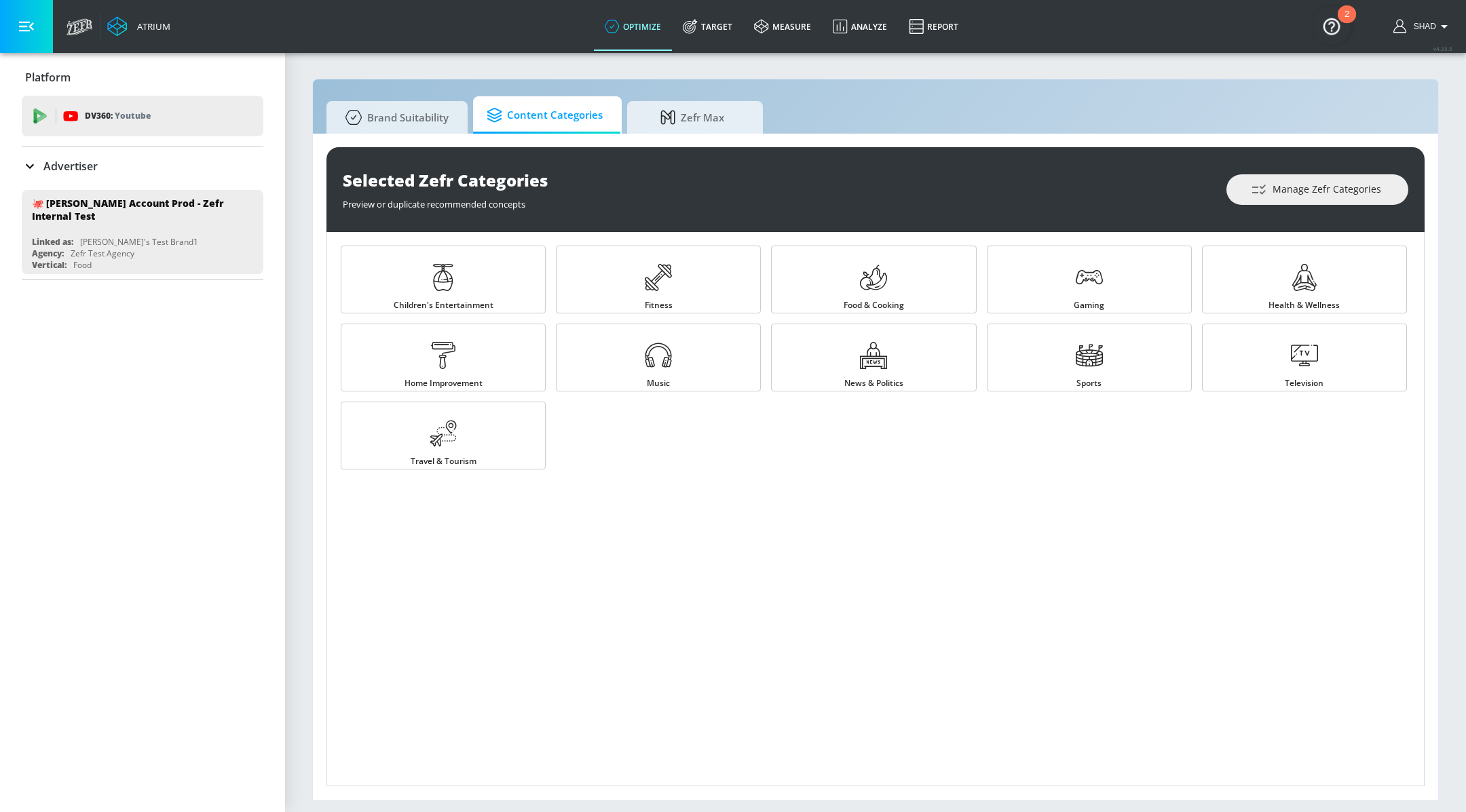
scroll to position [0, 0]
click at [708, 131] on link "Zefr Max" at bounding box center [695, 115] width 136 height 37
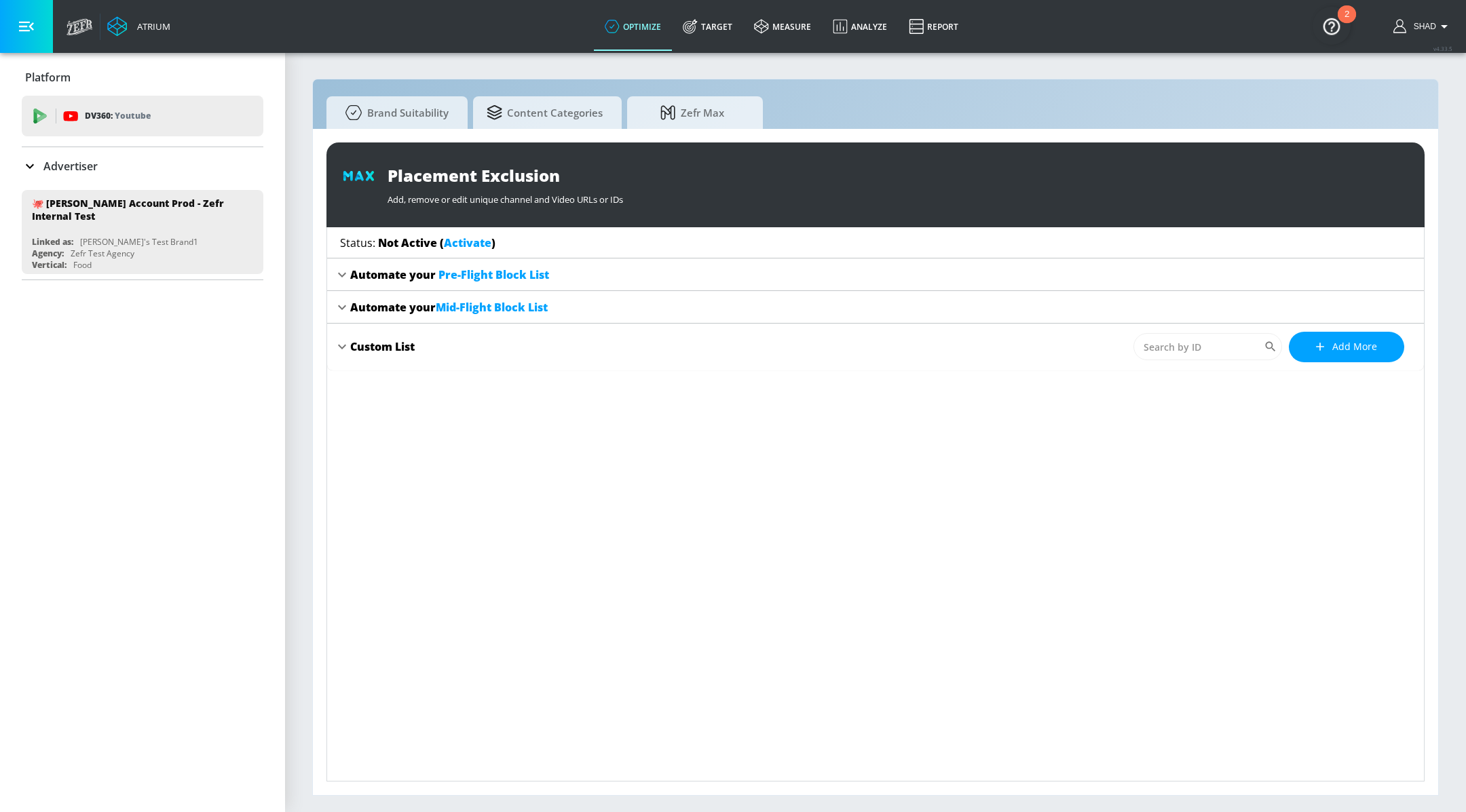
click at [392, 346] on div "Custom List" at bounding box center [382, 346] width 64 height 15
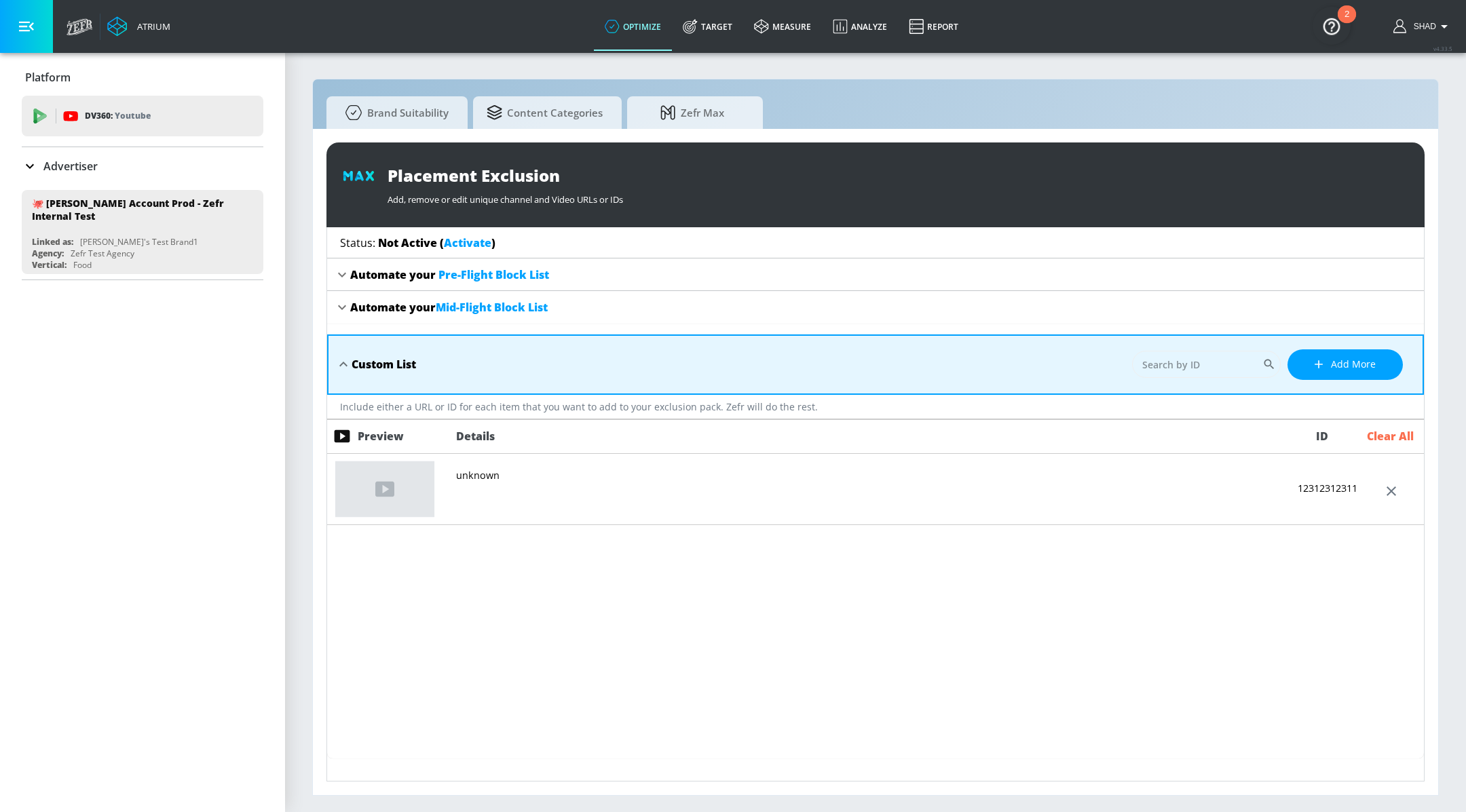
click at [349, 296] on div "Automate your Mid-Flight Block List" at bounding box center [875, 307] width 1097 height 32
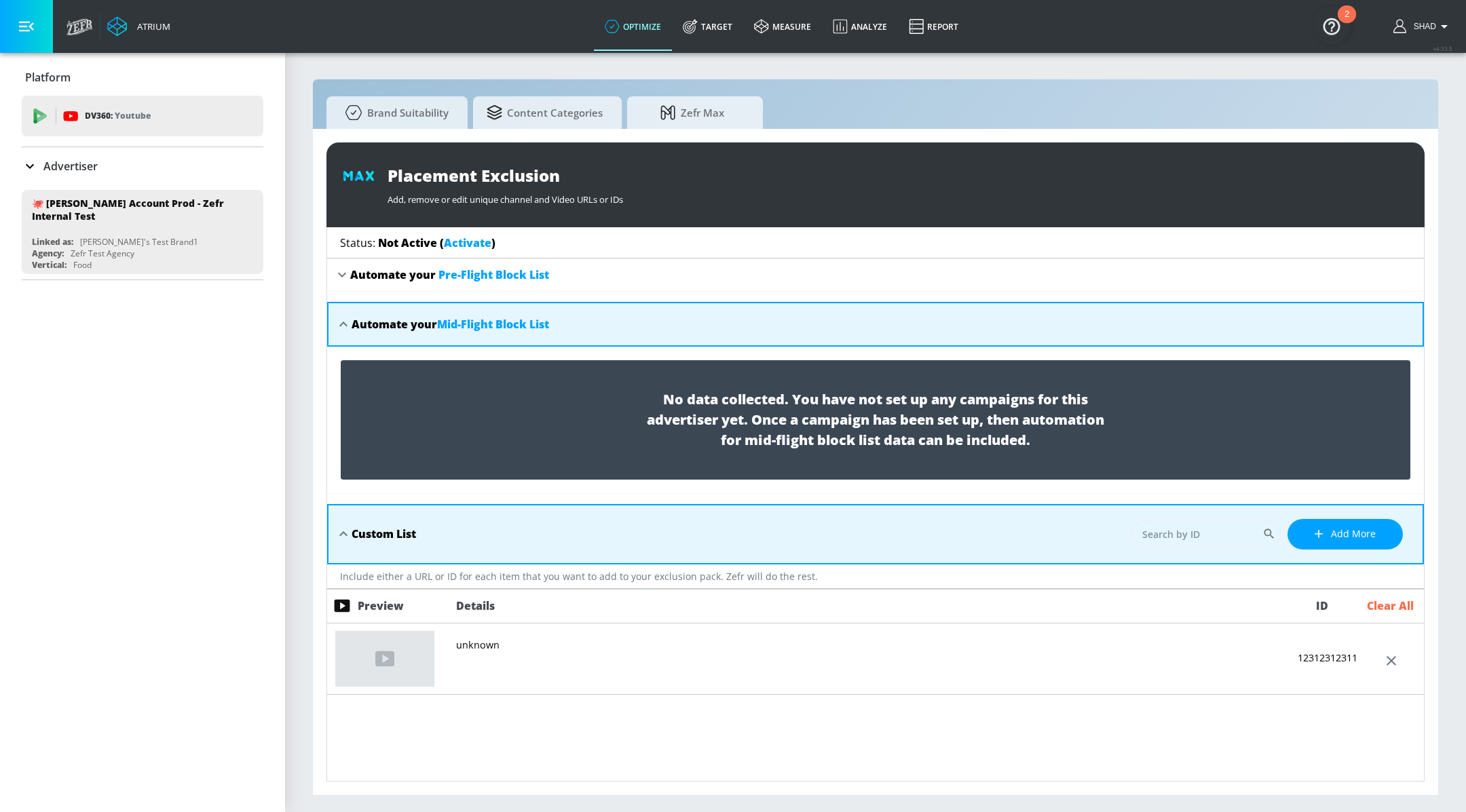
click at [347, 273] on icon at bounding box center [342, 274] width 16 height 16
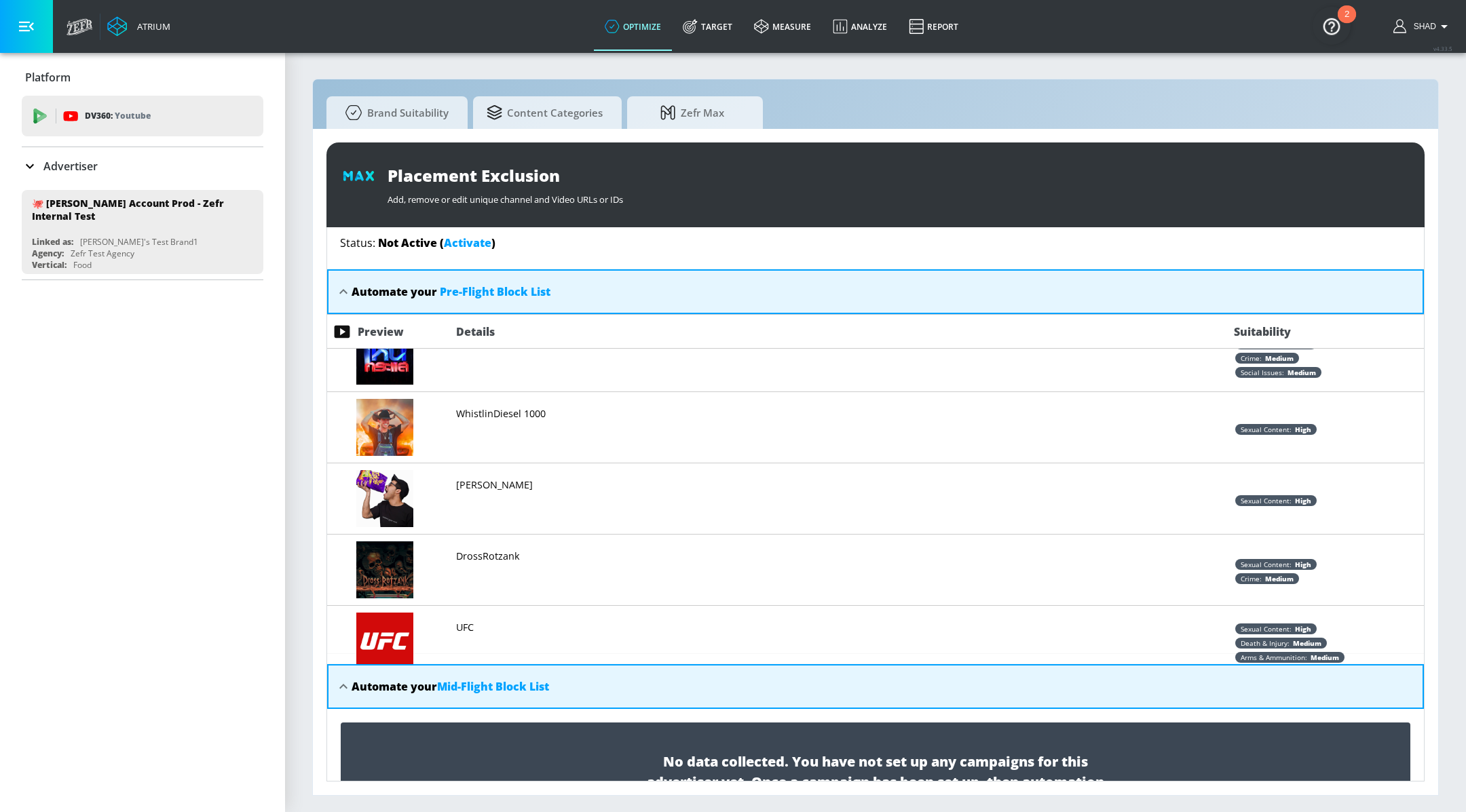
scroll to position [1732, 0]
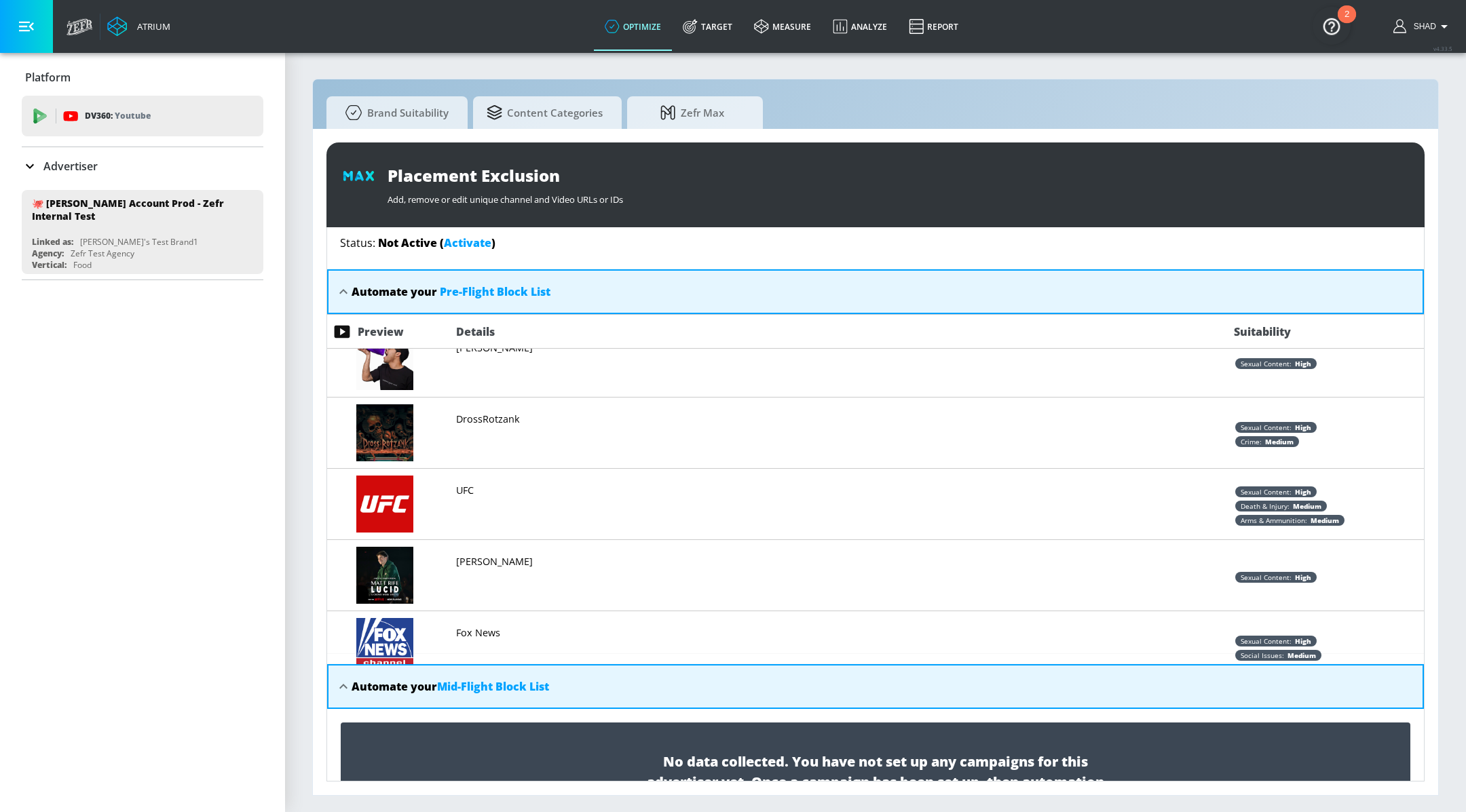
click at [337, 281] on div "Automate your Pre-Flight Block List" at bounding box center [875, 292] width 1097 height 45
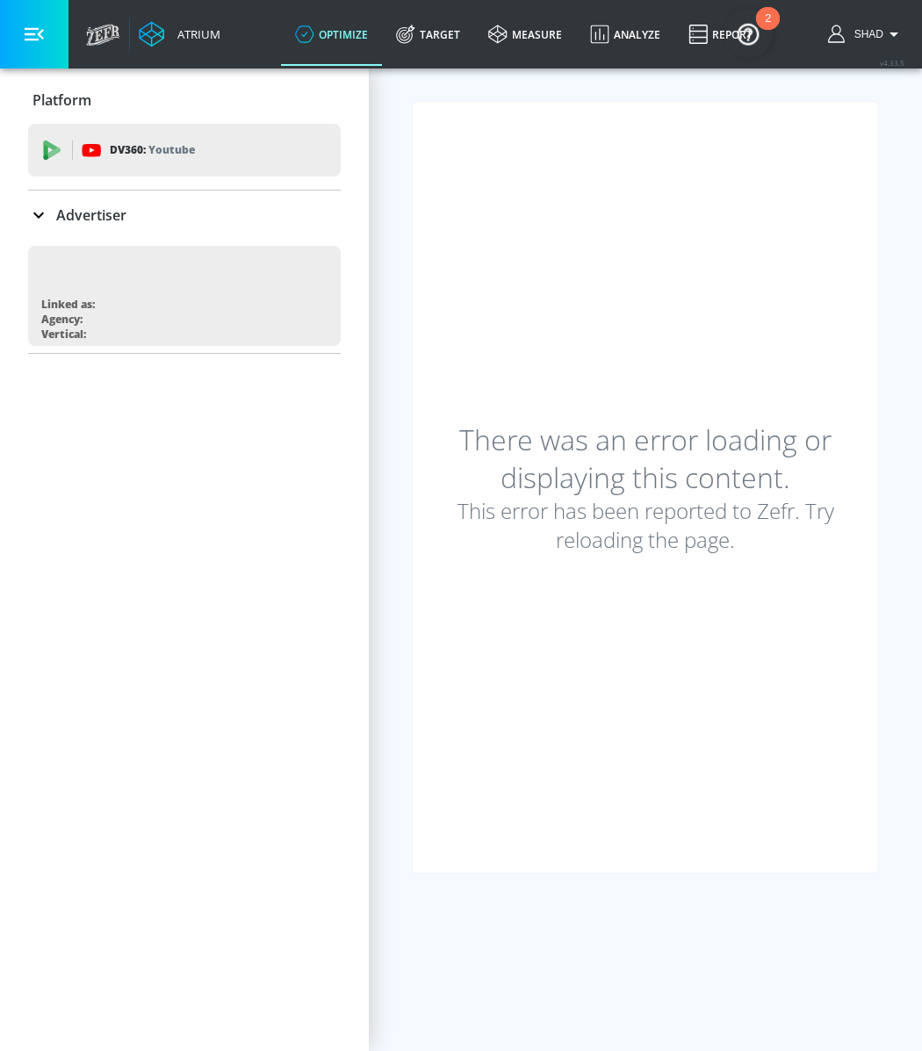
click at [57, 220] on p "Advertiser" at bounding box center [91, 214] width 70 height 19
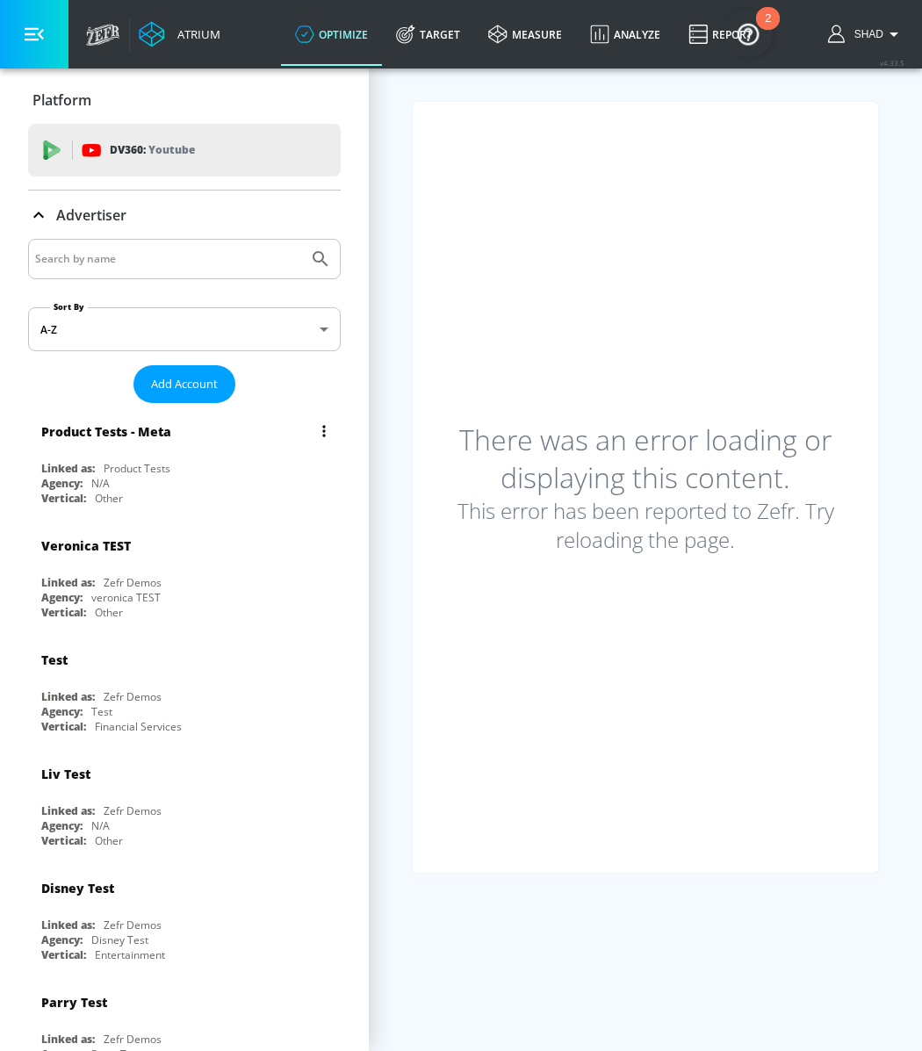
click at [78, 482] on div "Agency:" at bounding box center [61, 483] width 41 height 15
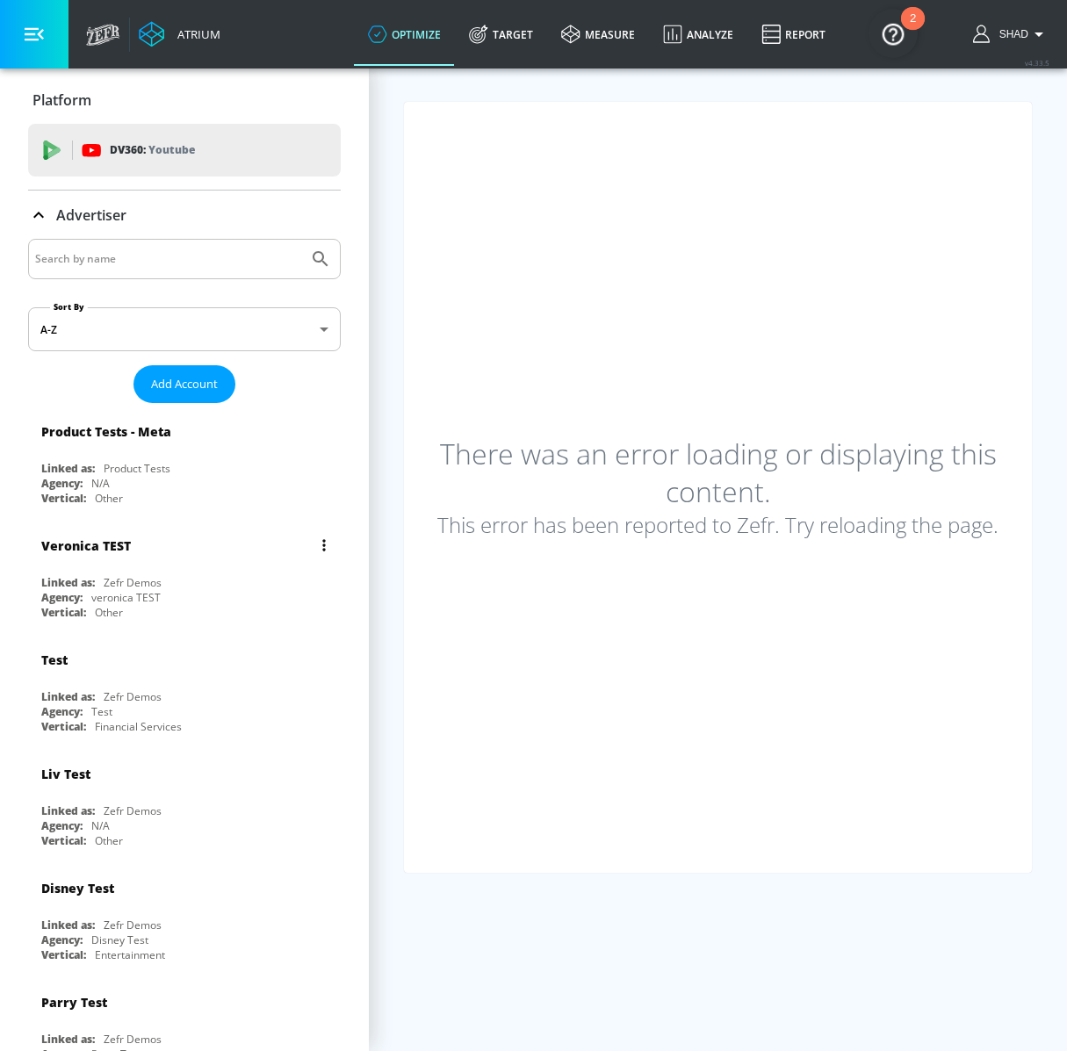
scroll to position [1, 0]
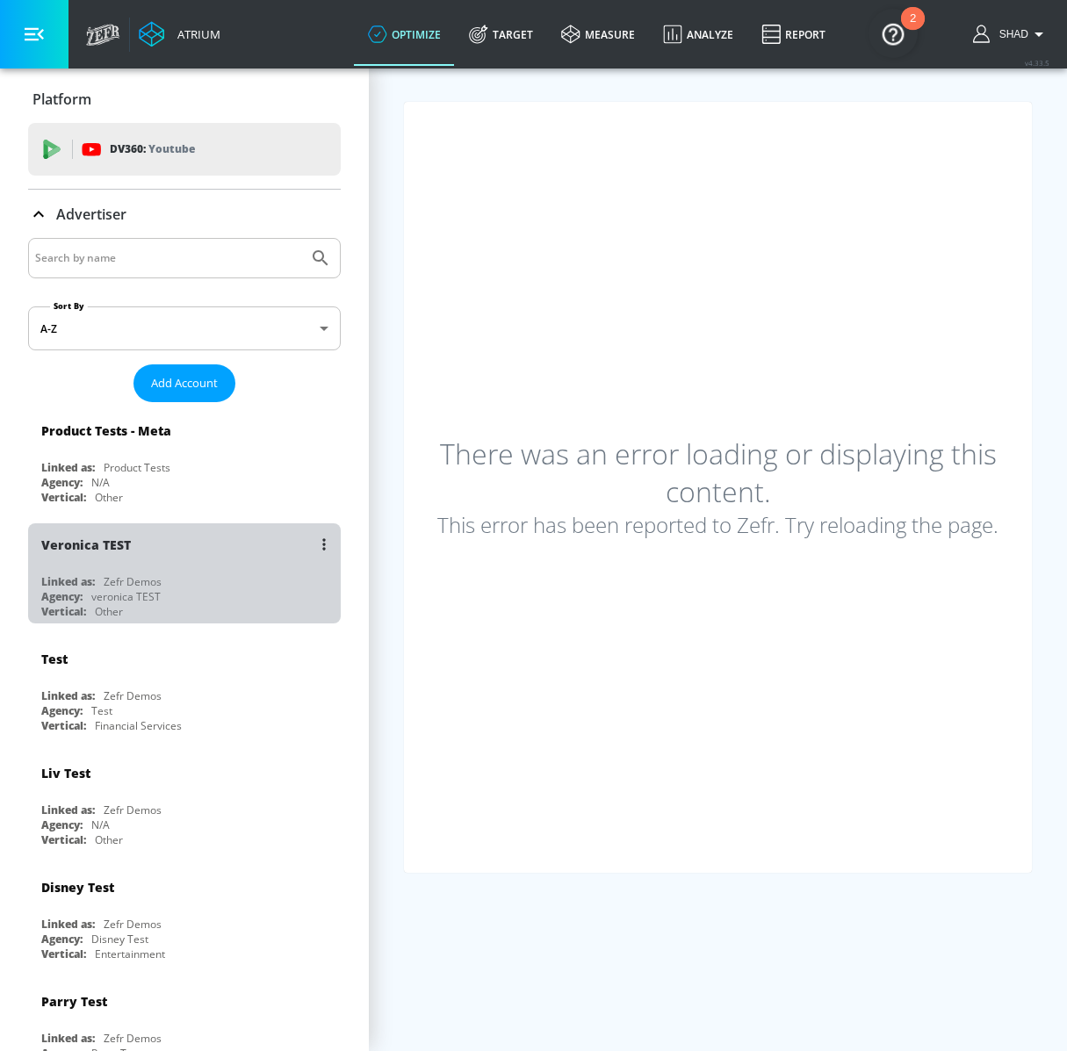
click at [130, 583] on div "Zefr Demos" at bounding box center [133, 581] width 58 height 15
